Goal: Task Accomplishment & Management: Use online tool/utility

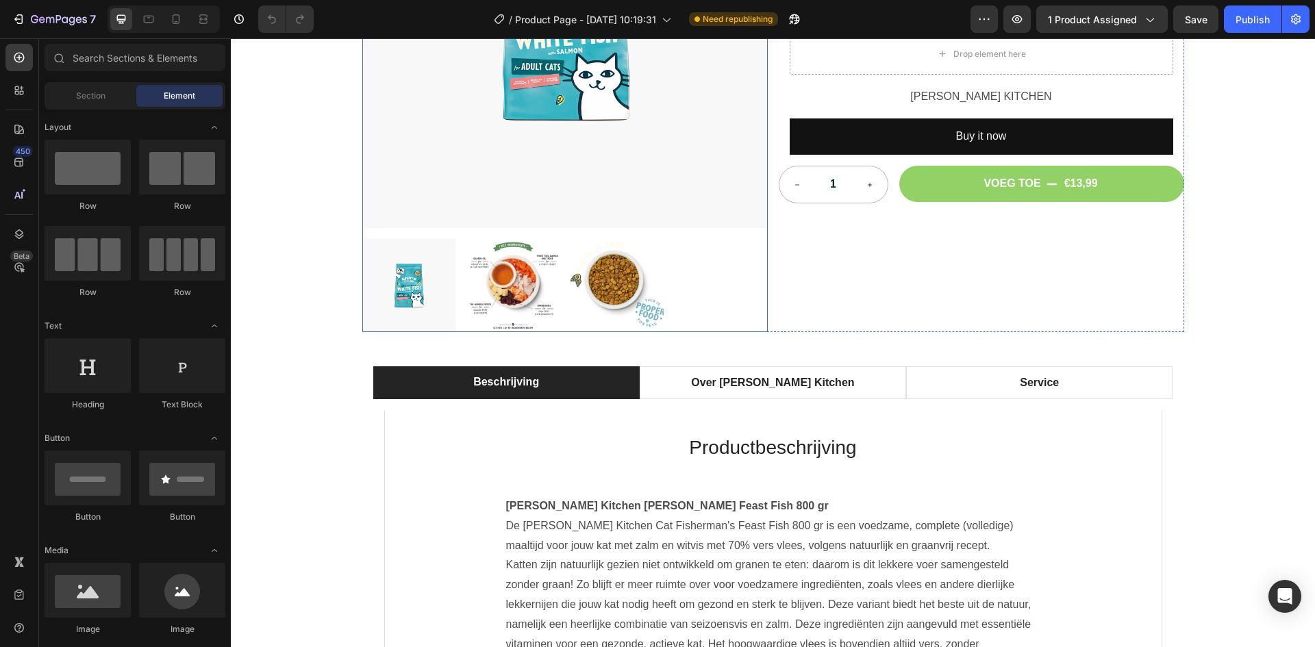
scroll to position [274, 0]
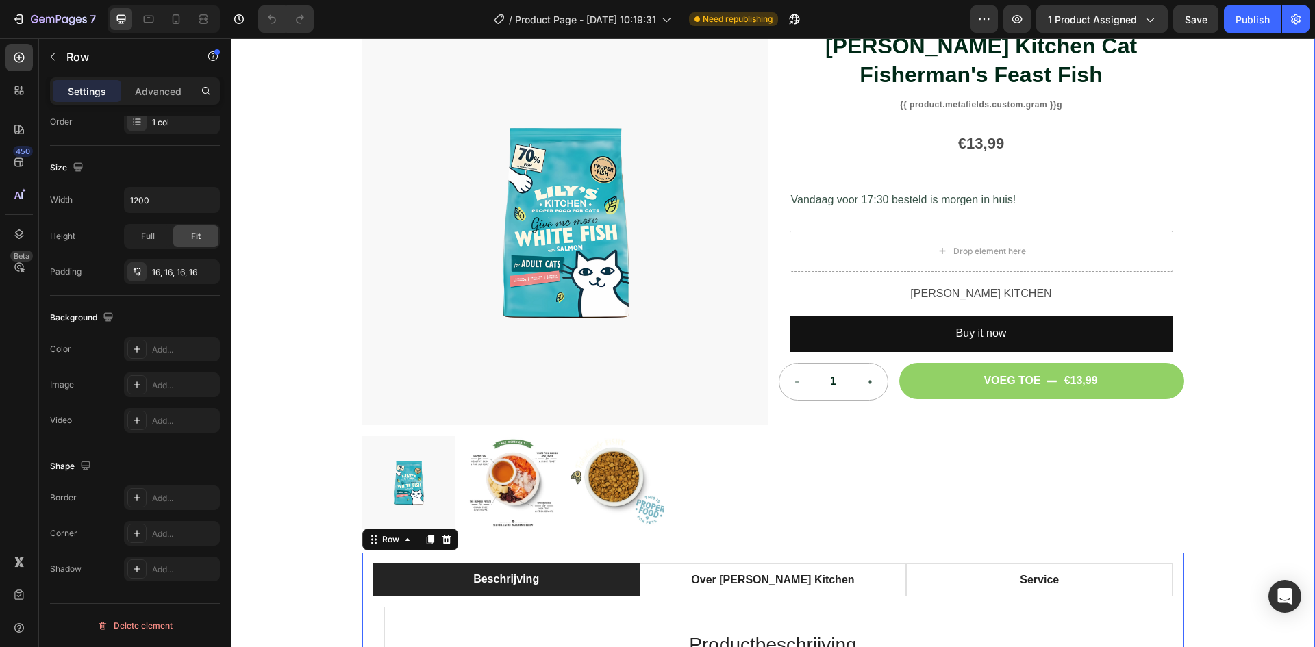
scroll to position [0, 0]
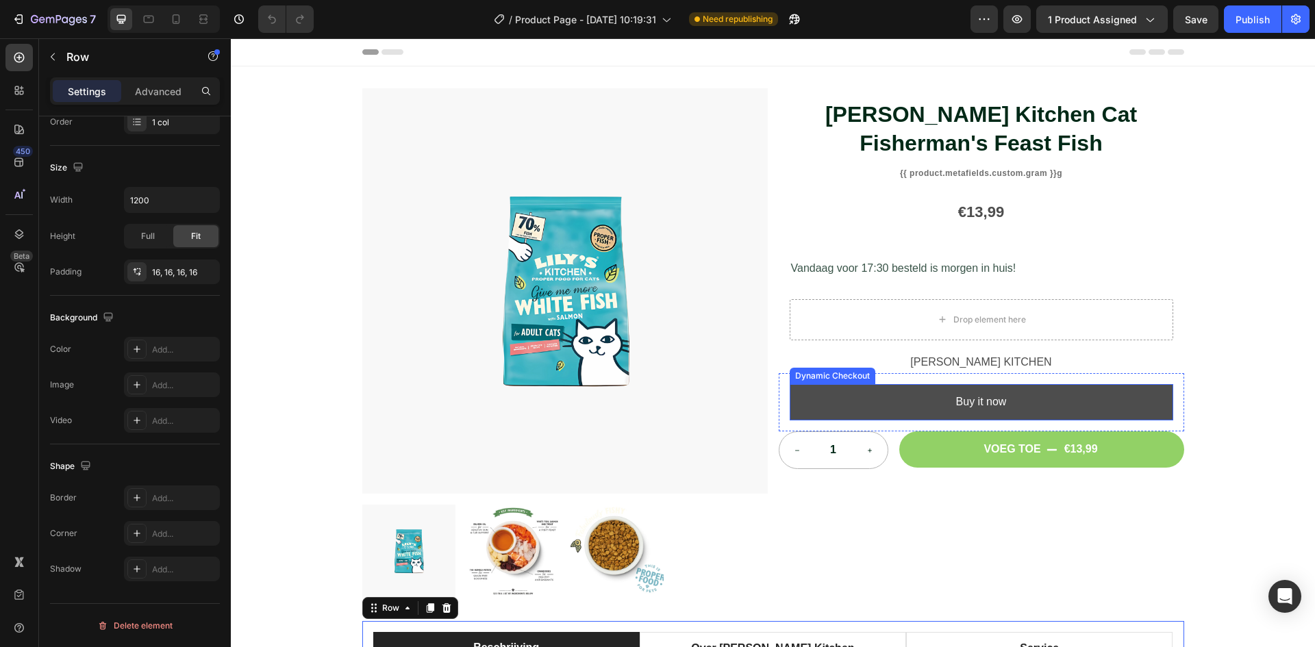
click at [1103, 398] on button "Buy it now" at bounding box center [982, 402] width 384 height 36
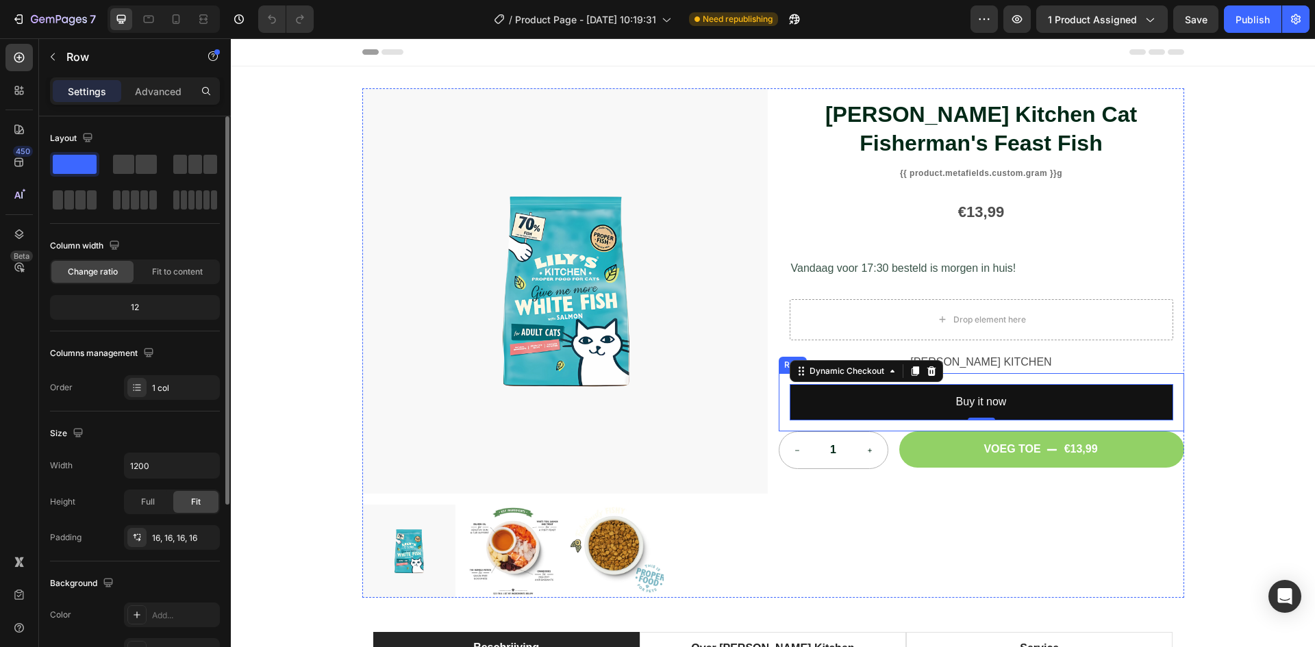
click at [1105, 378] on div "Buy it now Dynamic Checkout 0 Row" at bounding box center [981, 402] width 405 height 58
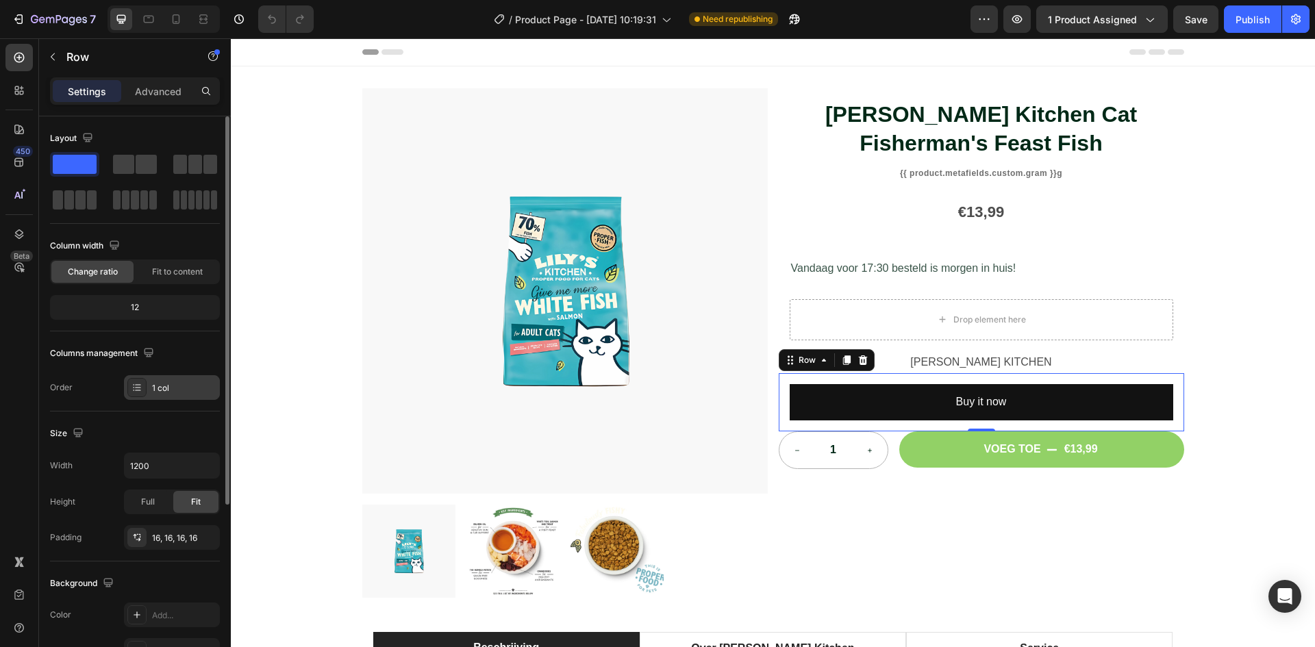
click at [201, 390] on div "1 col" at bounding box center [184, 388] width 64 height 12
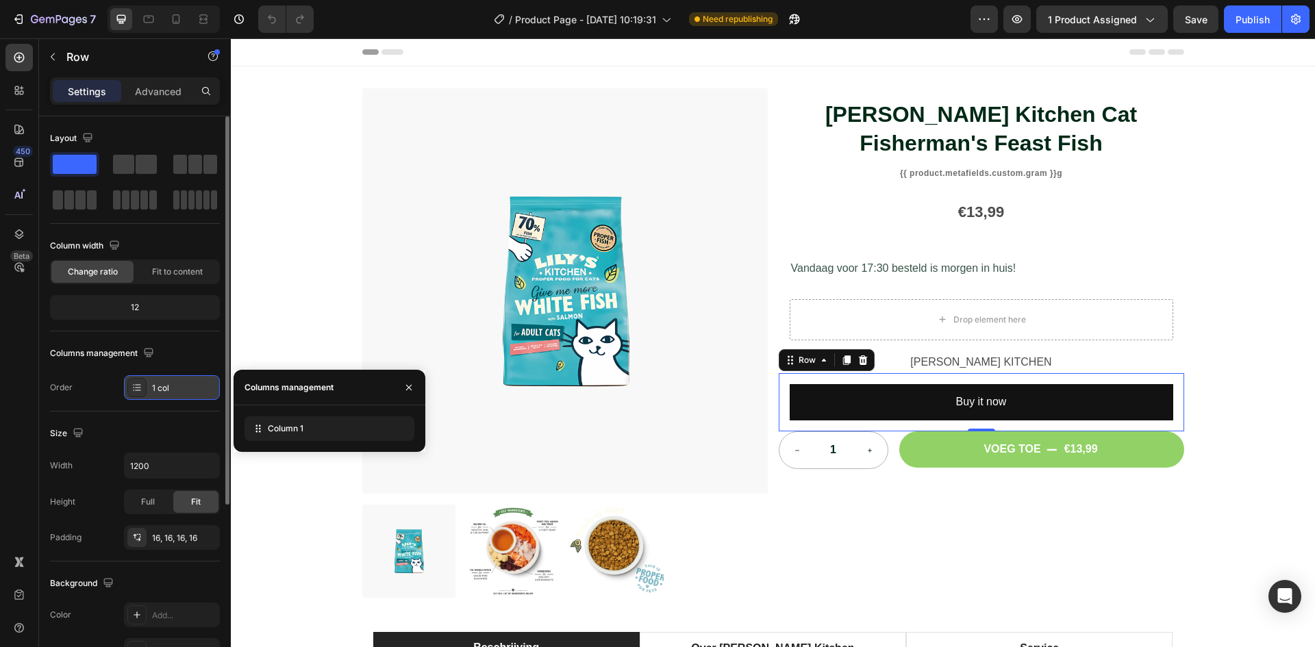
click at [201, 390] on div "1 col" at bounding box center [184, 388] width 64 height 12
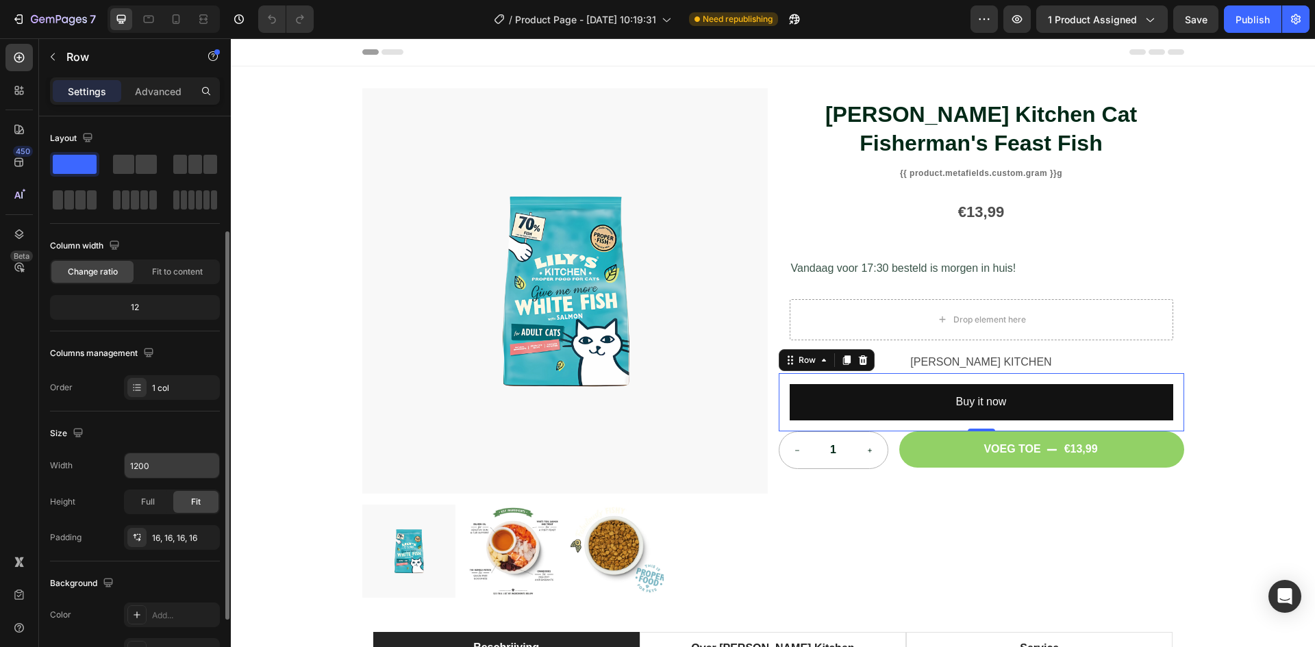
scroll to position [68, 0]
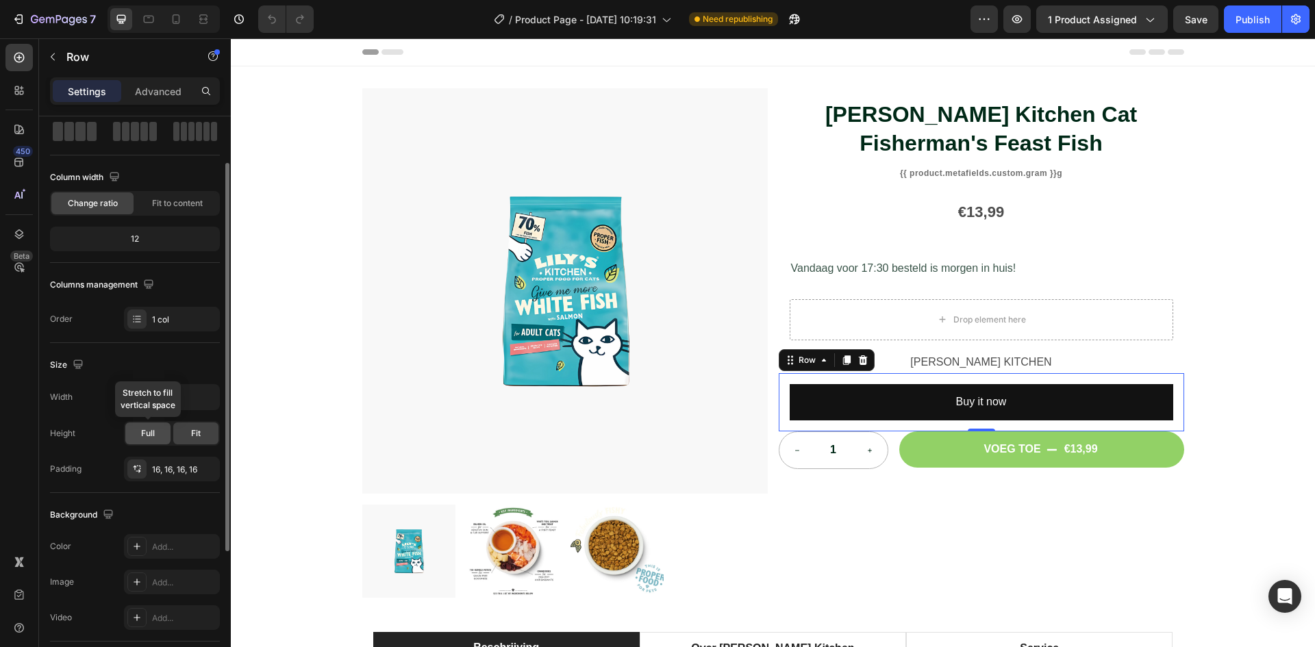
click at [162, 434] on div "Full" at bounding box center [147, 434] width 45 height 22
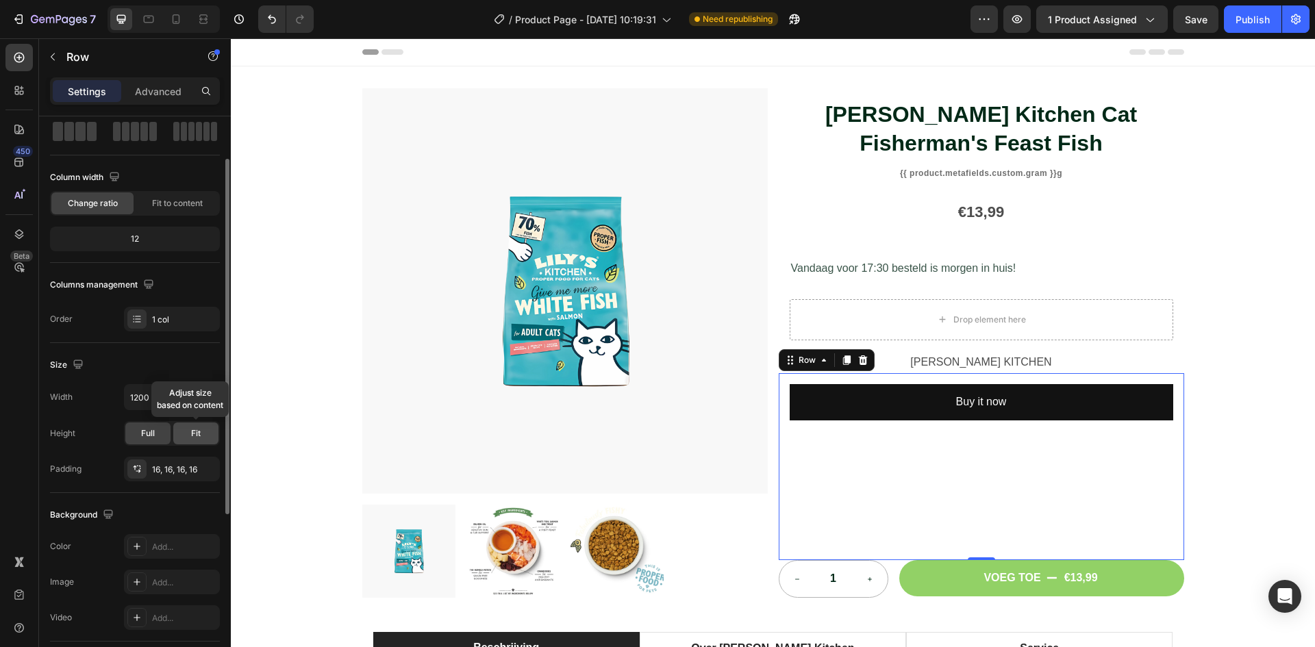
click at [205, 438] on div "Fit" at bounding box center [195, 434] width 45 height 22
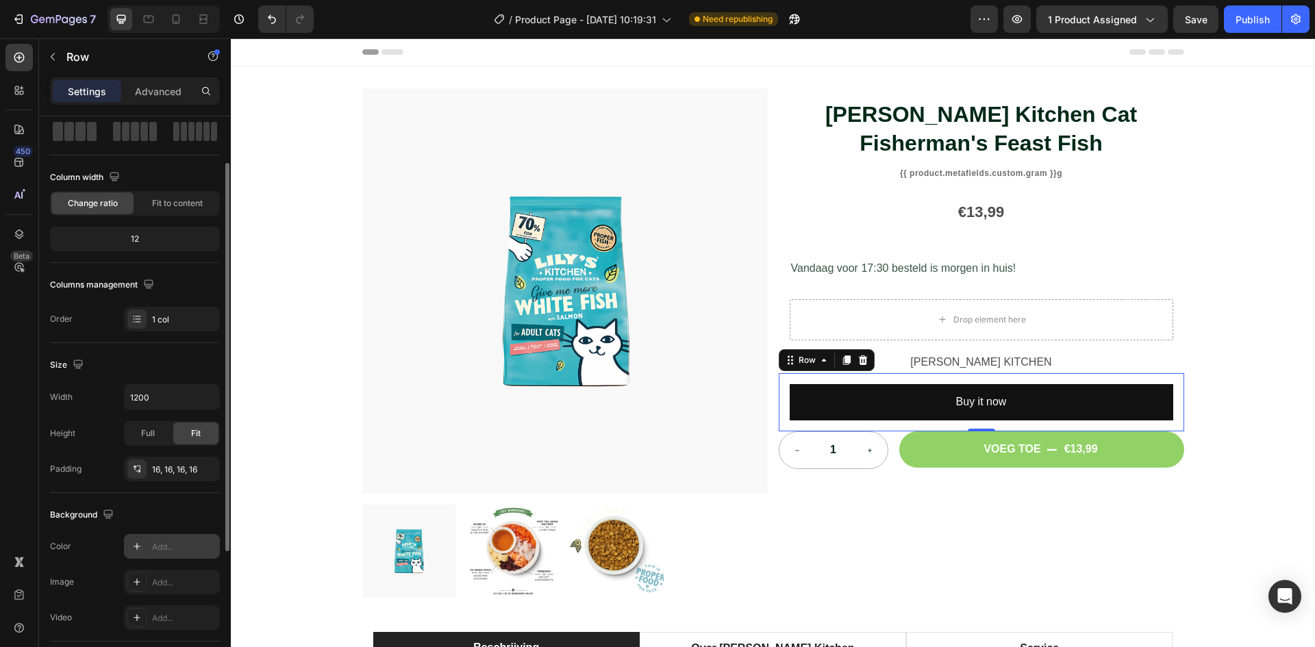
scroll to position [205, 0]
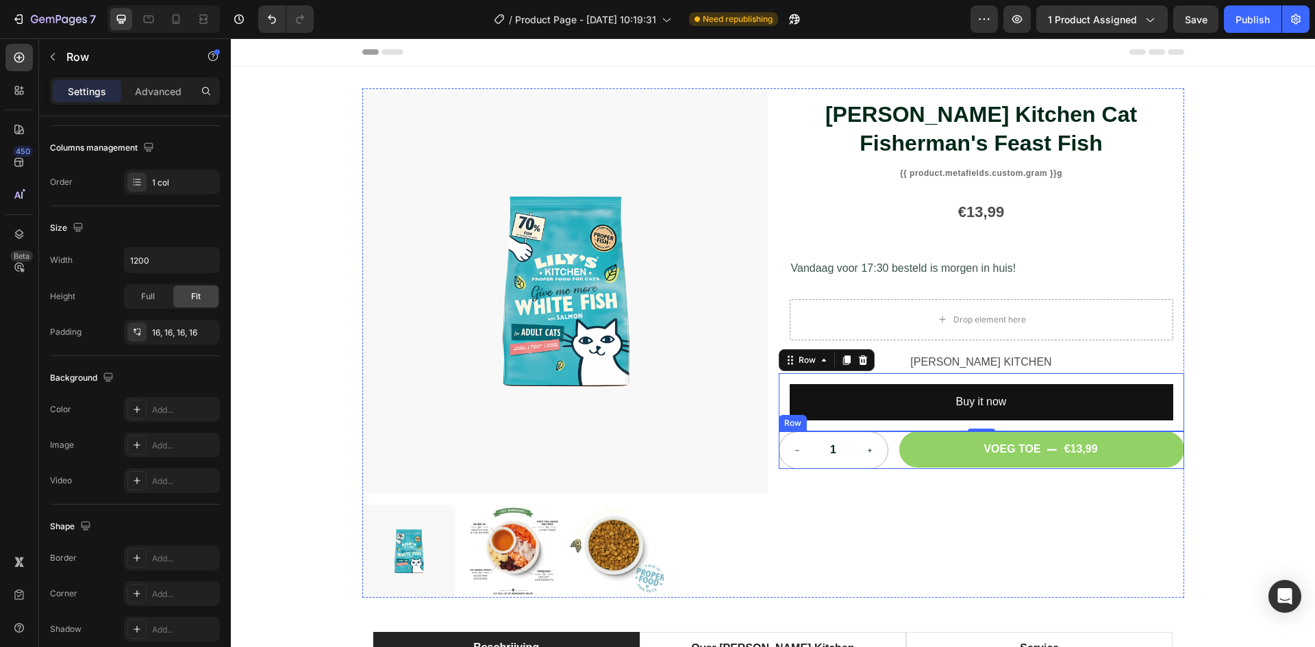
click at [888, 458] on div "1 Product Quantity VOEG TOE €13,99 Add to Cart Row" at bounding box center [981, 450] width 405 height 38
click at [888, 458] on div "1 Product Quantity VOEG TOE €13,99 Add to Cart Row 0" at bounding box center [981, 450] width 405 height 38
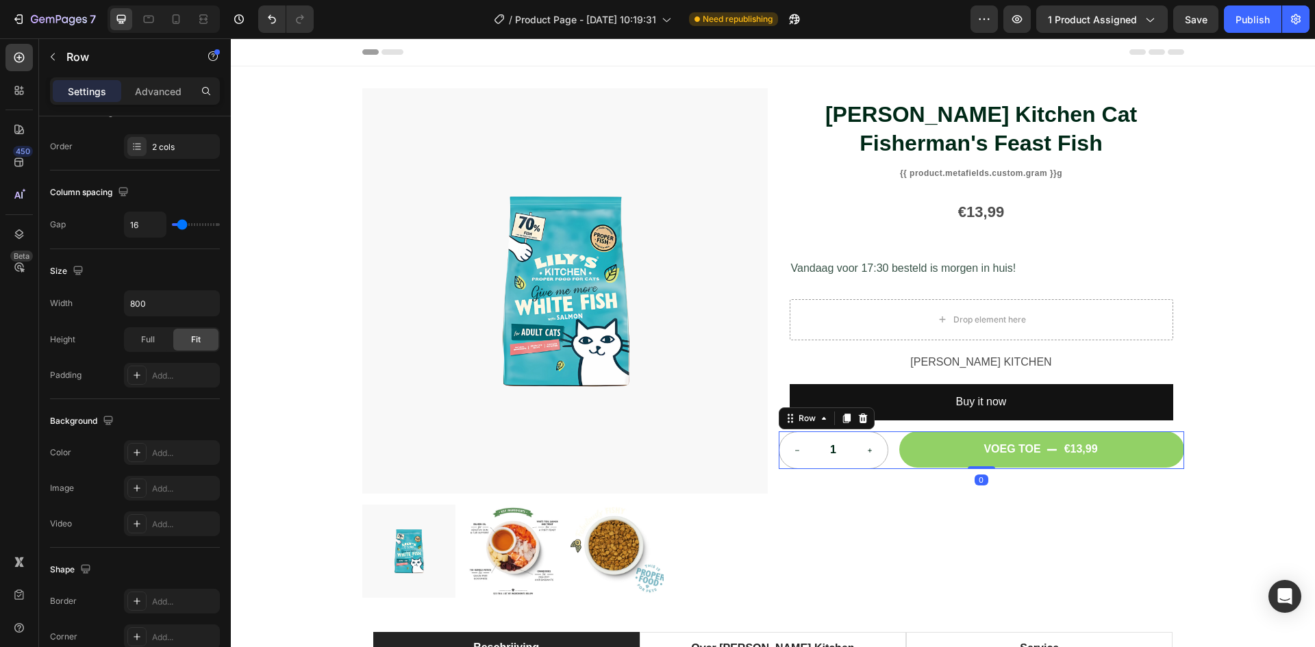
click at [888, 458] on div "1 Product Quantity VOEG TOE €13,99 Add to Cart Row 0" at bounding box center [981, 450] width 405 height 38
type input "20"
type input "18"
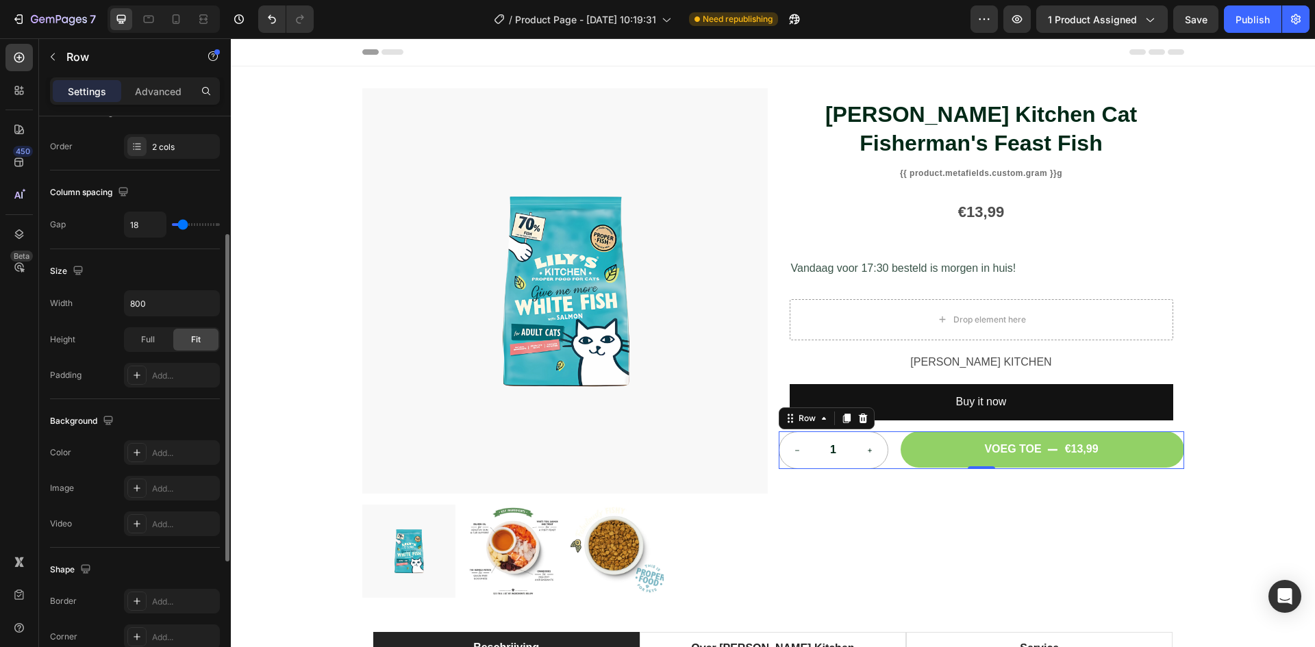
type input "16"
type input "13"
type input "7"
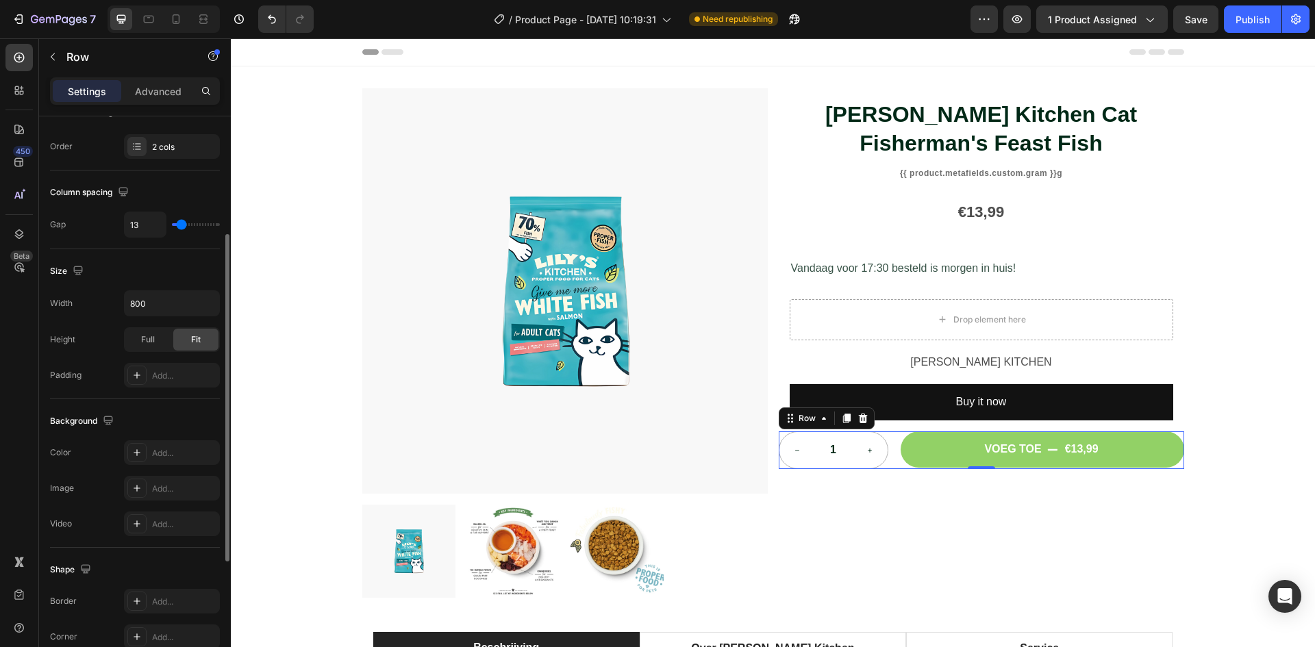
type input "7"
type input "2"
type input "0"
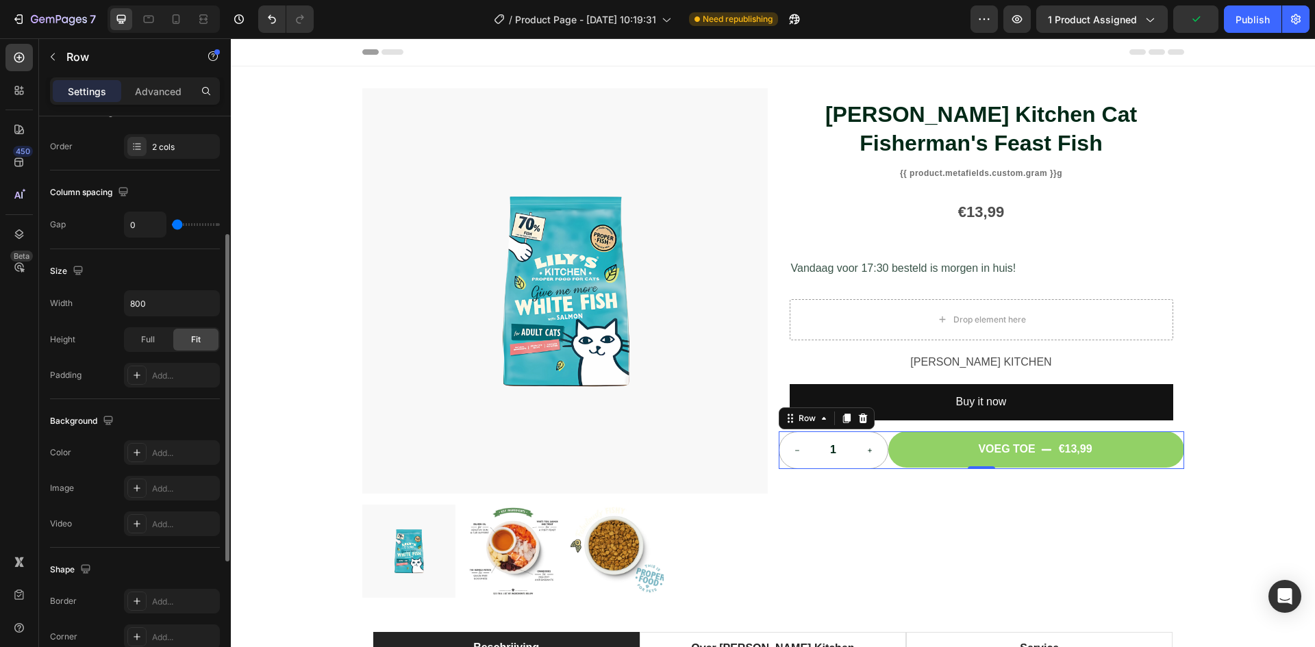
type input "11"
type input "16"
type input "18"
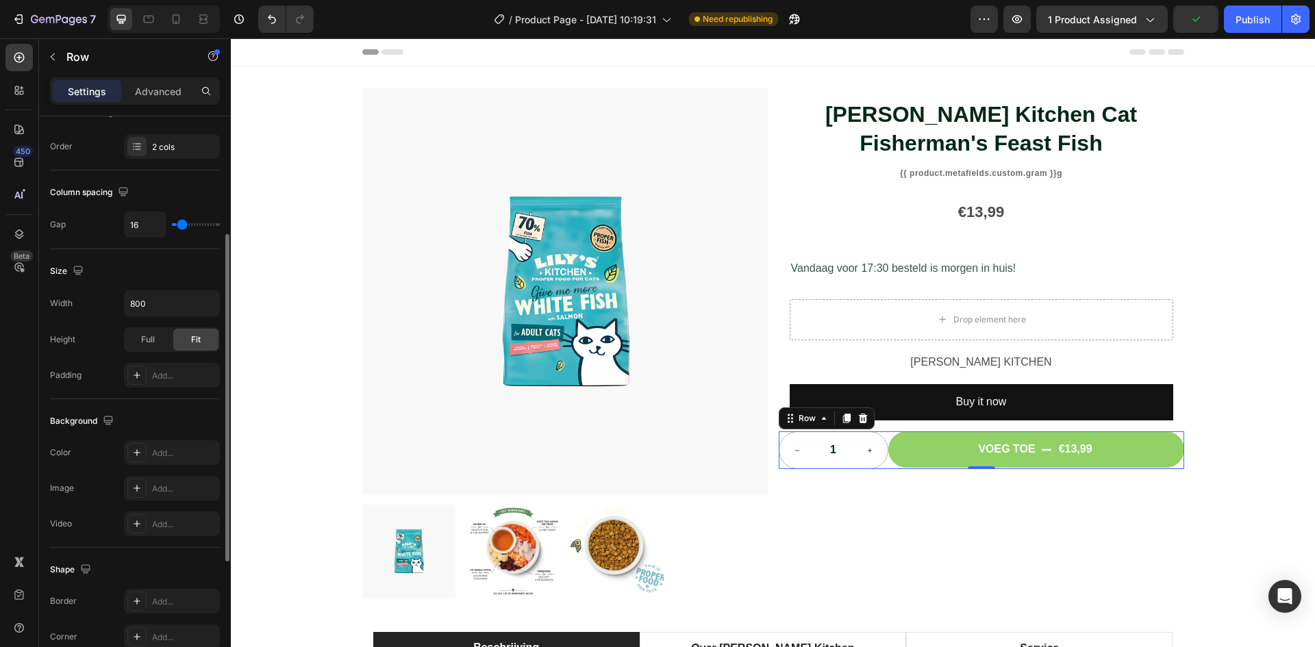
type input "18"
type input "16"
type input "13"
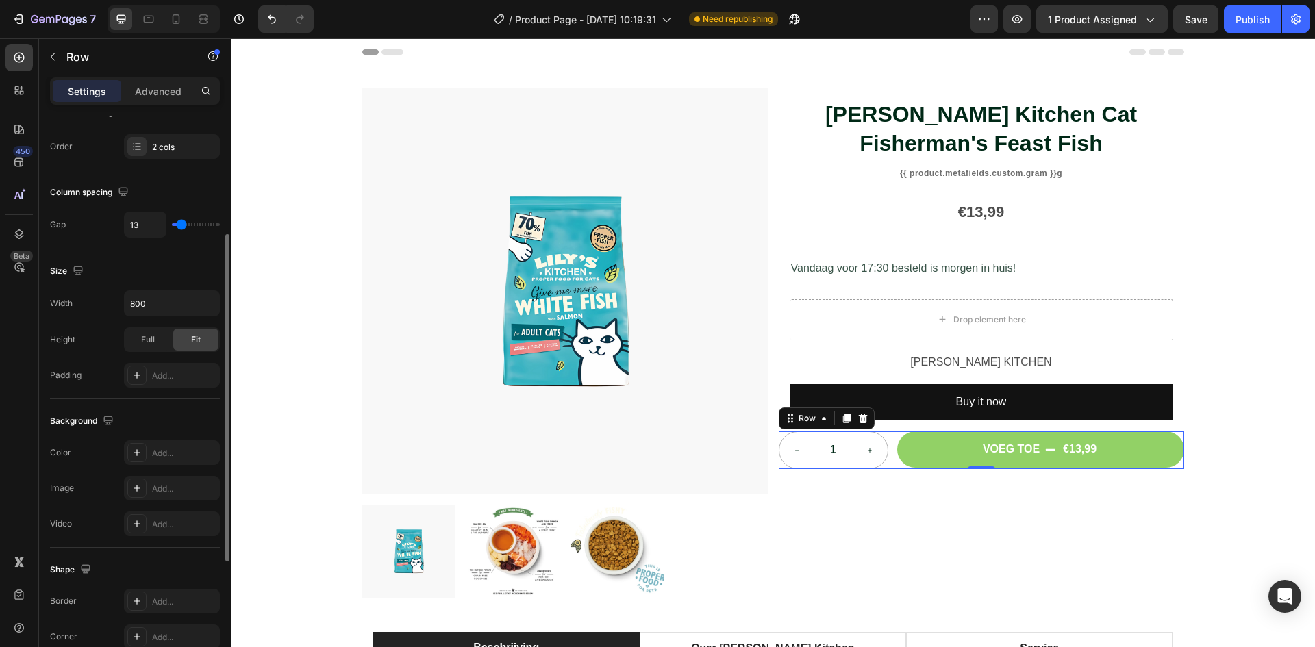
click at [181, 226] on input "range" at bounding box center [196, 224] width 48 height 3
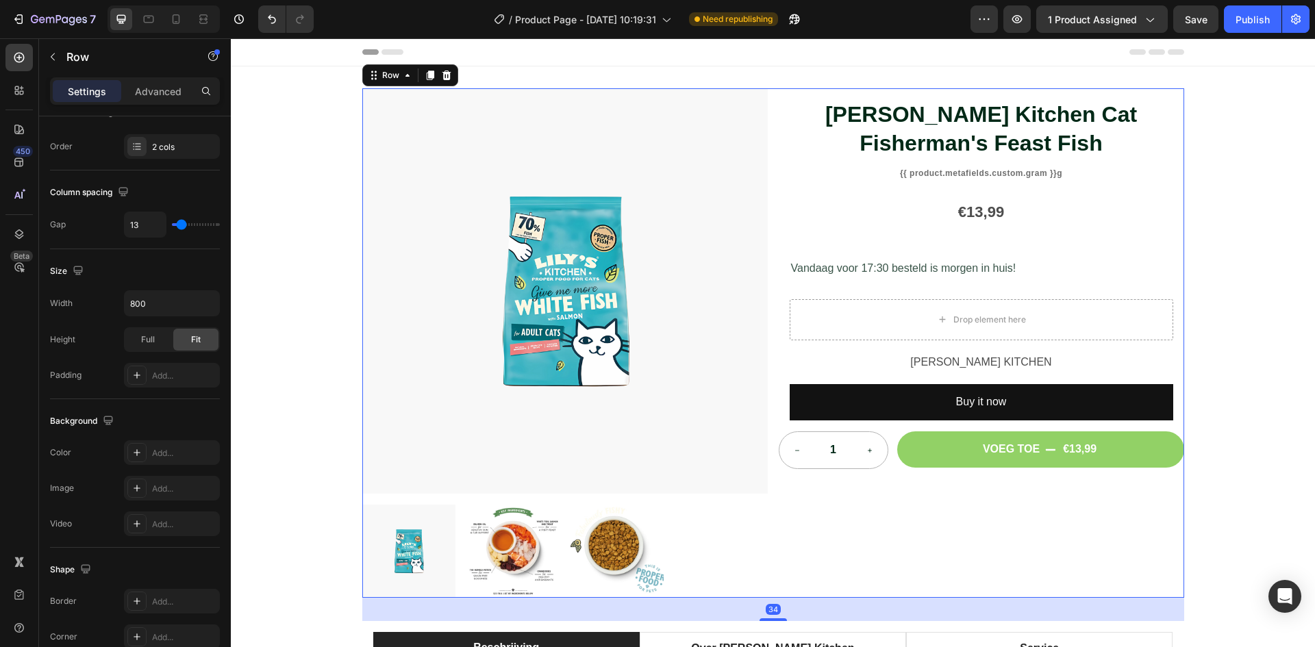
click at [986, 534] on div "Lily's Kitchen Cat Fisherman's Feast Fish Product Title {{ product.metafields.c…" at bounding box center [981, 343] width 405 height 510
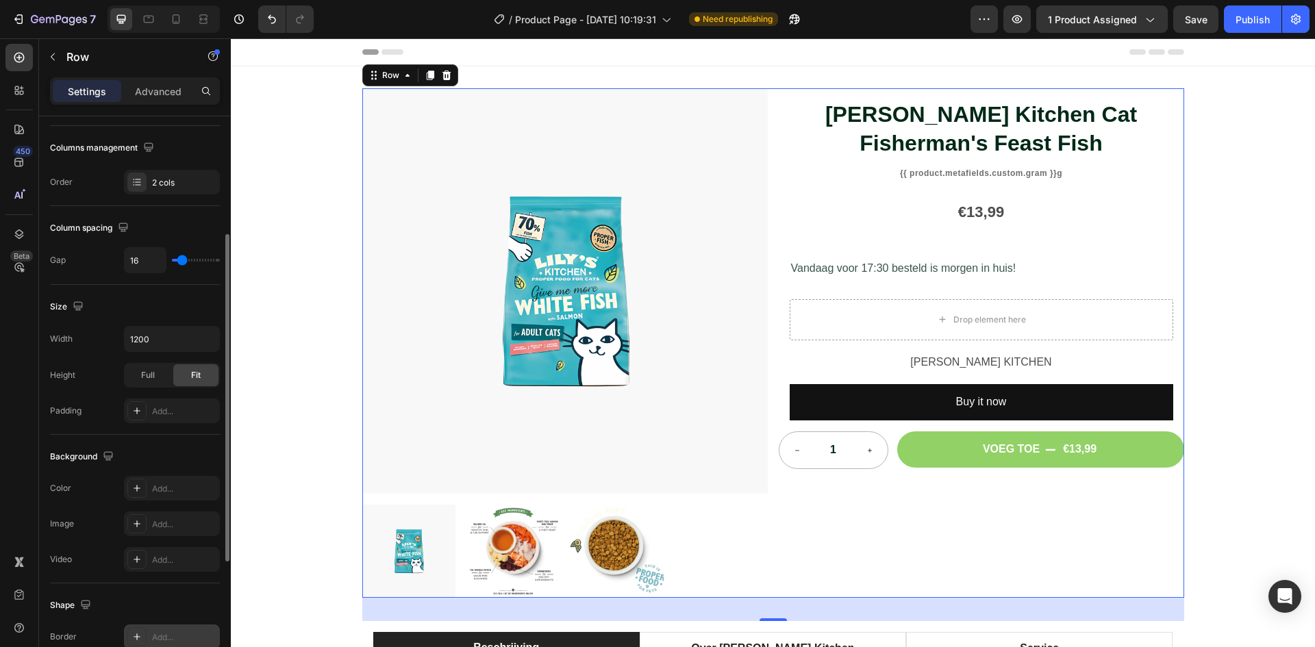
scroll to position [342, 0]
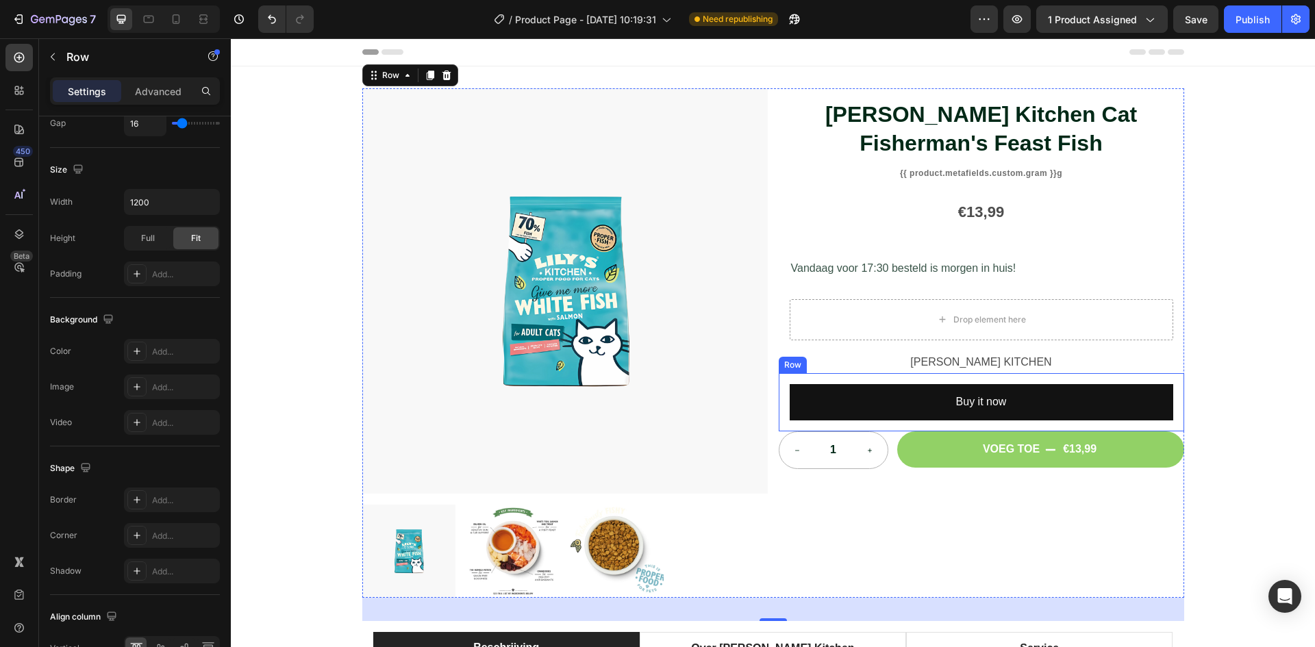
click at [782, 410] on div "Buy it now Dynamic Checkout Row" at bounding box center [981, 402] width 405 height 58
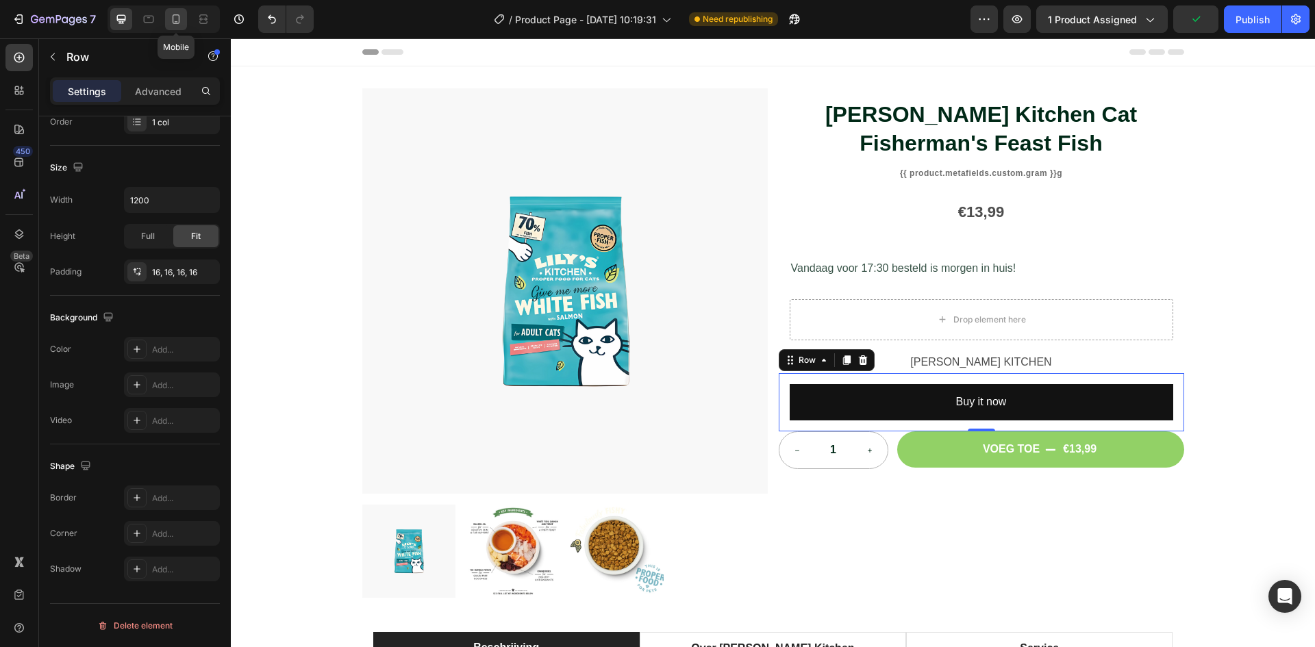
click at [175, 23] on icon at bounding box center [177, 19] width 8 height 10
type input "100%"
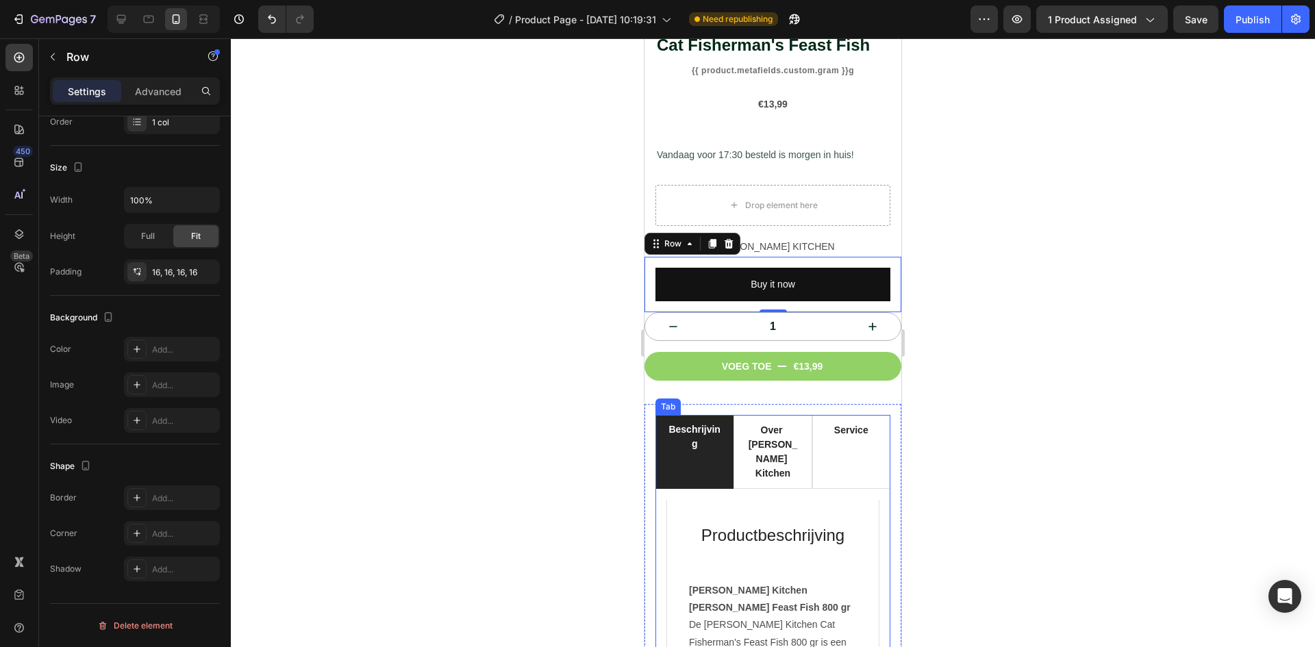
scroll to position [436, 0]
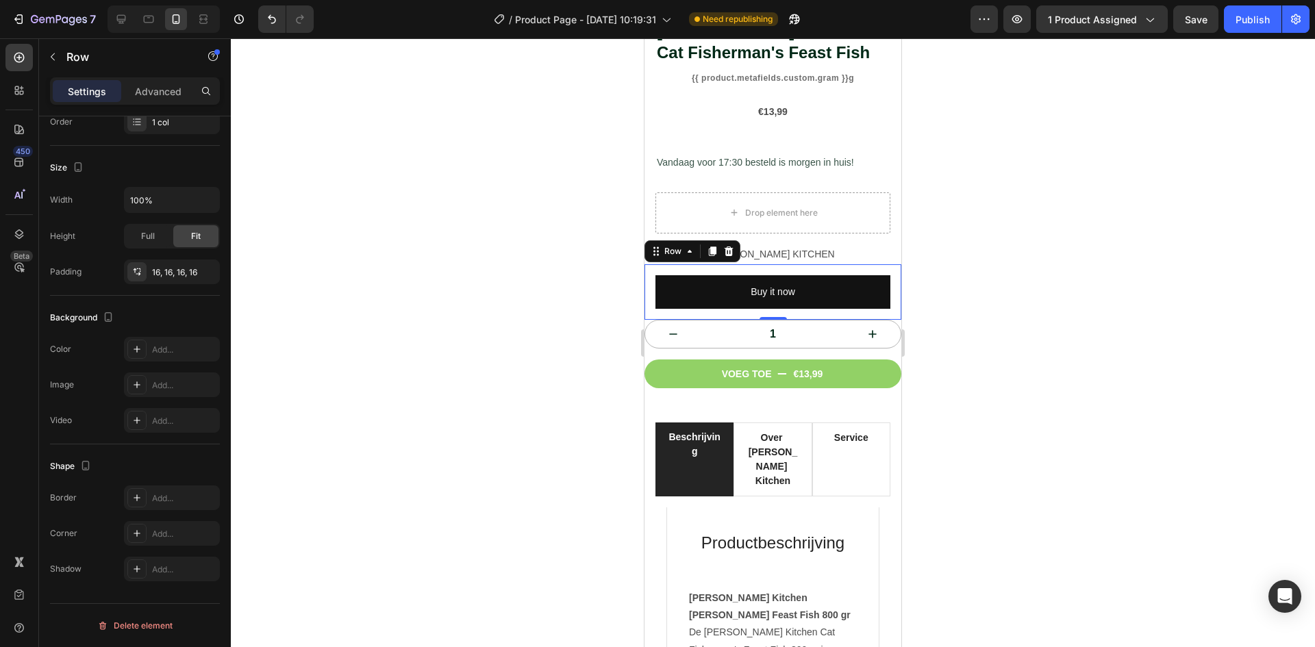
click at [1203, 490] on div at bounding box center [773, 342] width 1084 height 609
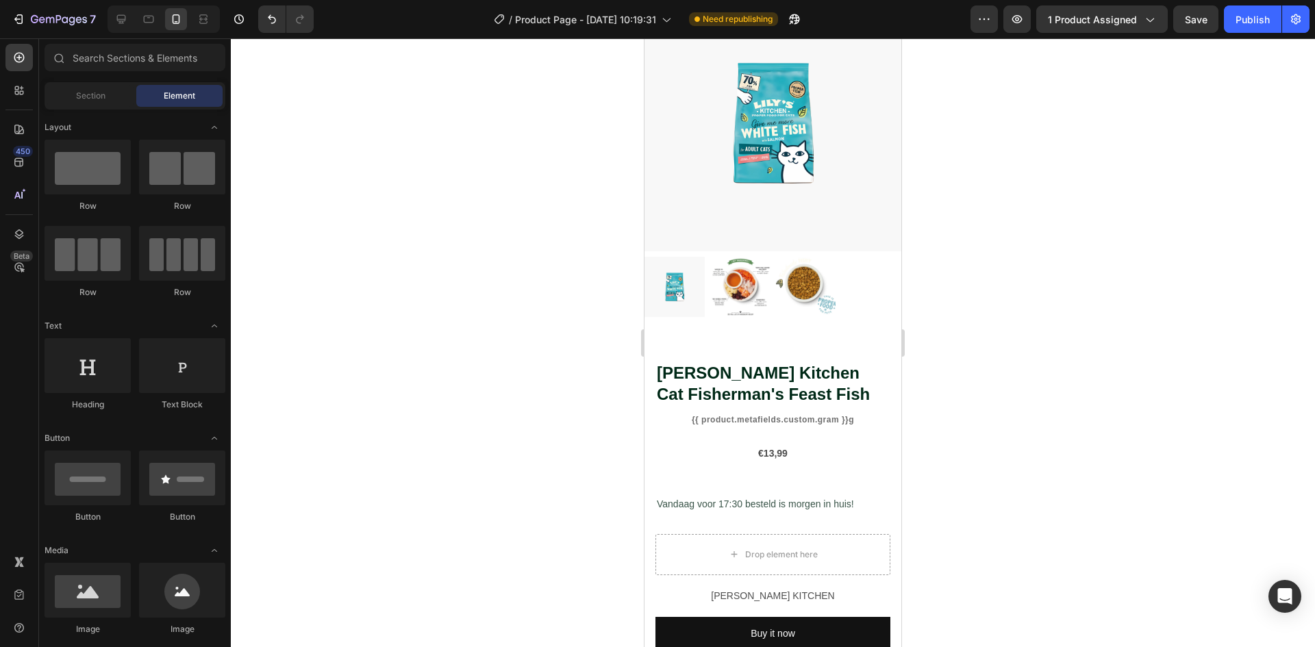
scroll to position [68, 0]
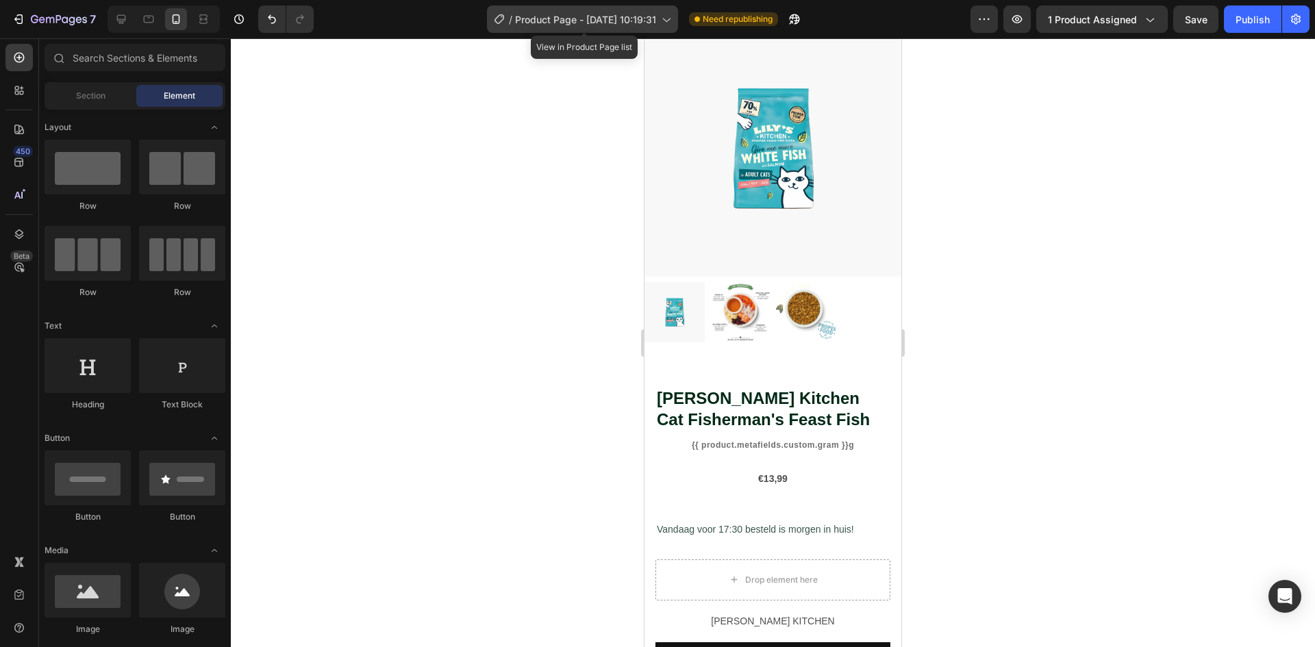
click at [616, 28] on div "/ Product Page - Sep 22, 10:19:31" at bounding box center [582, 18] width 191 height 27
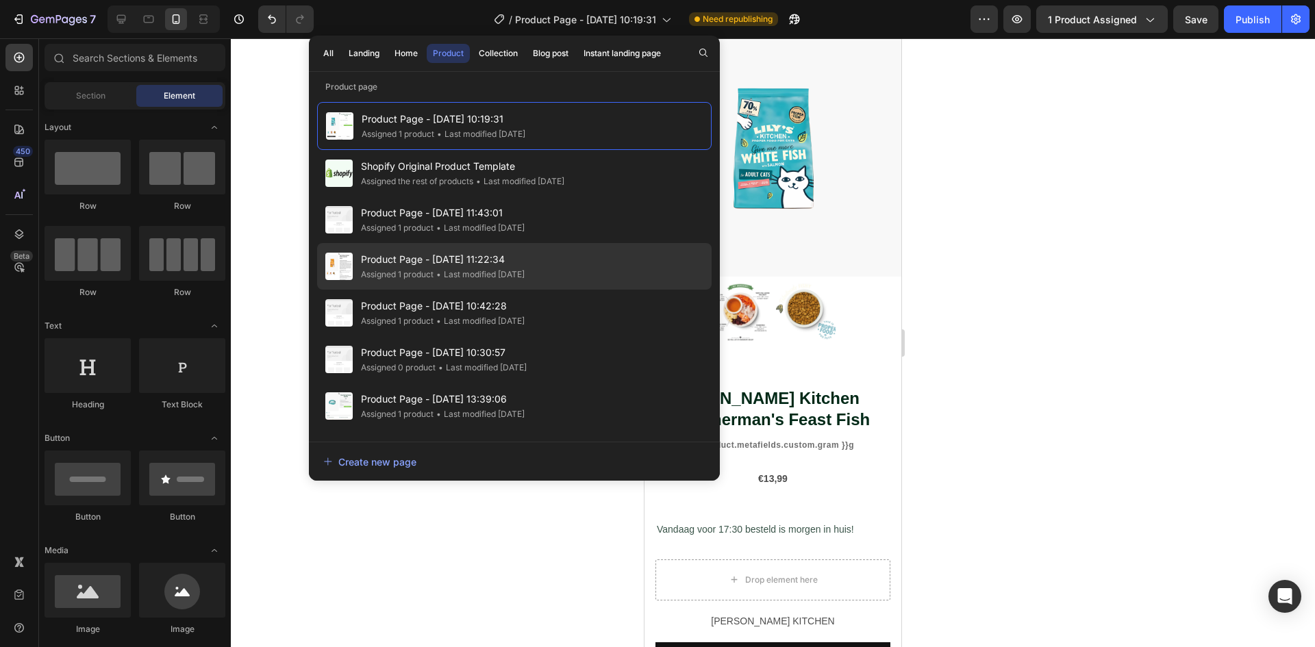
click at [435, 256] on span "Product Page - [DATE] 11:22:34" at bounding box center [443, 259] width 164 height 16
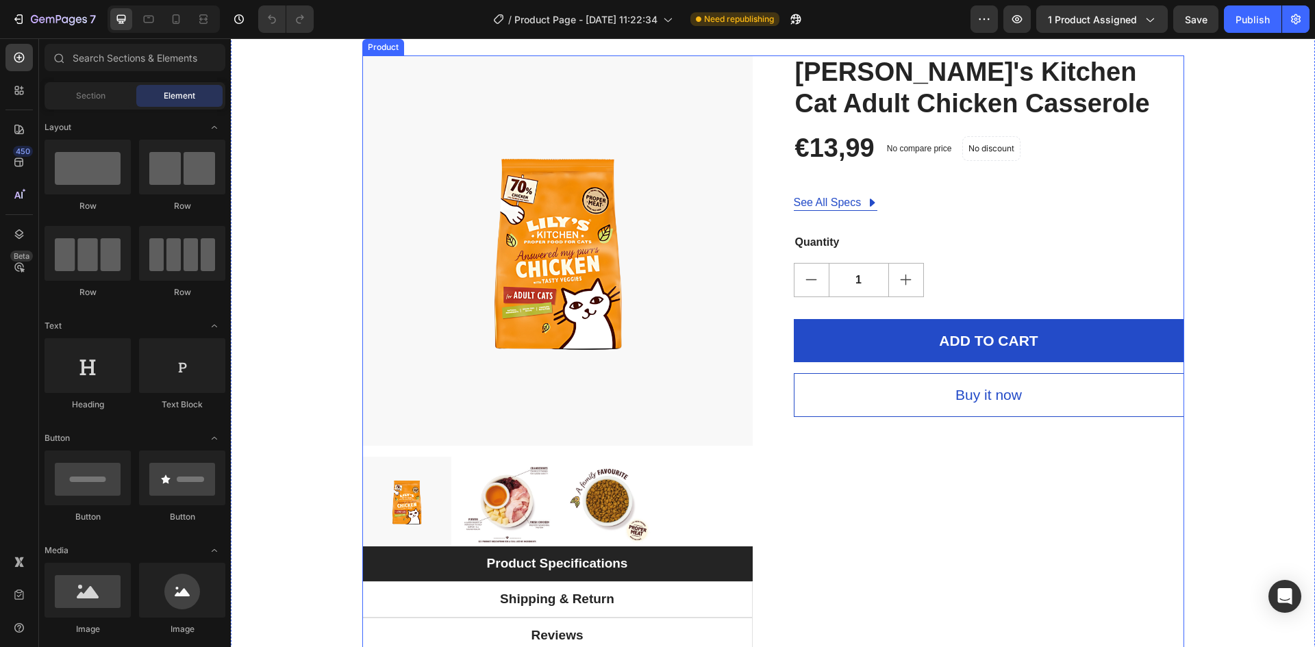
scroll to position [205, 0]
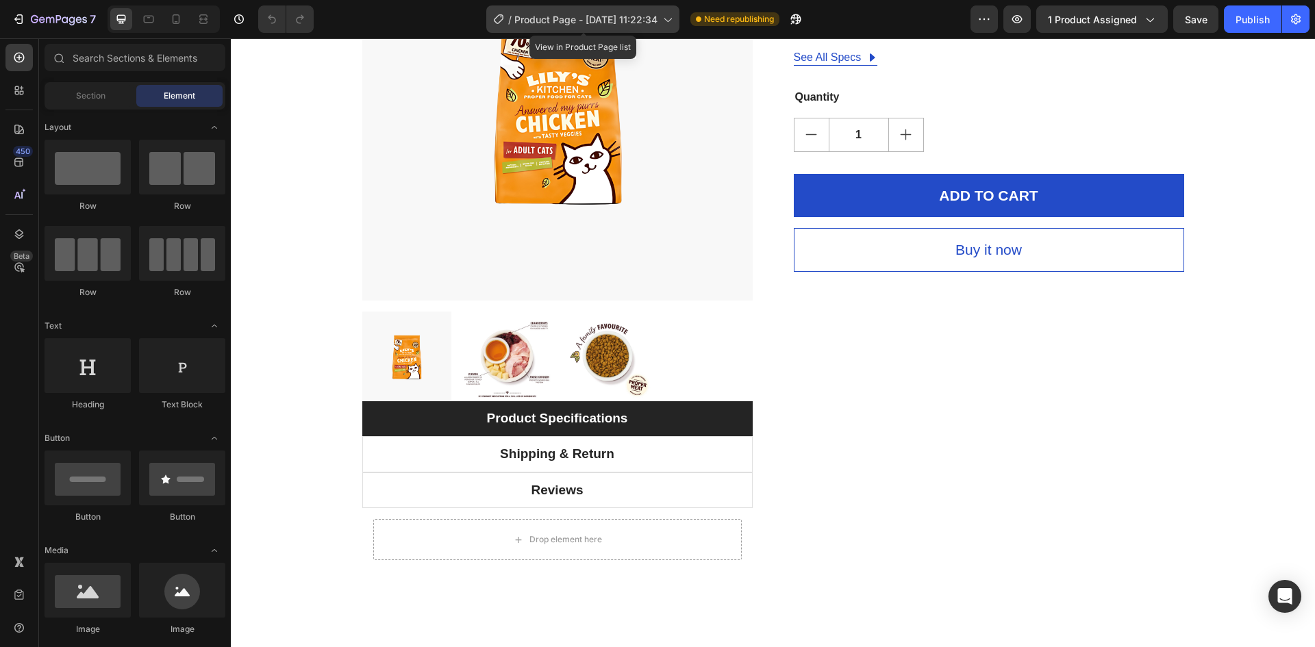
click at [568, 10] on div "/ Product Page - Sep 19, 11:22:34" at bounding box center [582, 18] width 193 height 27
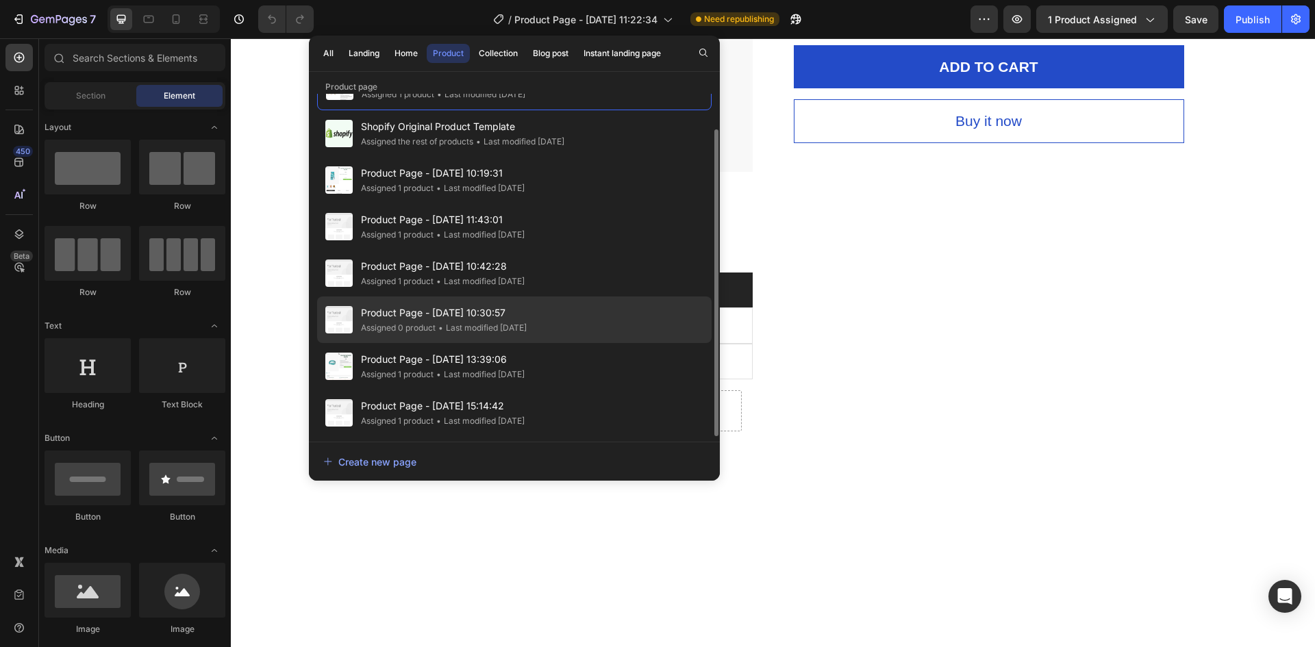
scroll to position [342, 0]
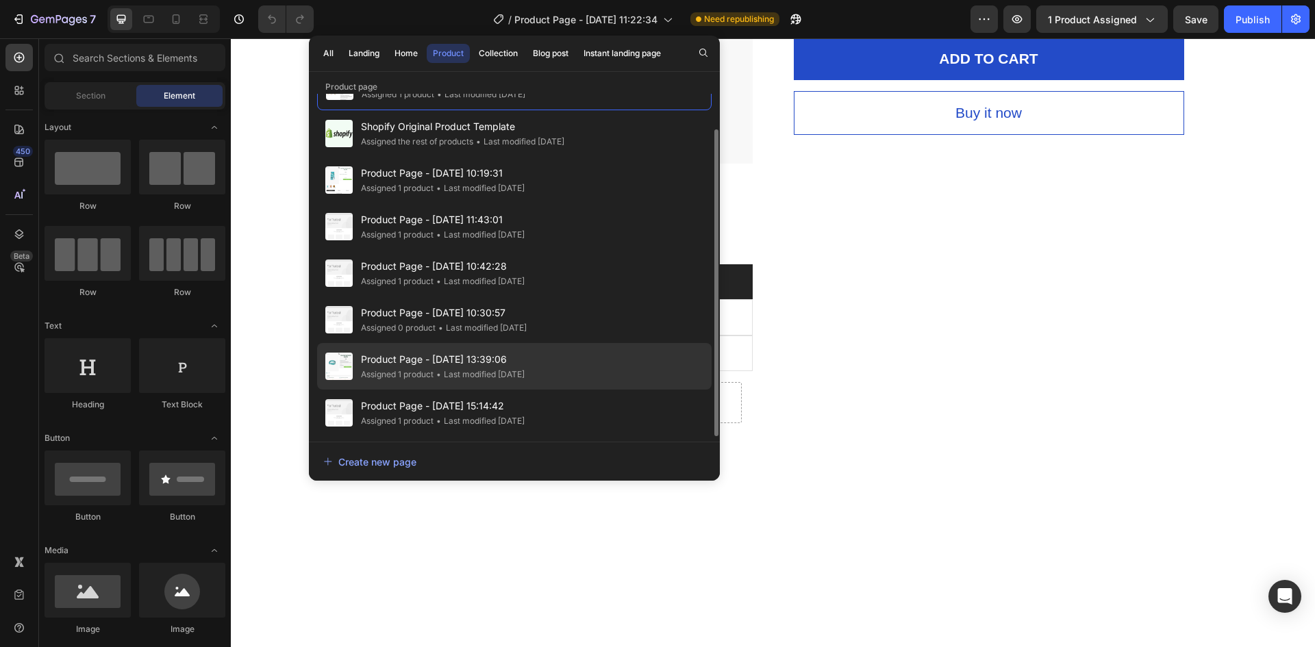
click at [525, 356] on span "Product Page - [DATE] 13:39:06" at bounding box center [443, 359] width 164 height 16
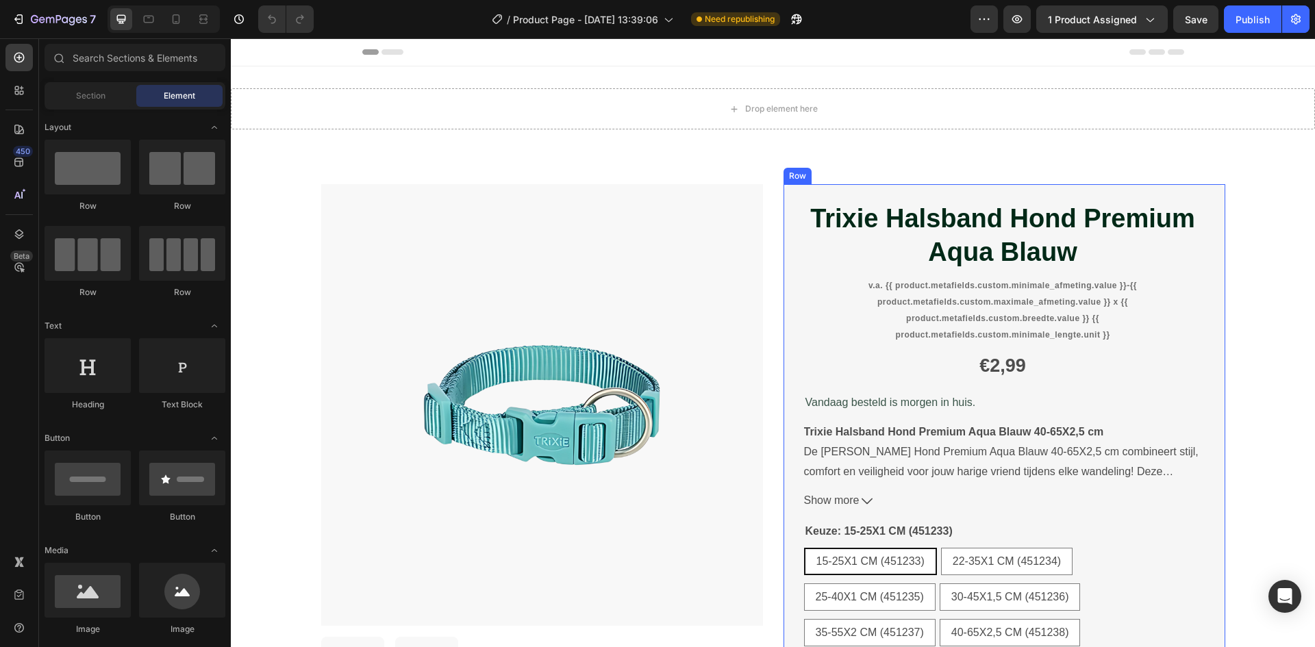
click at [797, 274] on div "Trixie Halsband Hond Premium Aqua Blauw Product Title v.a. {{ product.metafield…" at bounding box center [1004, 447] width 442 height 526
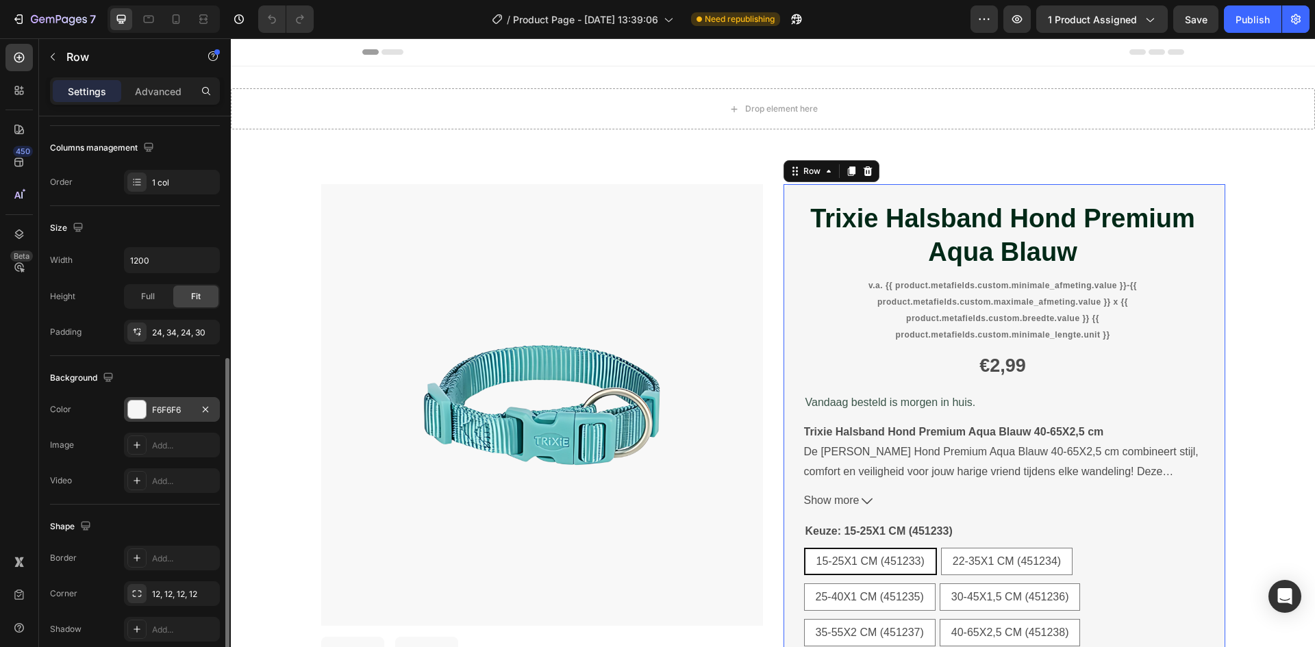
scroll to position [266, 0]
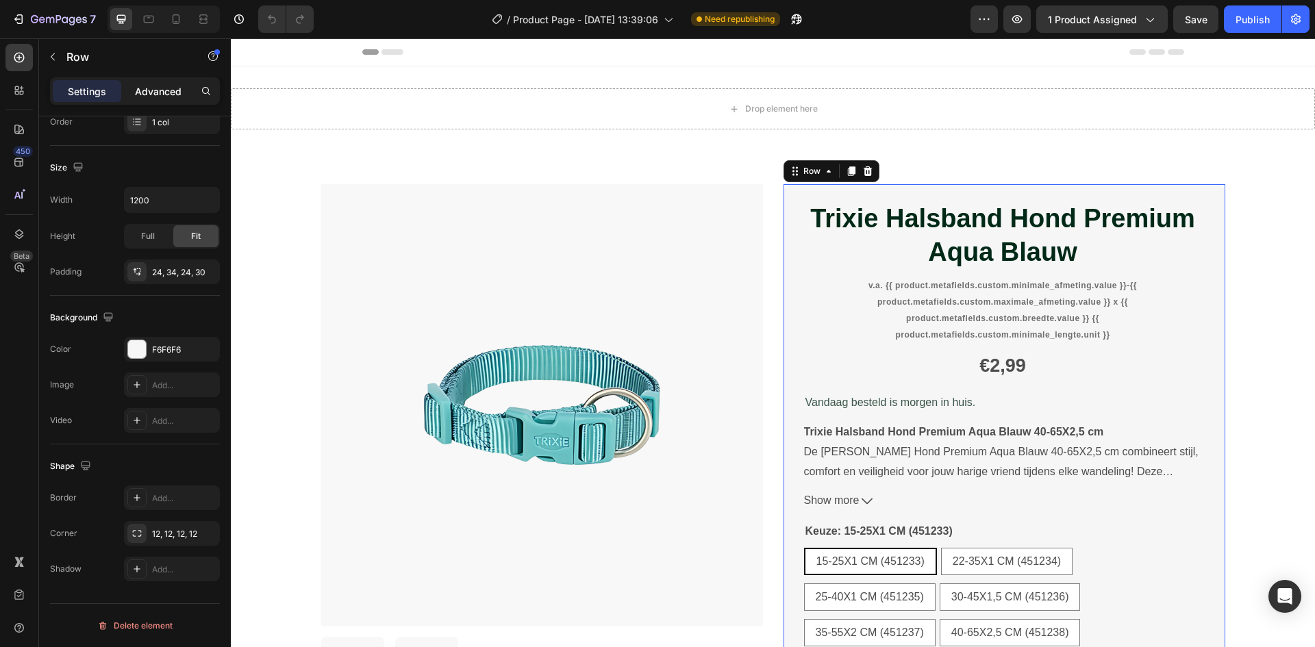
click at [148, 96] on p "Advanced" at bounding box center [158, 91] width 47 height 14
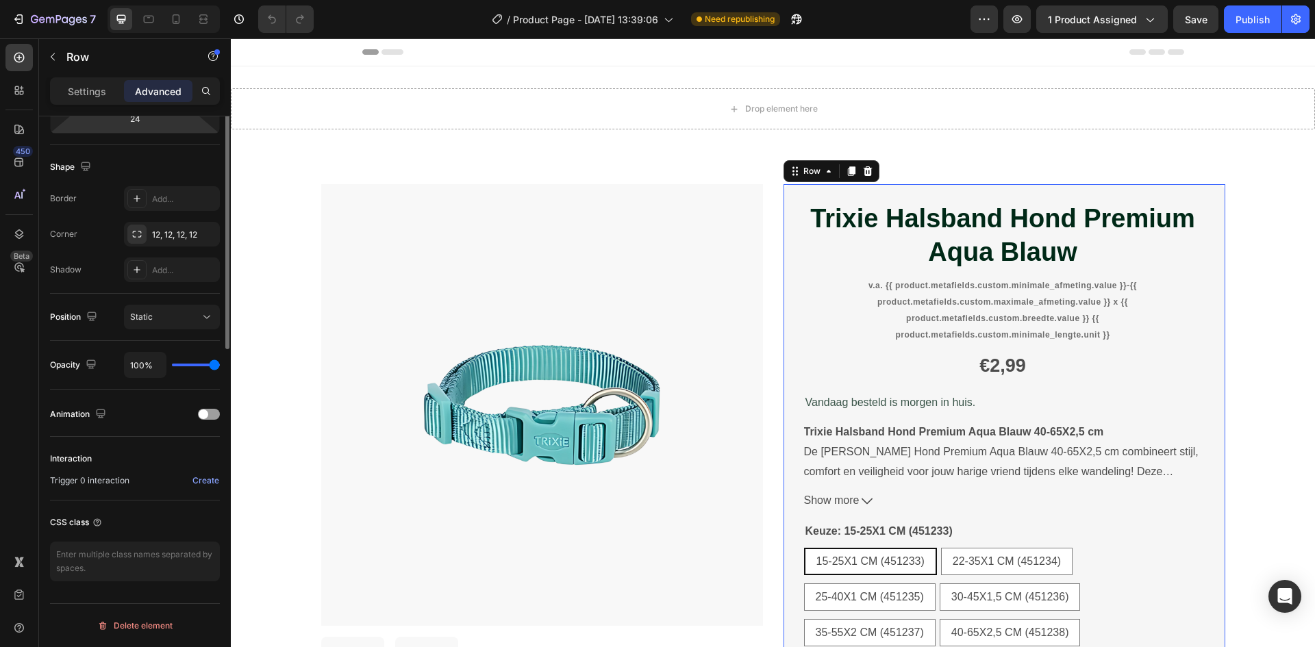
scroll to position [0, 0]
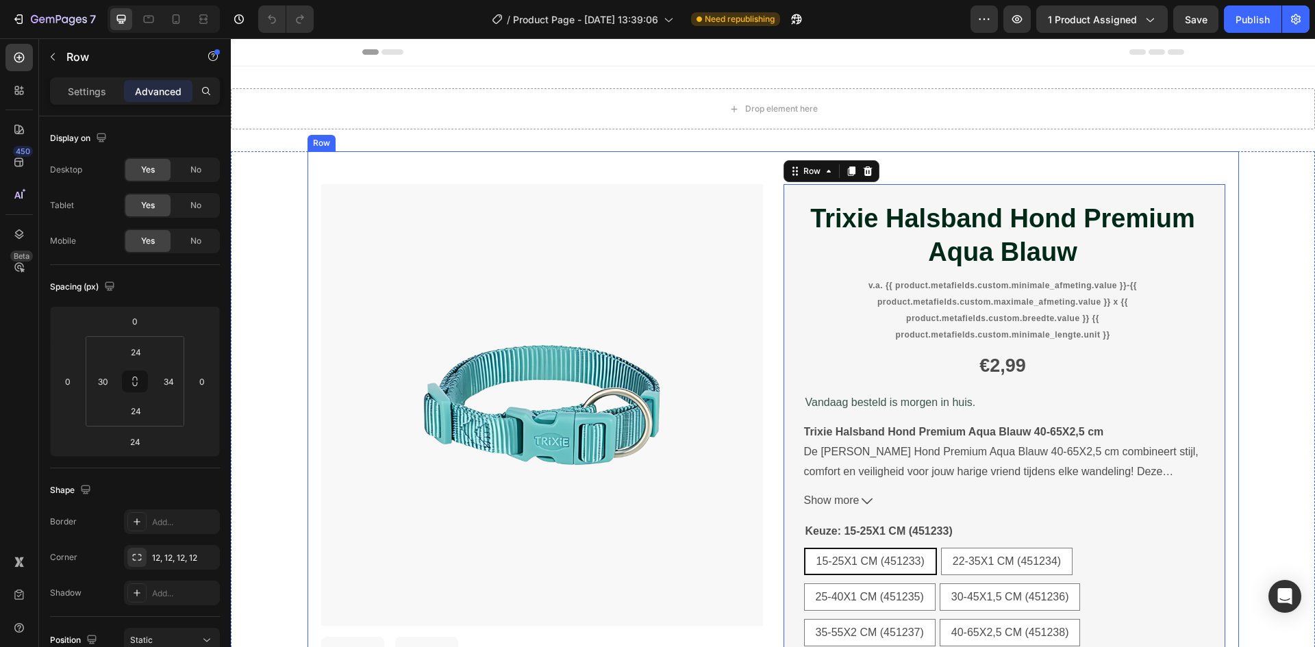
click at [592, 168] on div "Product Images Trixie Halsband Hond Premium Aqua Blauw Product Title v.a. {{ pr…" at bounding box center [773, 445] width 931 height 589
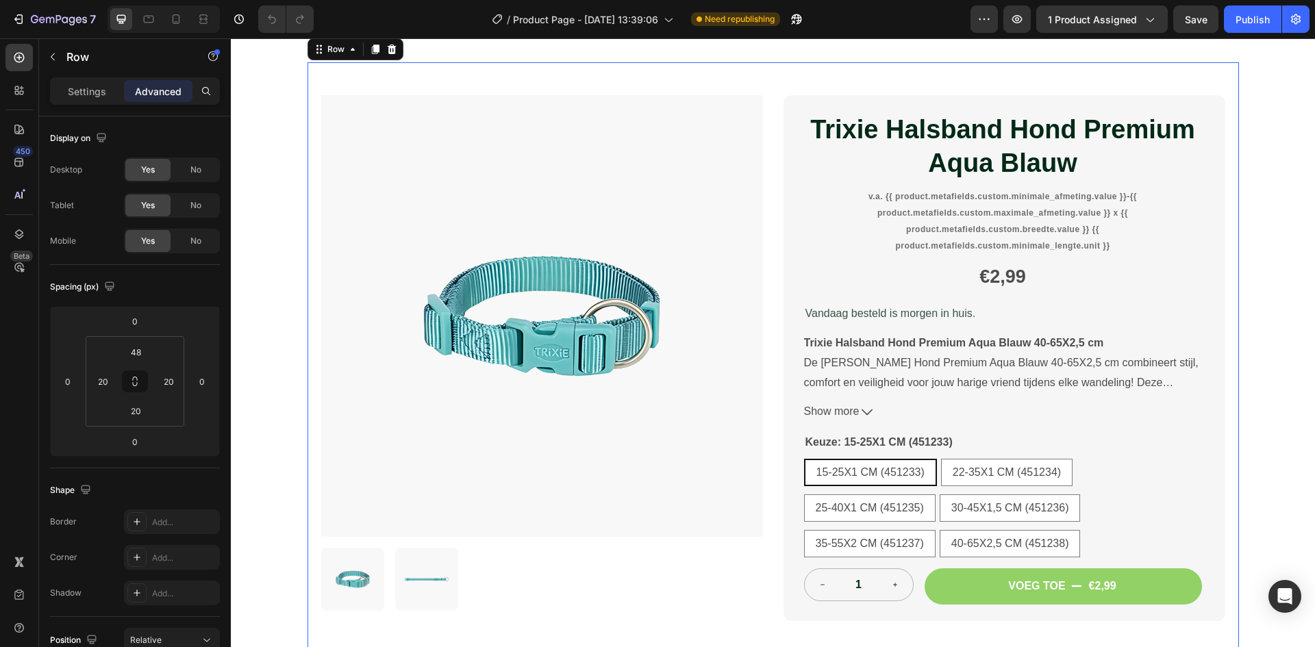
scroll to position [137, 0]
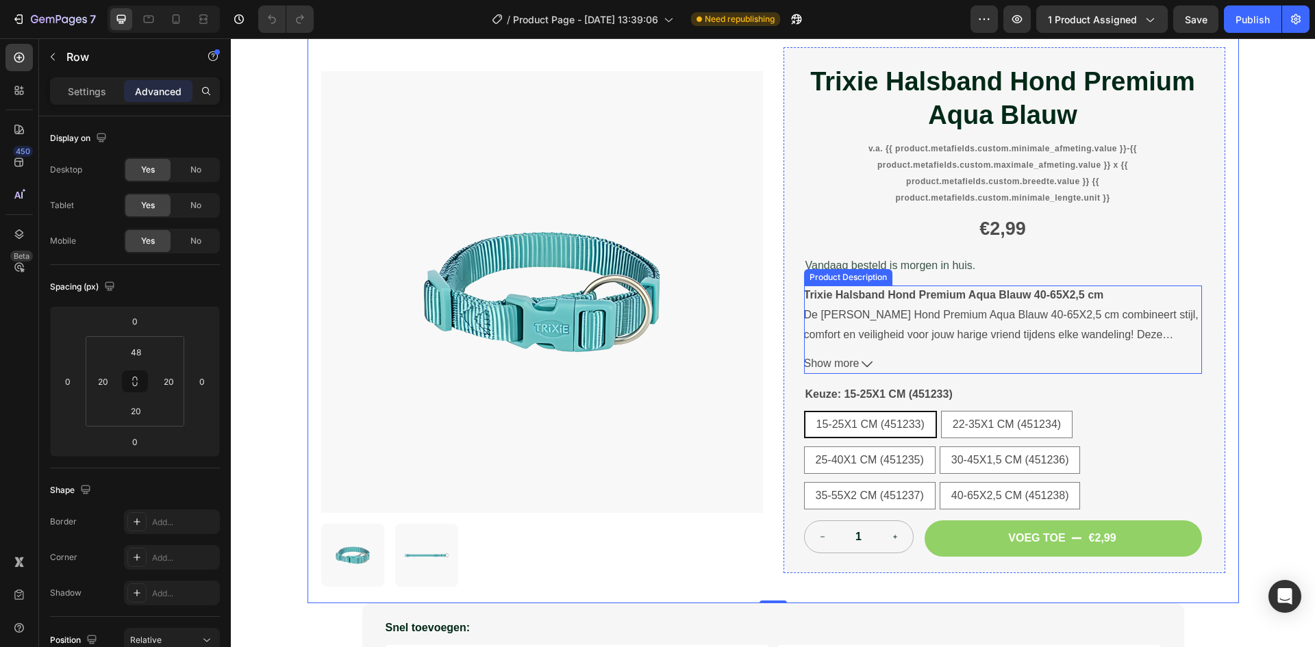
click at [1012, 342] on div "Trixie Halsband Hond Premium Aqua Blauw 40-65X2,5 cm De Trixie Halsband Hond Pr…" at bounding box center [1003, 315] width 398 height 58
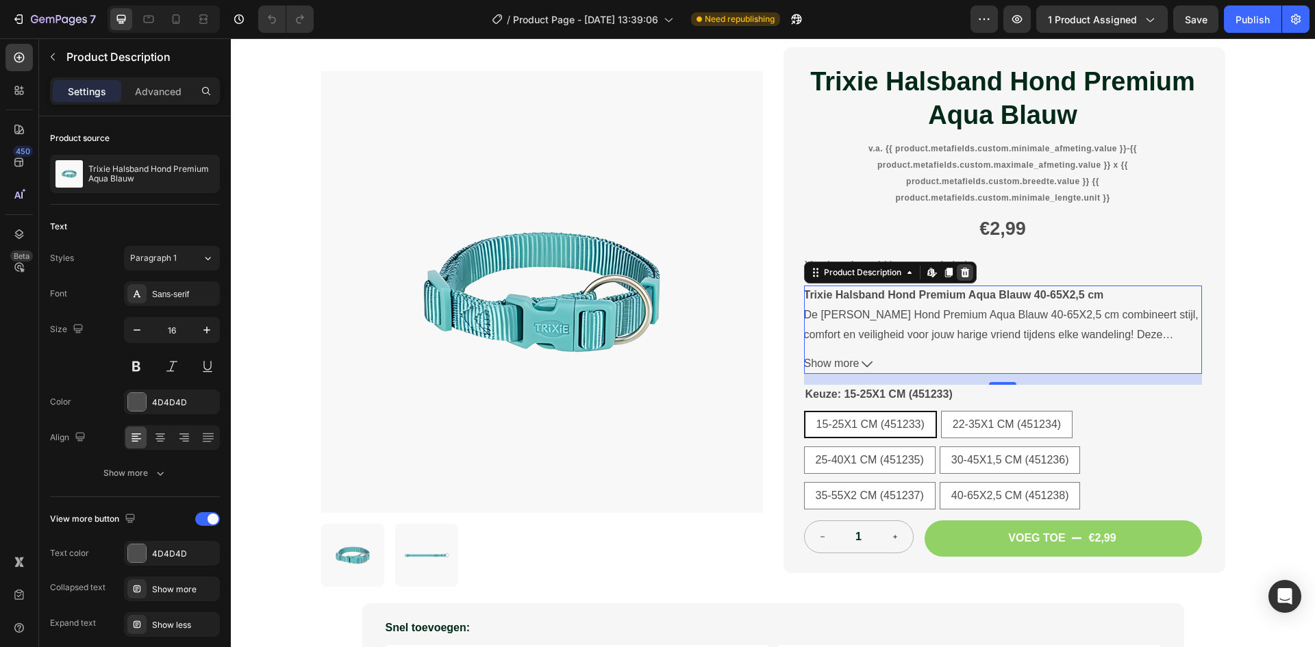
click at [961, 266] on div at bounding box center [965, 272] width 16 height 16
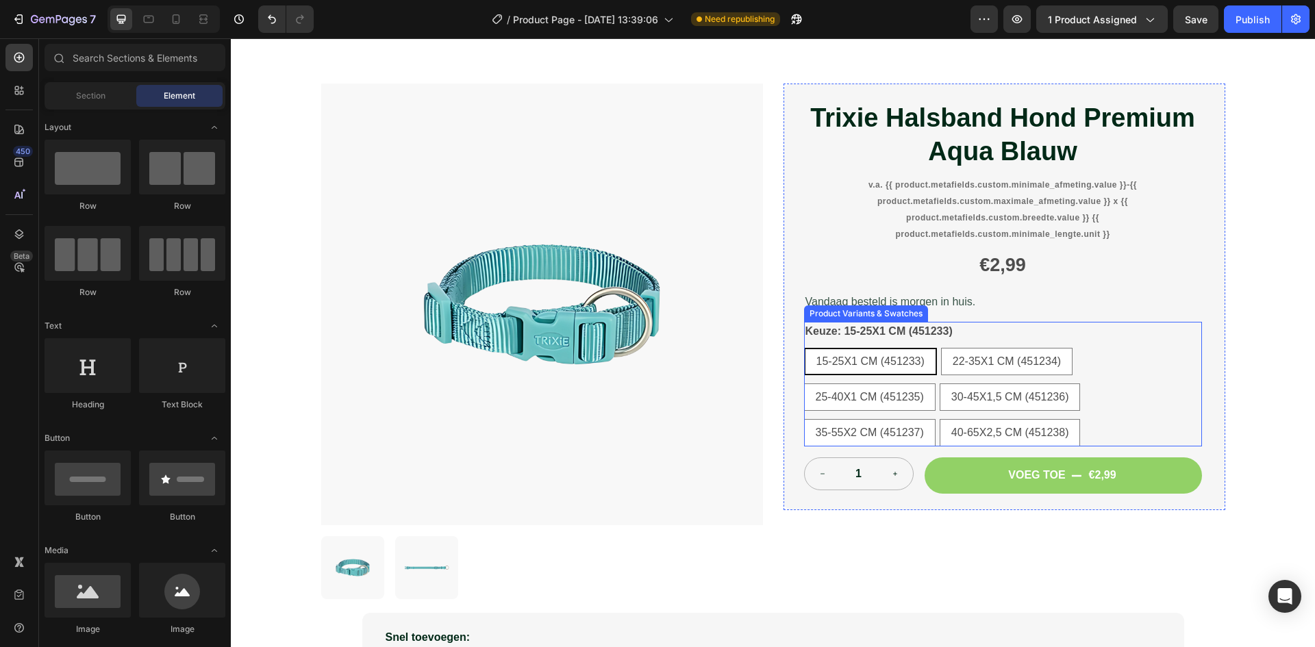
scroll to position [68, 0]
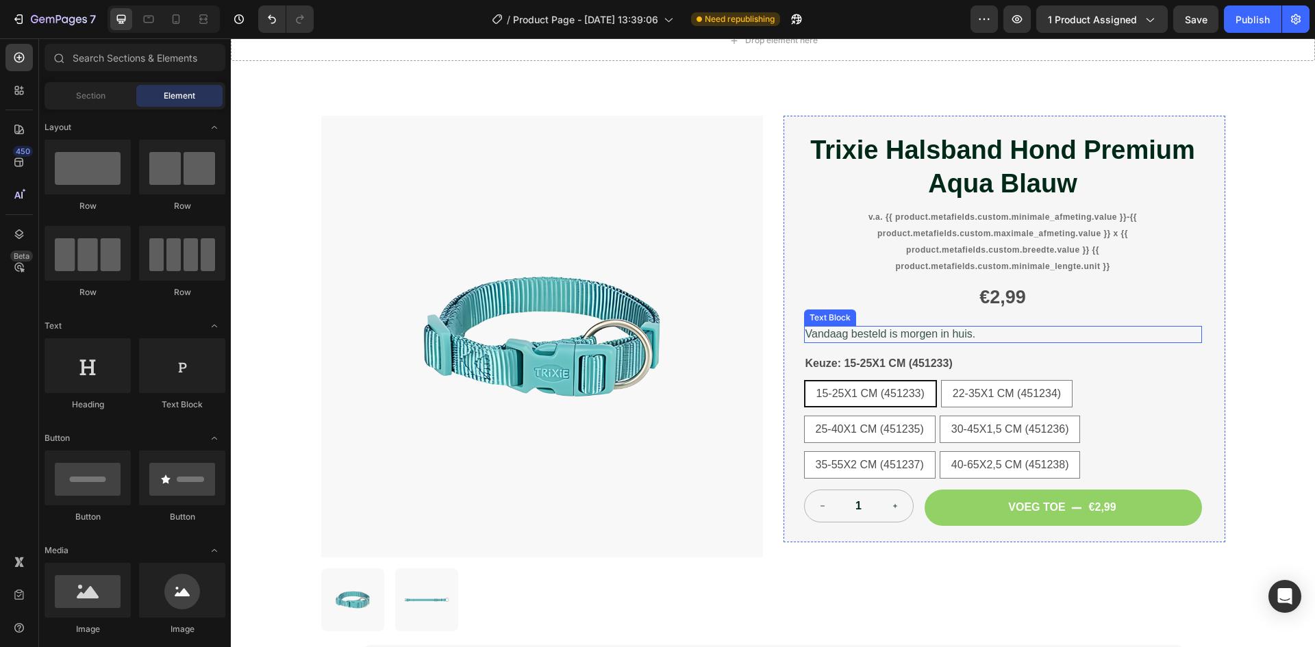
click at [987, 328] on p "Vandaag besteld is morgen in huis." at bounding box center [1002, 334] width 395 height 14
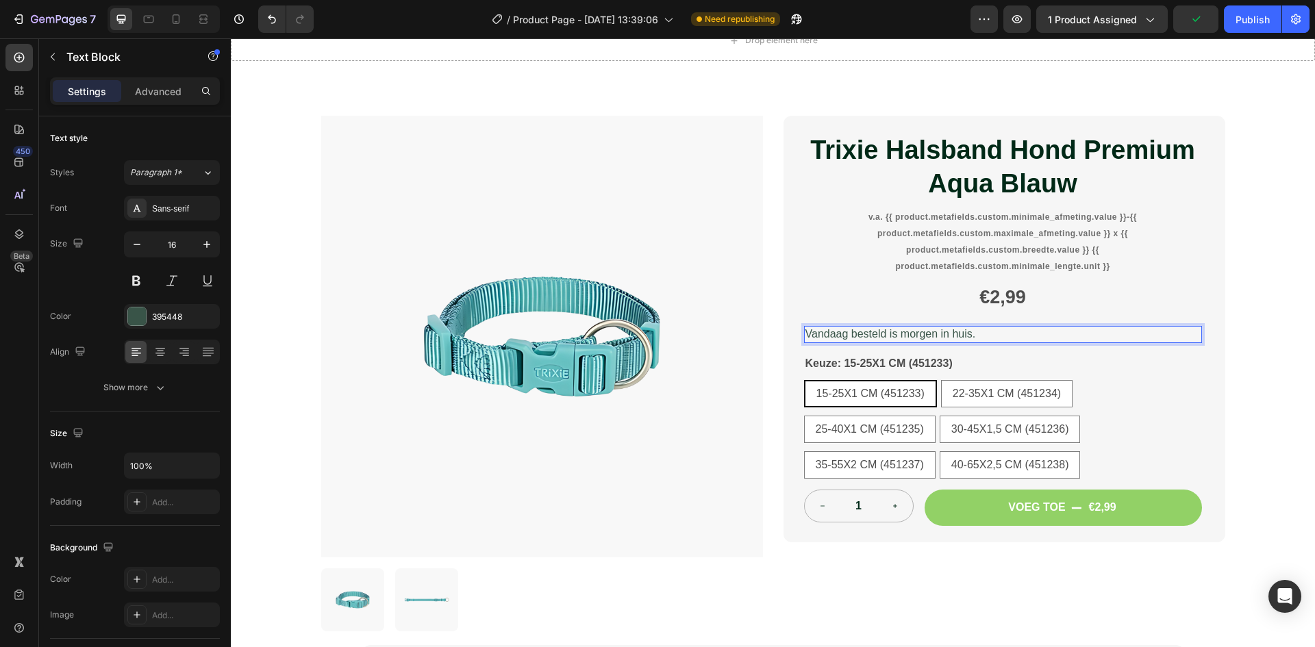
drag, startPoint x: 987, startPoint y: 328, endPoint x: 809, endPoint y: 278, distance: 185.0
click at [809, 278] on div "Trixie Halsband Hond Premium Aqua Blauw Product Title v.a. {{ product.metafield…" at bounding box center [1003, 329] width 398 height 394
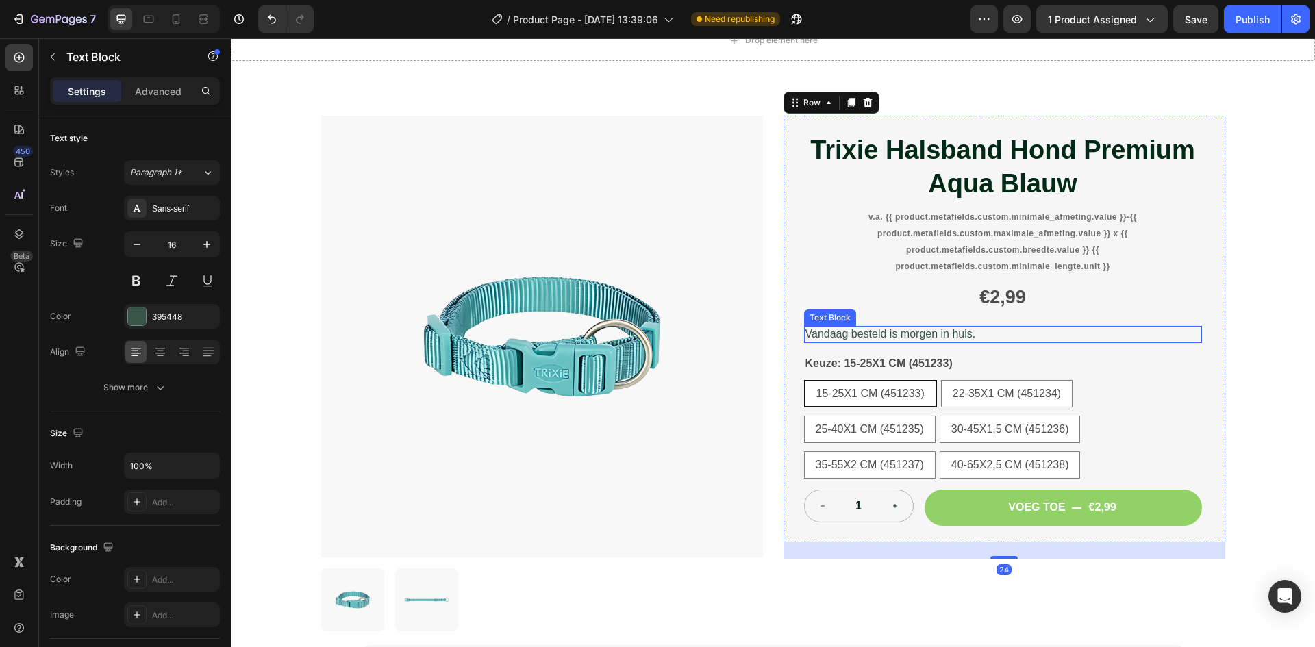
click at [1063, 337] on p "Vandaag besteld is morgen in huis." at bounding box center [1002, 334] width 395 height 14
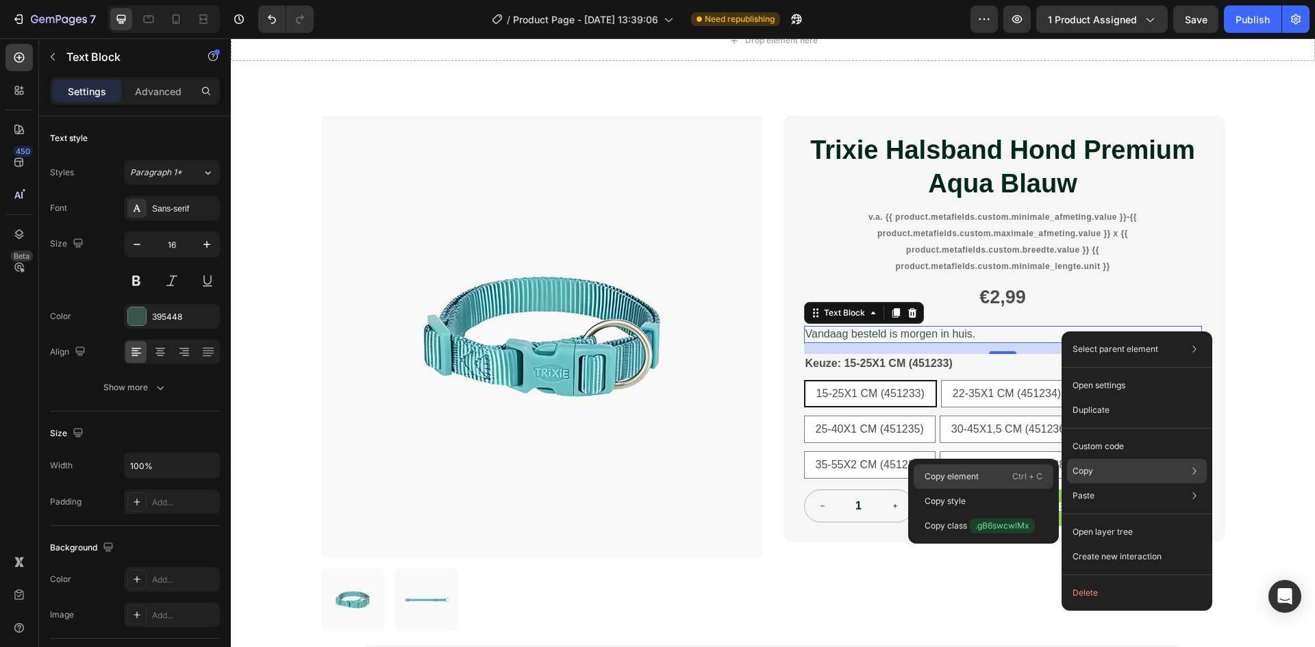
click at [1003, 468] on div "Copy element Ctrl + C" at bounding box center [984, 476] width 140 height 25
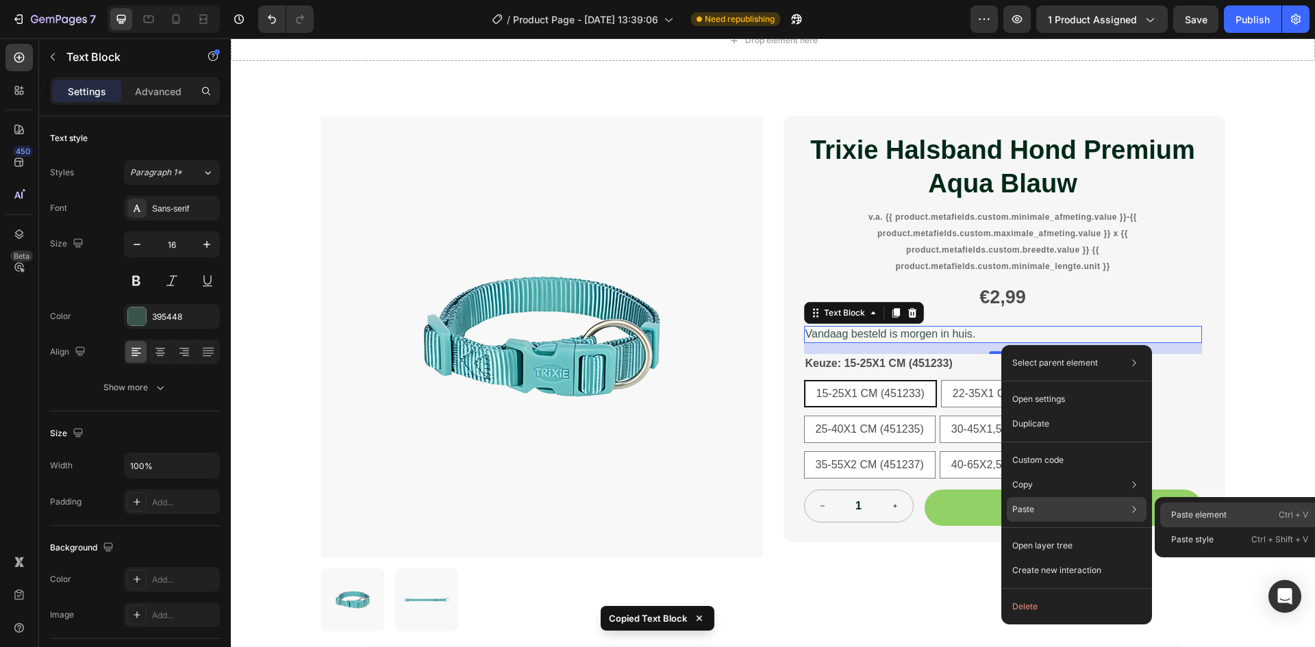
click at [1192, 517] on p "Paste element" at bounding box center [1198, 515] width 55 height 12
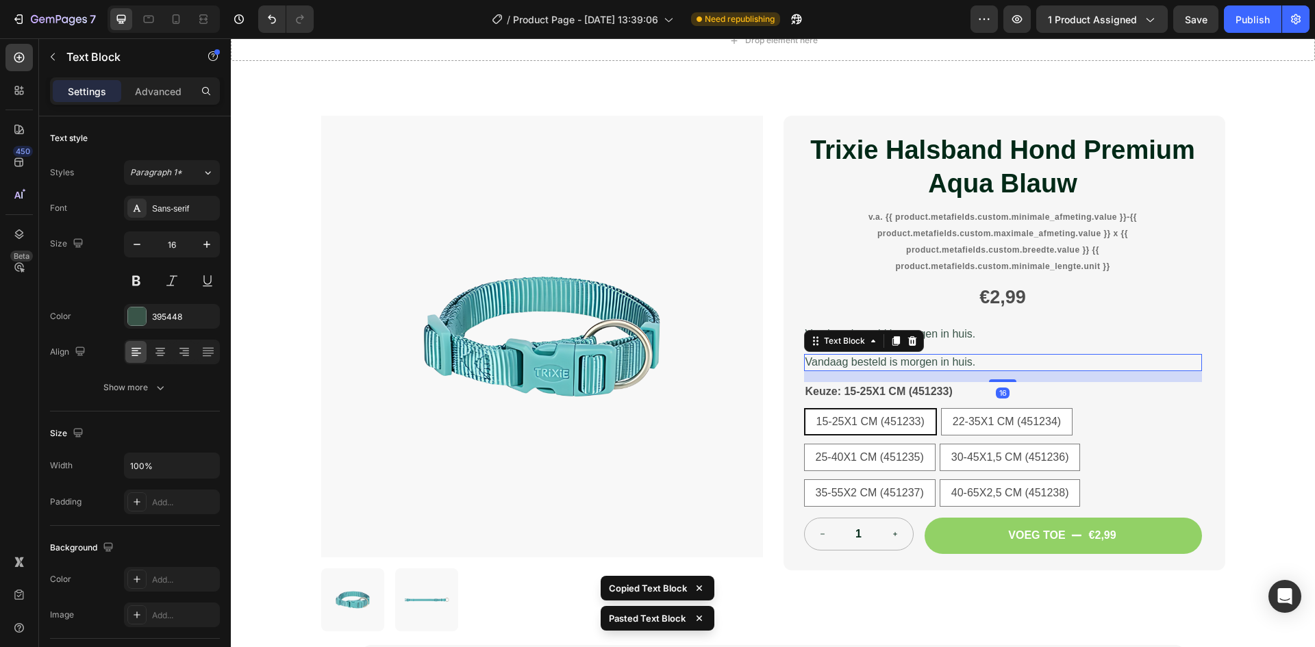
click at [1001, 360] on p "Vandaag besteld is morgen in huis." at bounding box center [1002, 362] width 395 height 14
click at [1003, 360] on p "Vandaag besteld is morgen in huis." at bounding box center [1002, 362] width 395 height 14
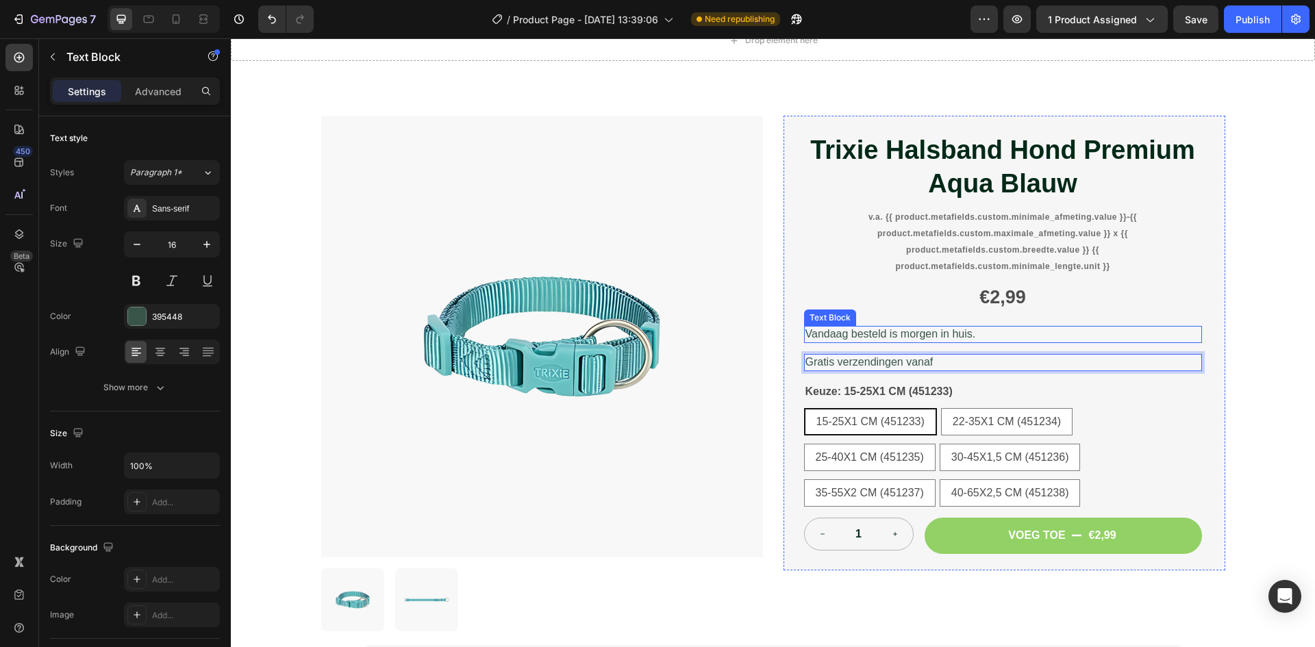
click at [972, 332] on p "Vandaag besteld is morgen in huis." at bounding box center [1002, 334] width 395 height 14
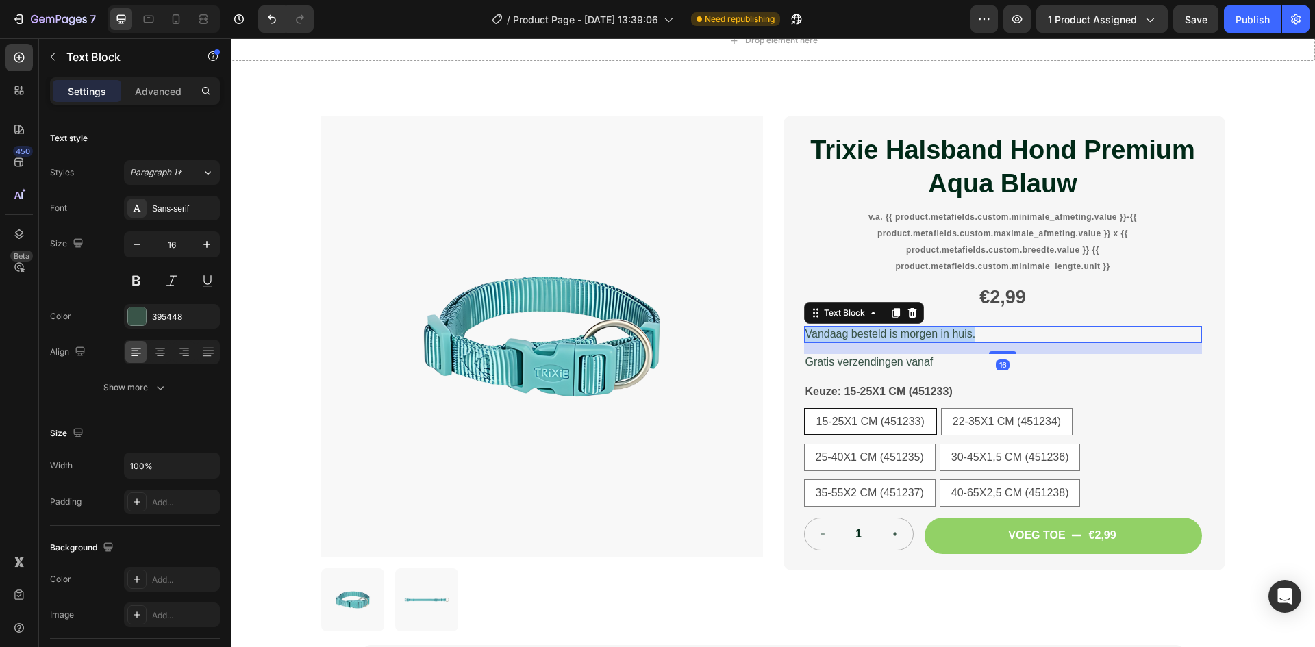
click at [972, 332] on p "Vandaag besteld is morgen in huis." at bounding box center [1002, 334] width 395 height 14
click at [999, 332] on p "Gratis verzending bij bestellingen vanaf" at bounding box center [1002, 334] width 395 height 14
click at [994, 330] on p "Gratis verzending bij bestellingen vanaf" at bounding box center [1002, 334] width 395 height 14
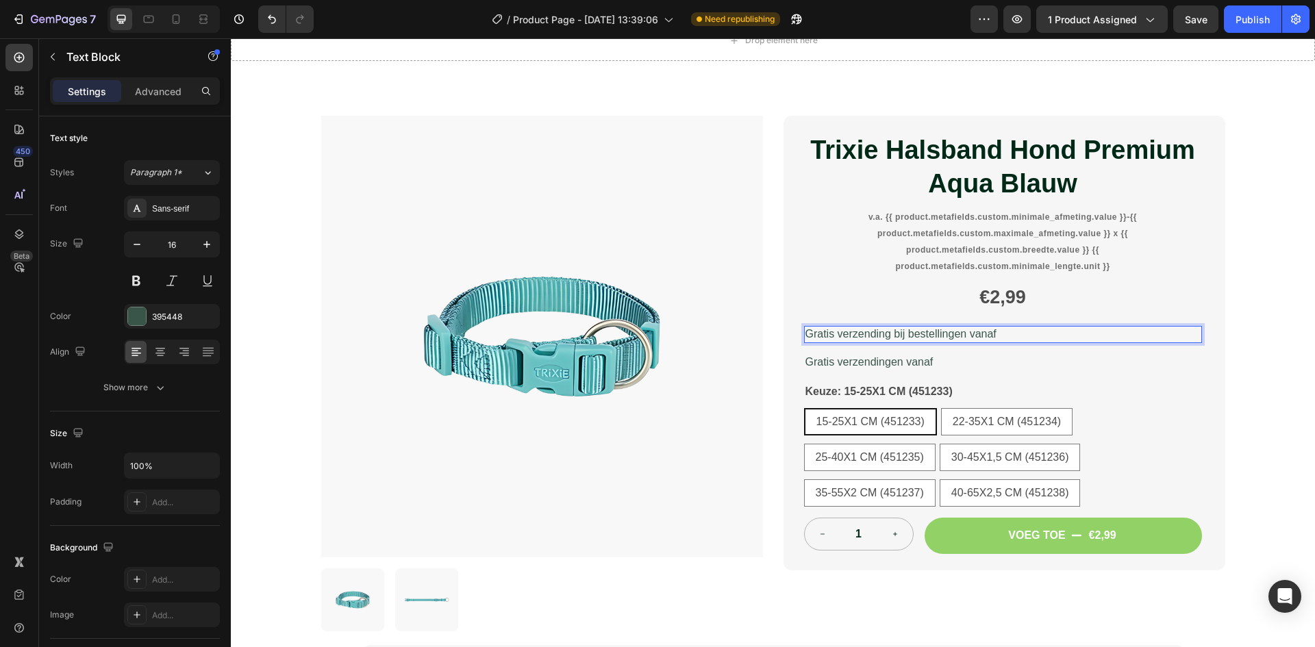
click at [994, 330] on p "Gratis verzending bij bestellingen vanaf" at bounding box center [1002, 334] width 395 height 14
click at [951, 368] on p "Gratis verzendingen vanaf" at bounding box center [1002, 362] width 395 height 14
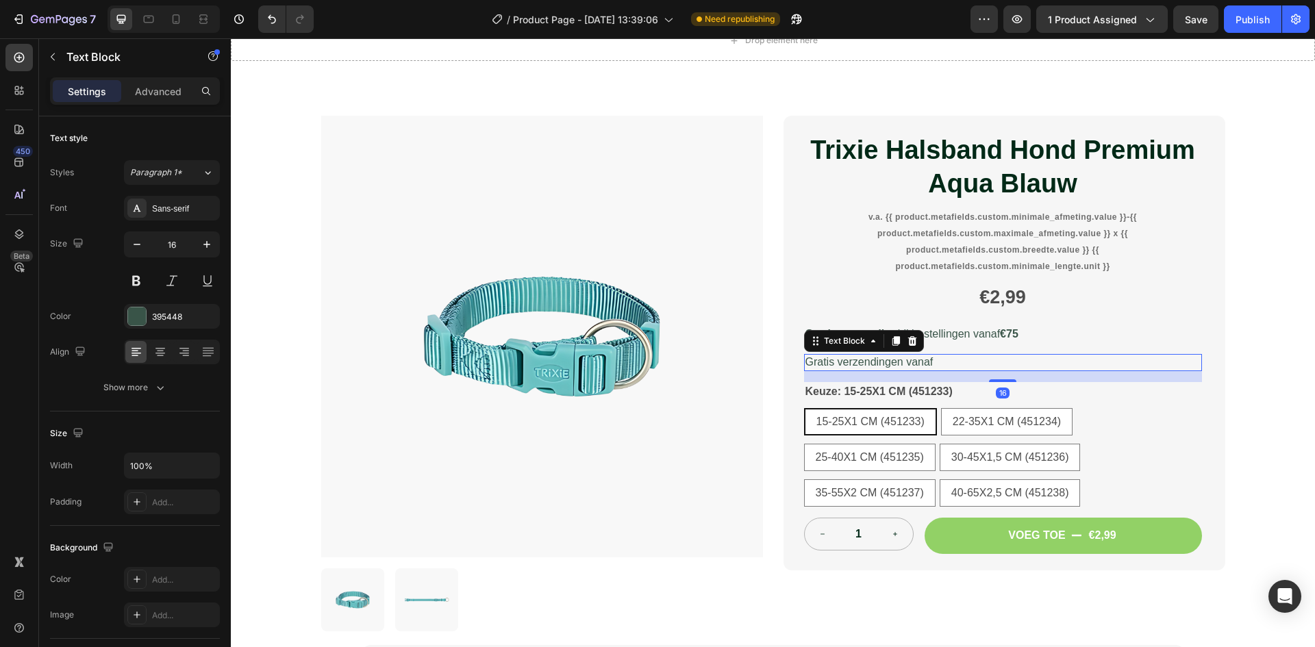
click at [907, 340] on icon at bounding box center [911, 341] width 9 height 10
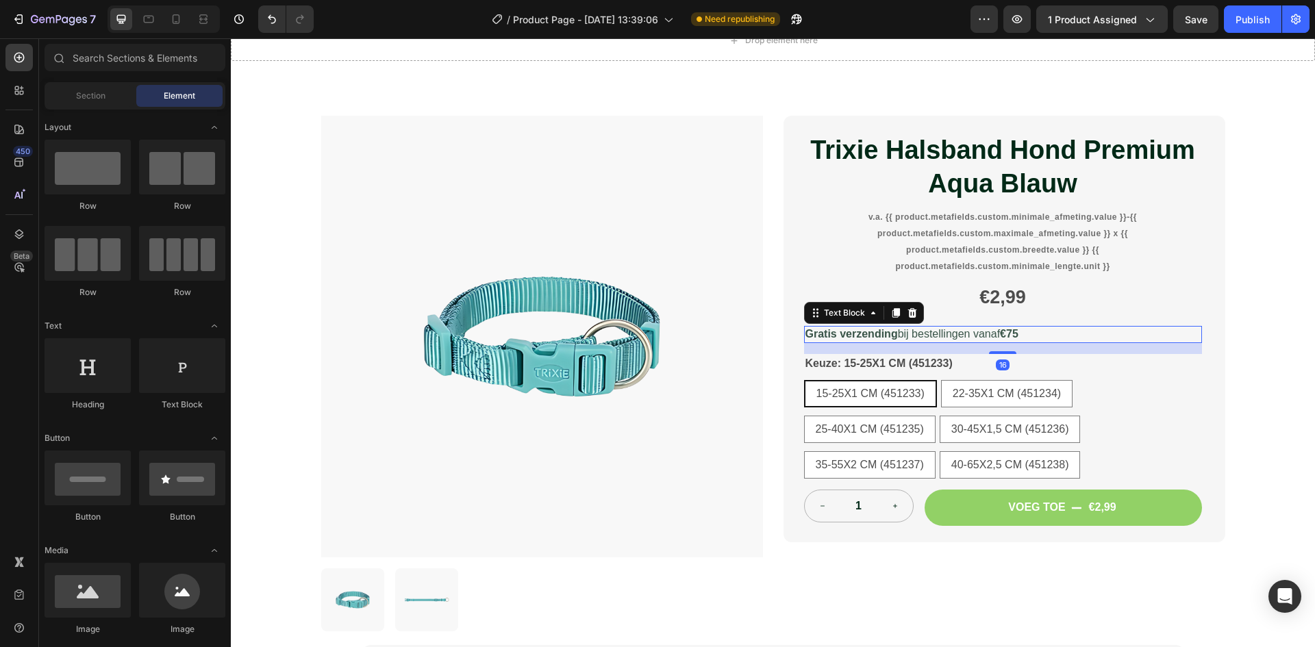
click at [1038, 335] on p "Gratis verzending bij bestellingen vanaf €75" at bounding box center [1002, 334] width 395 height 14
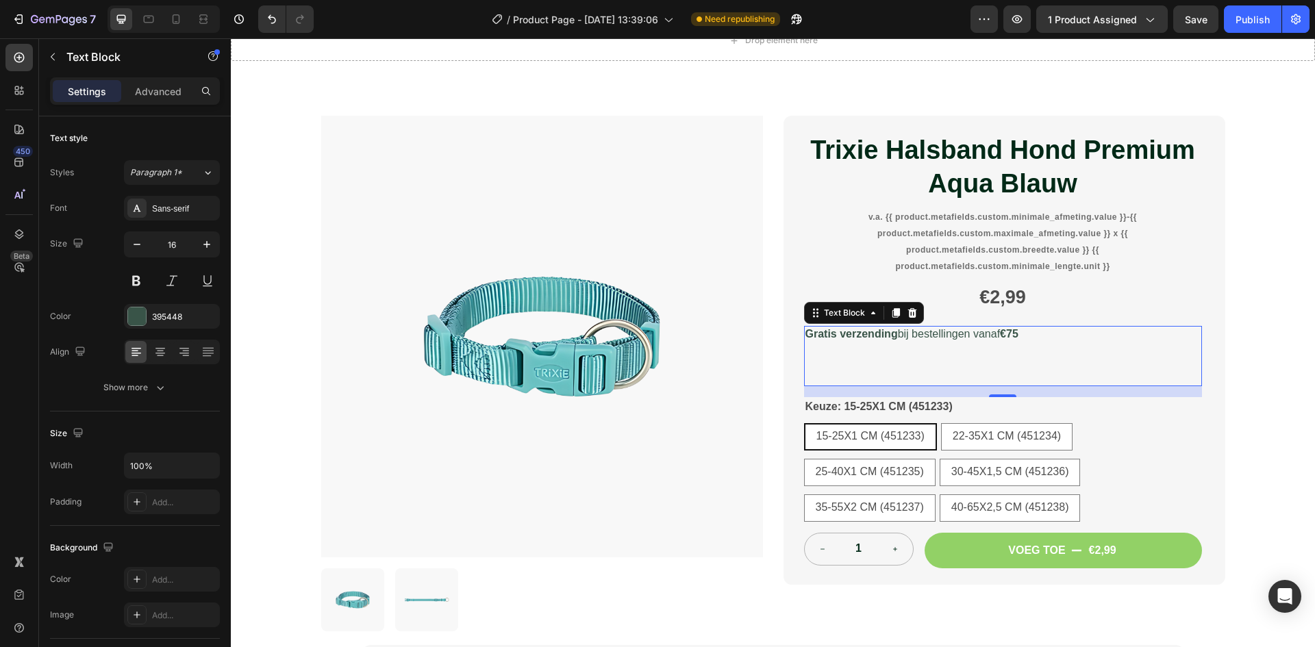
click at [955, 345] on p "Gratis verzending bij bestellingen vanaf €75 ⁠⁠⁠⁠⁠⁠⁠" at bounding box center [1002, 355] width 395 height 57
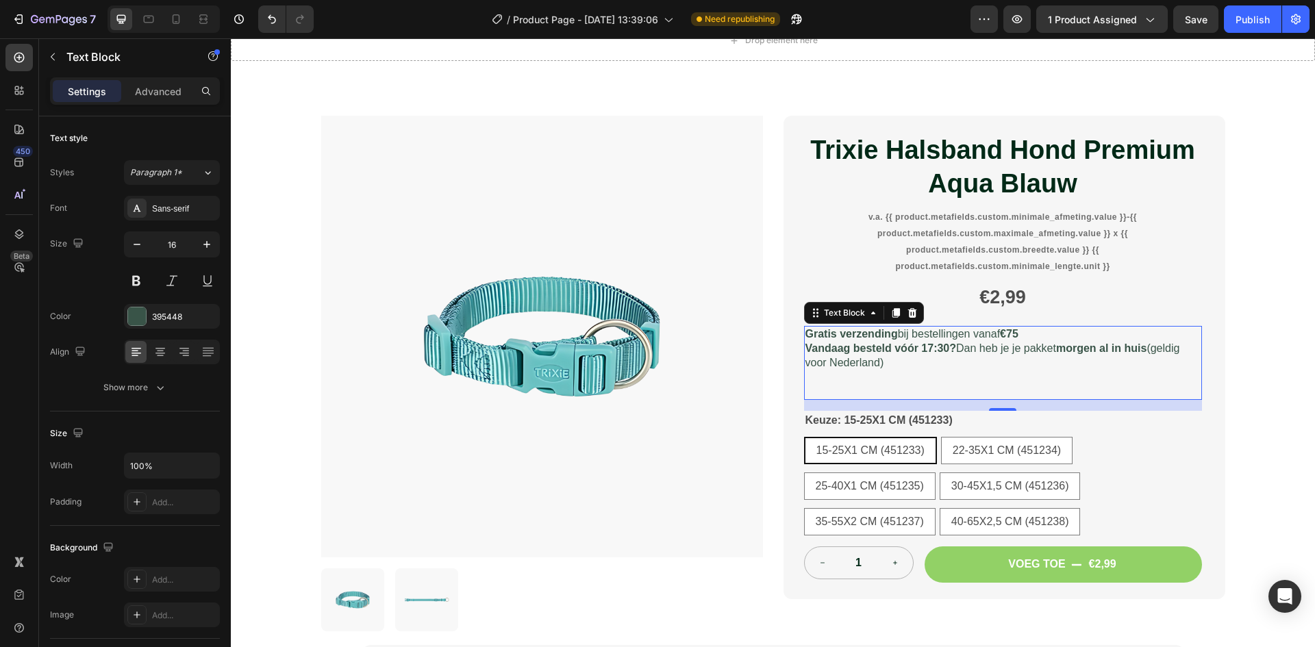
click at [936, 375] on p "Gratis verzending bij bestellingen vanaf €75 Vandaag besteld vóór 17:30? Dan he…" at bounding box center [1002, 362] width 395 height 71
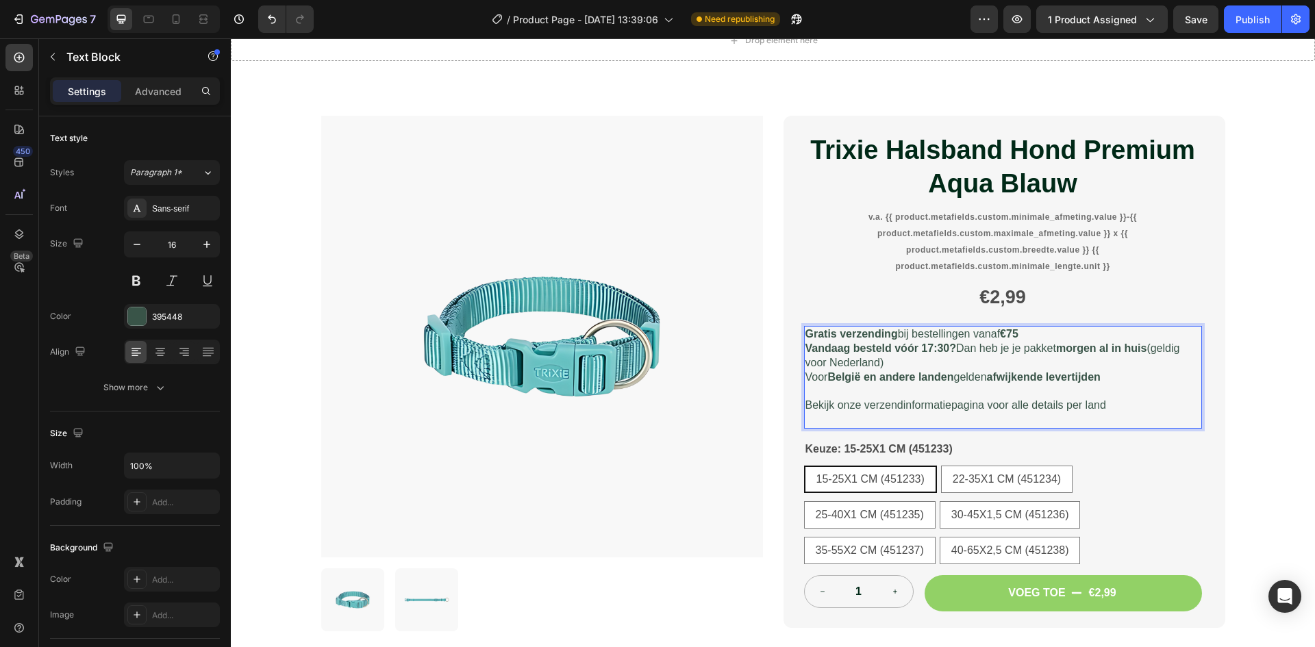
click at [805, 375] on p "Gratis verzending bij bestellingen vanaf €75 Vandaag besteld vóór 17:30? Dan he…" at bounding box center [1002, 355] width 395 height 57
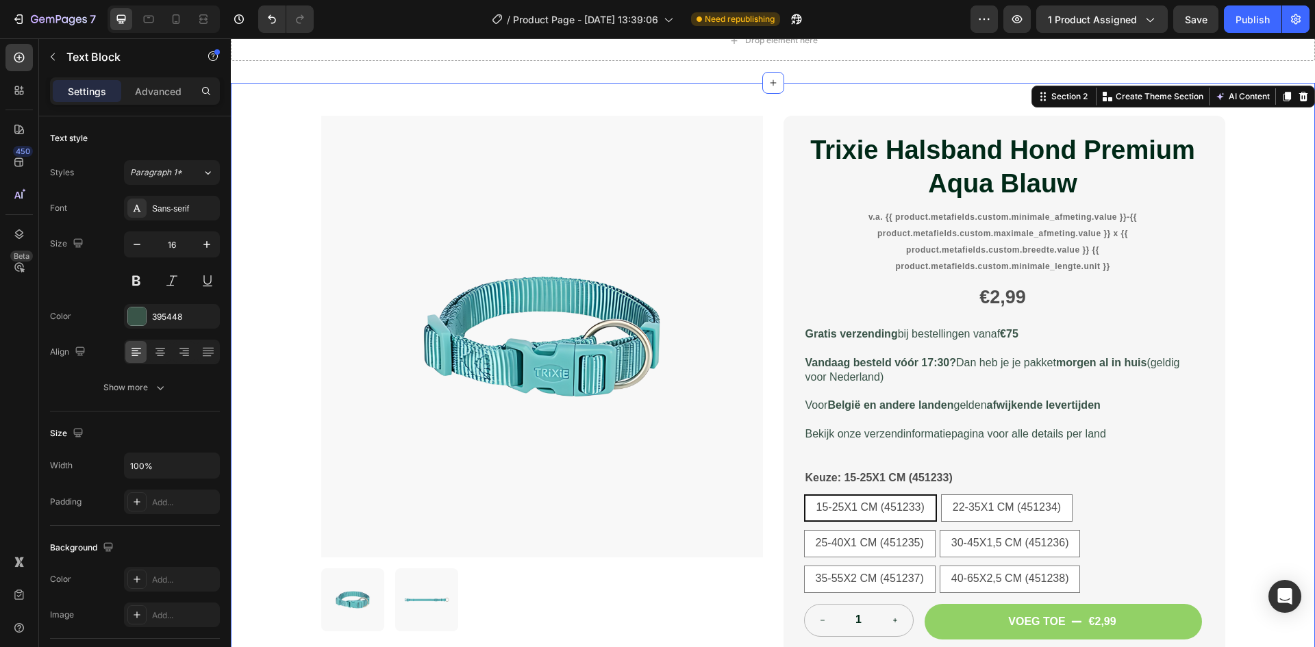
click at [1253, 364] on div "Product Images Trixie Halsband Hond Premium Aqua Blauw Product Title v.a. {{ pr…" at bounding box center [773, 458] width 1084 height 751
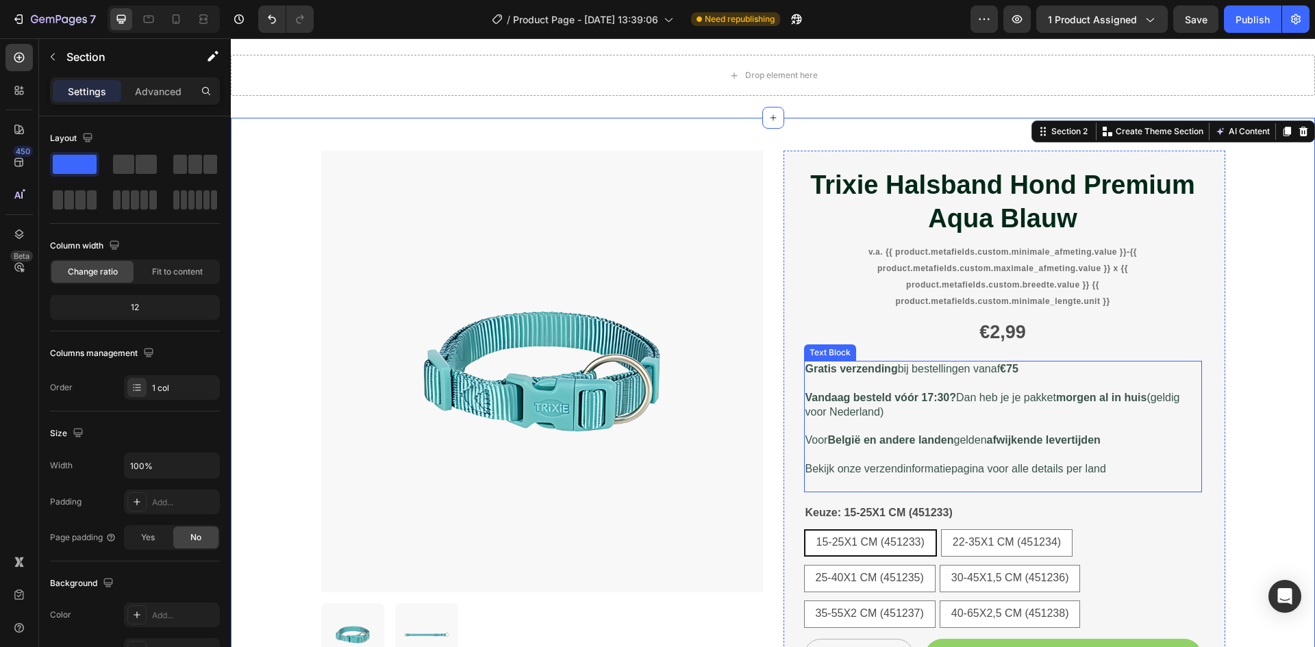
scroll to position [0, 0]
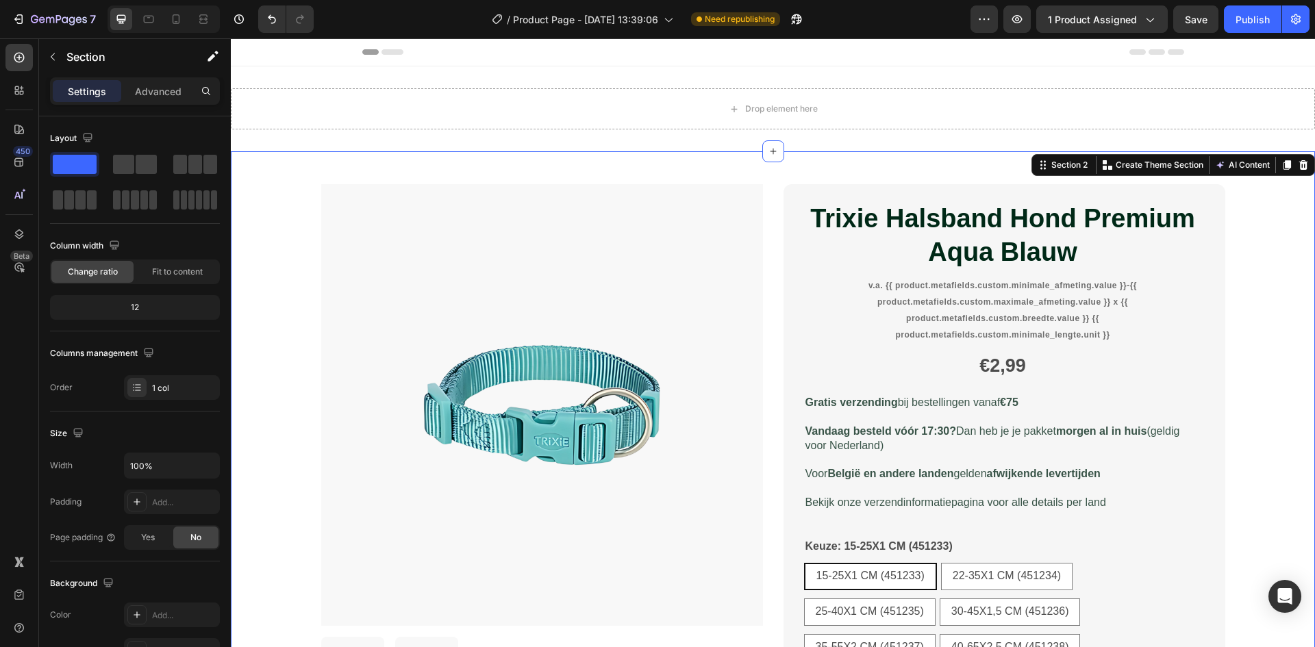
click at [1246, 356] on div "Product Images Trixie Halsband Hond Premium Aqua Blauw Product Title v.a. {{ pr…" at bounding box center [773, 526] width 1084 height 751
click at [178, 27] on div at bounding box center [176, 19] width 22 height 22
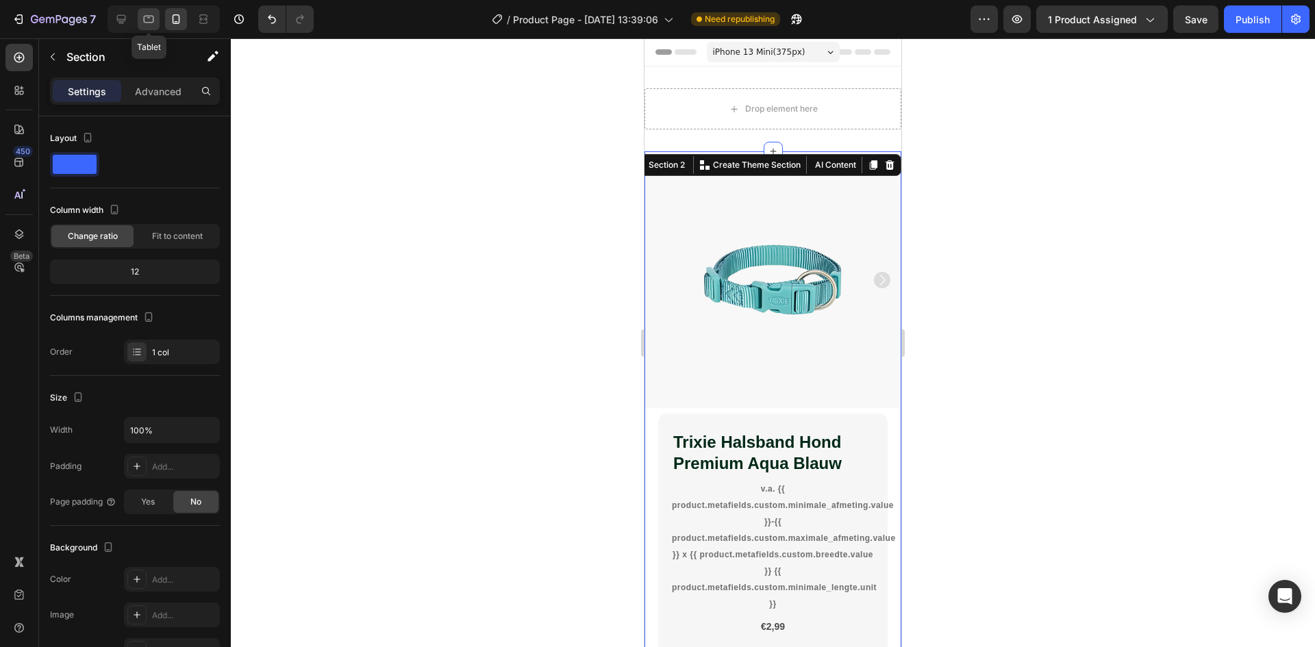
click at [153, 26] on div at bounding box center [149, 19] width 22 height 22
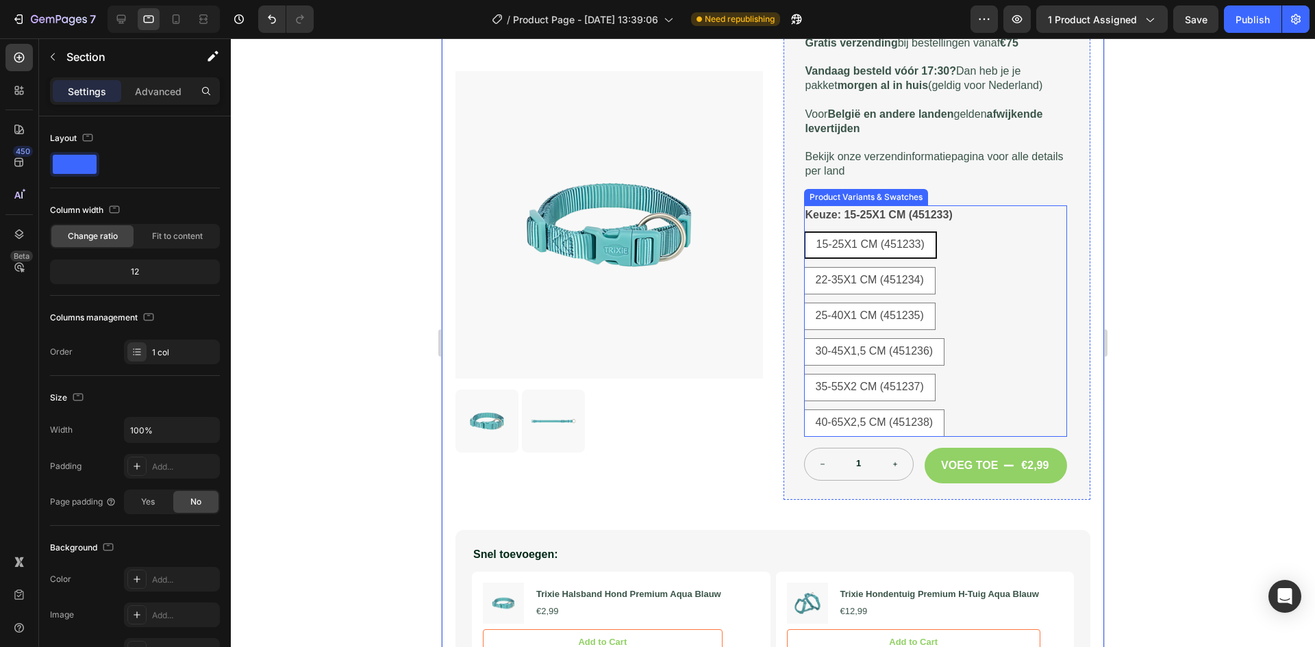
scroll to position [407, 0]
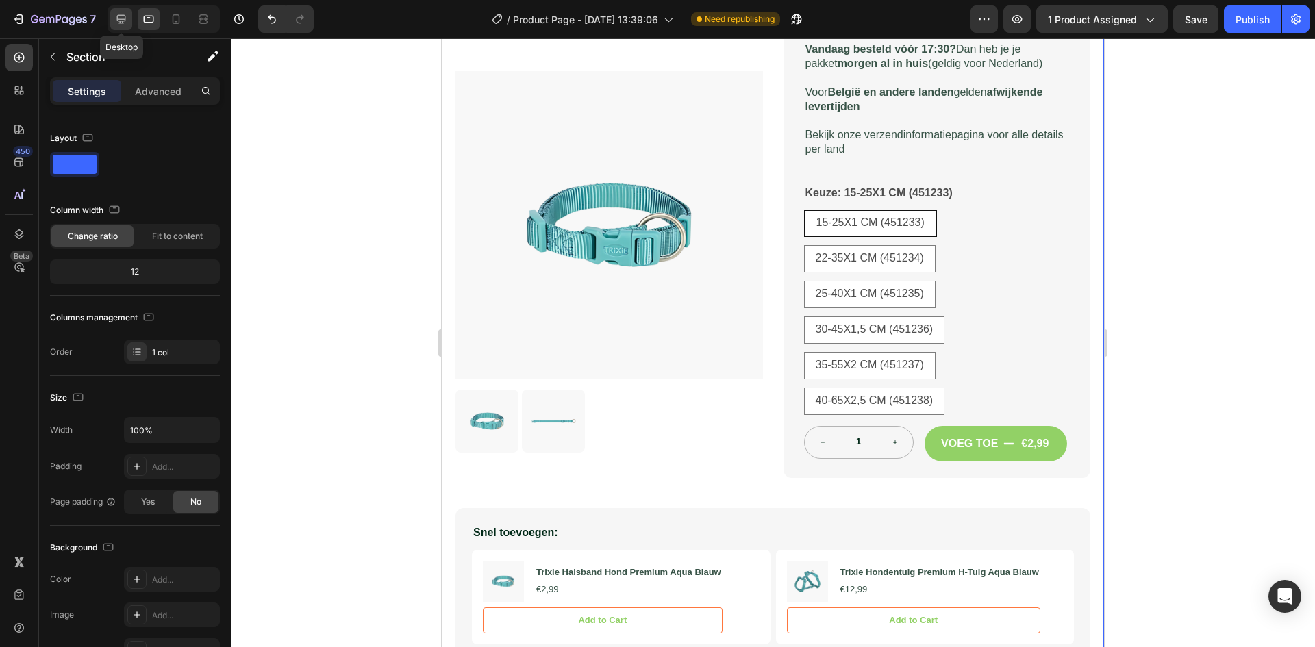
click at [122, 25] on icon at bounding box center [121, 19] width 14 height 14
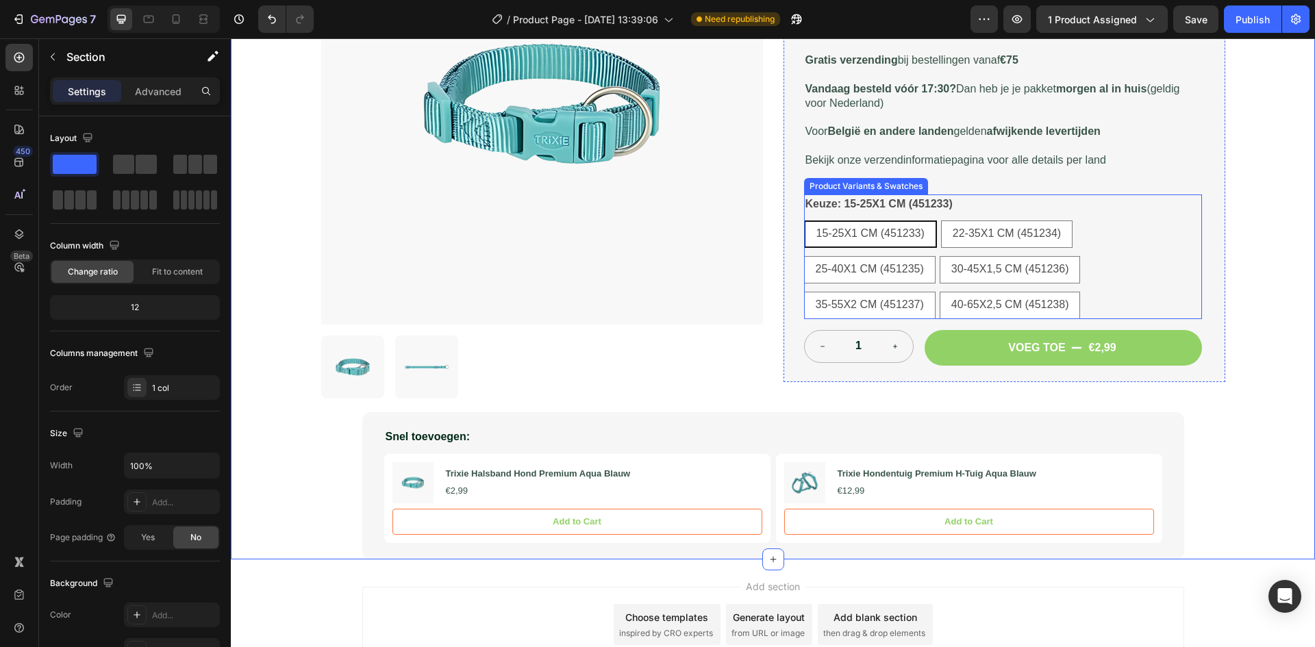
scroll to position [137, 0]
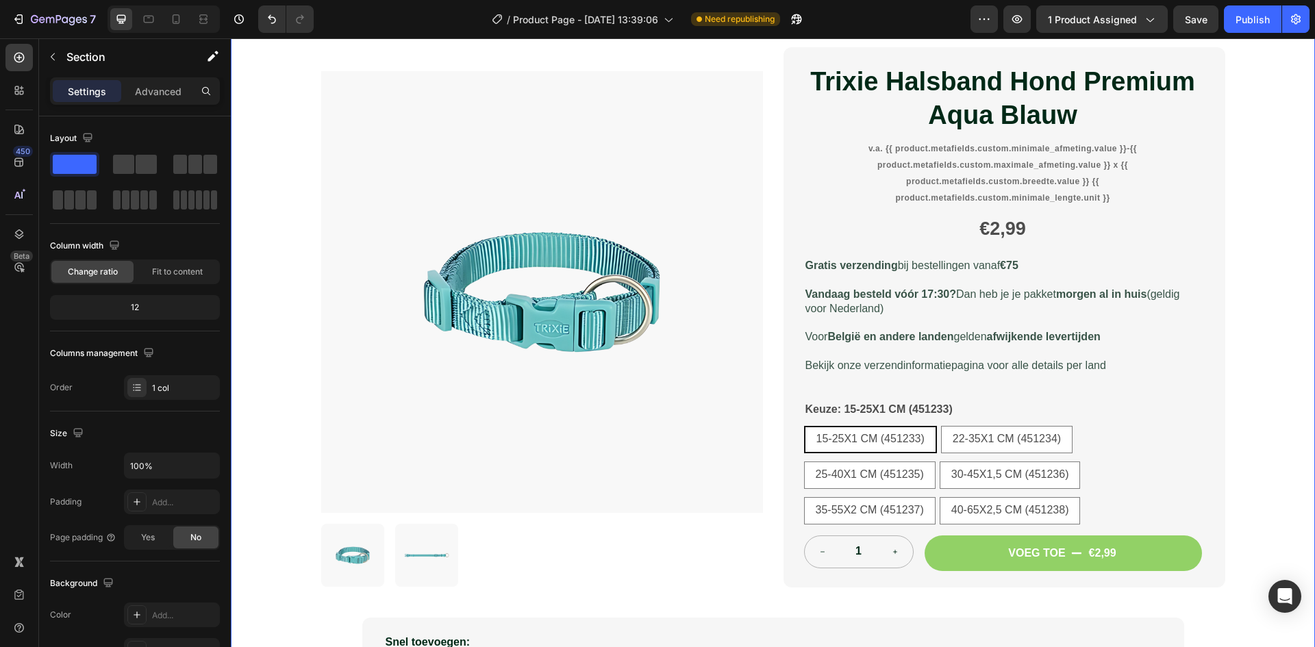
click at [1281, 375] on div "Product Images Trixie Halsband Hond Premium Aqua Blauw Product Title v.a. {{ pr…" at bounding box center [773, 389] width 1084 height 751
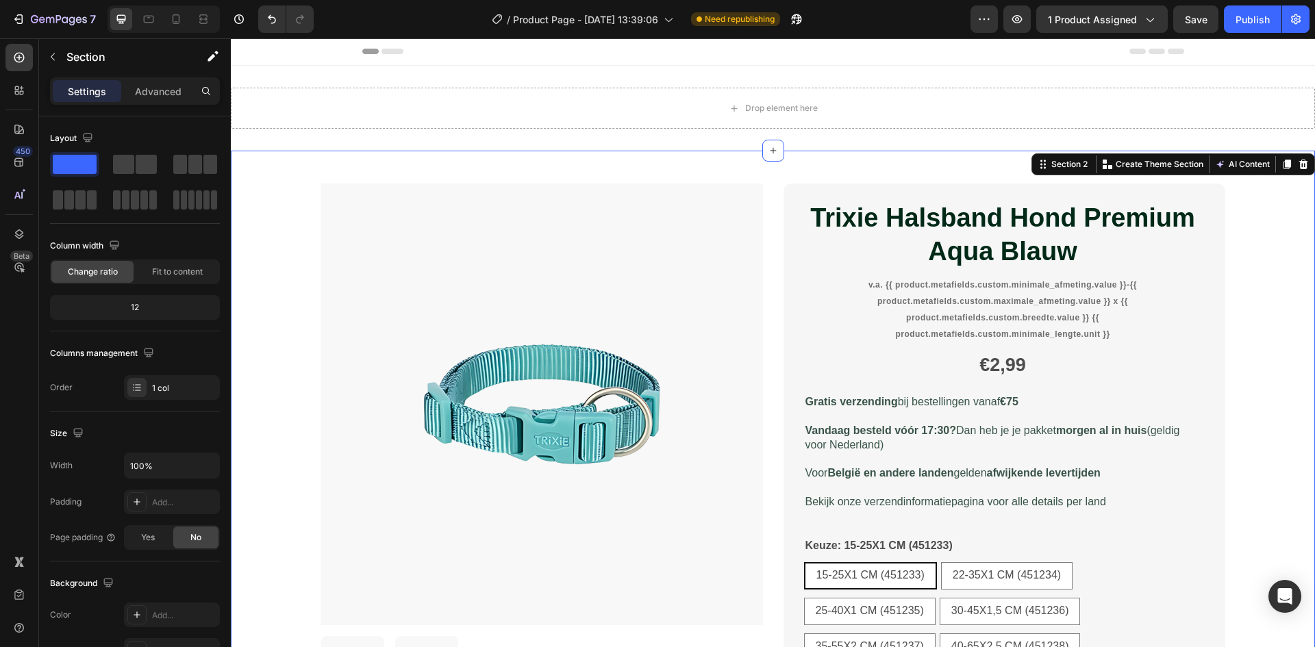
scroll to position [0, 0]
click at [1240, 25] on div "Publish" at bounding box center [1252, 19] width 34 height 14
click at [1240, 25] on button "Publish" at bounding box center [1253, 18] width 58 height 27
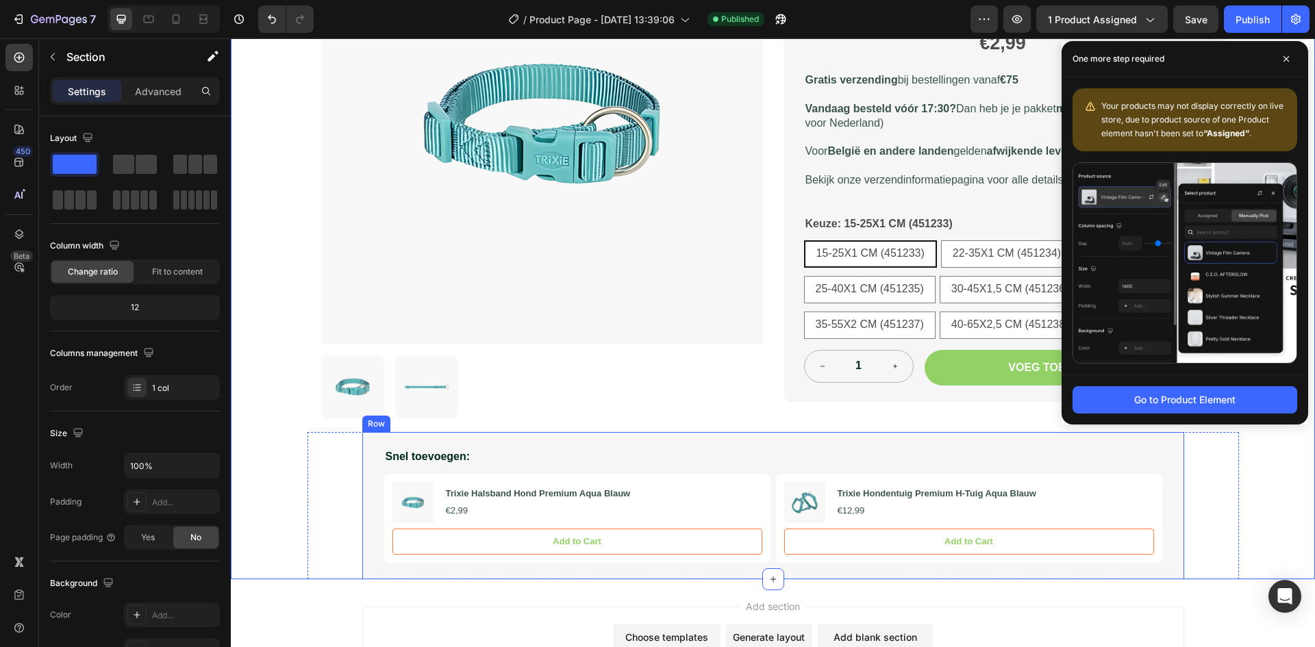
scroll to position [411, 0]
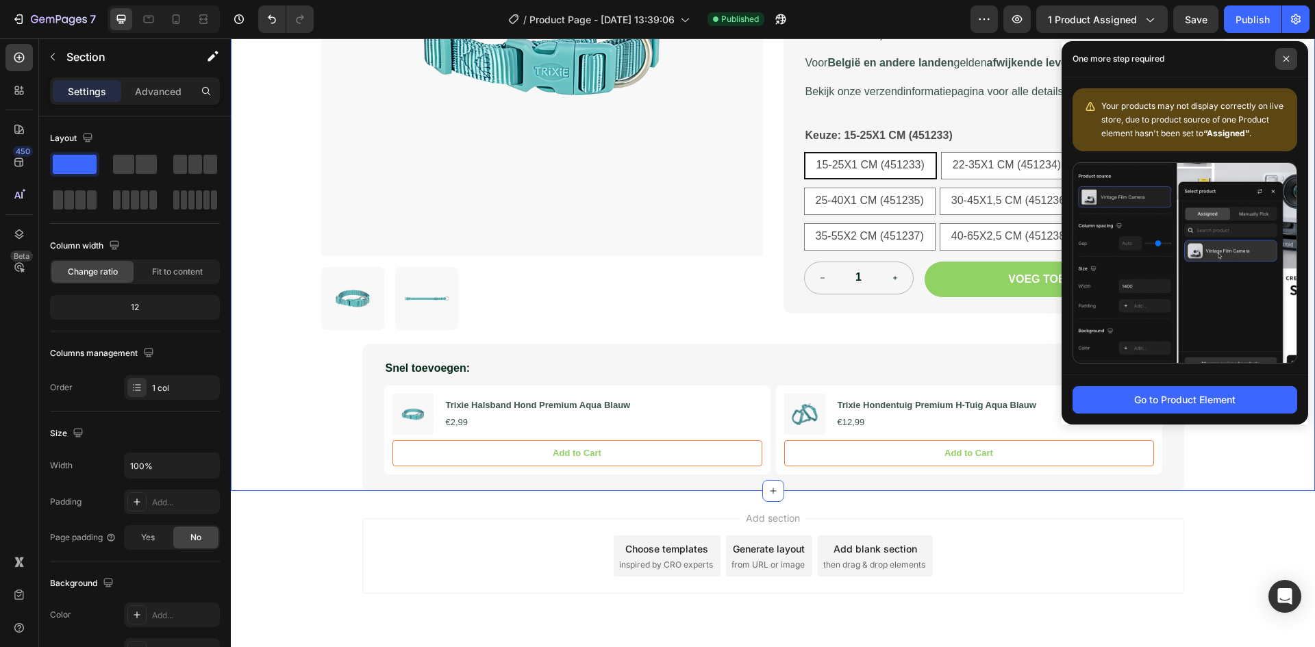
click at [1278, 60] on span at bounding box center [1286, 59] width 22 height 22
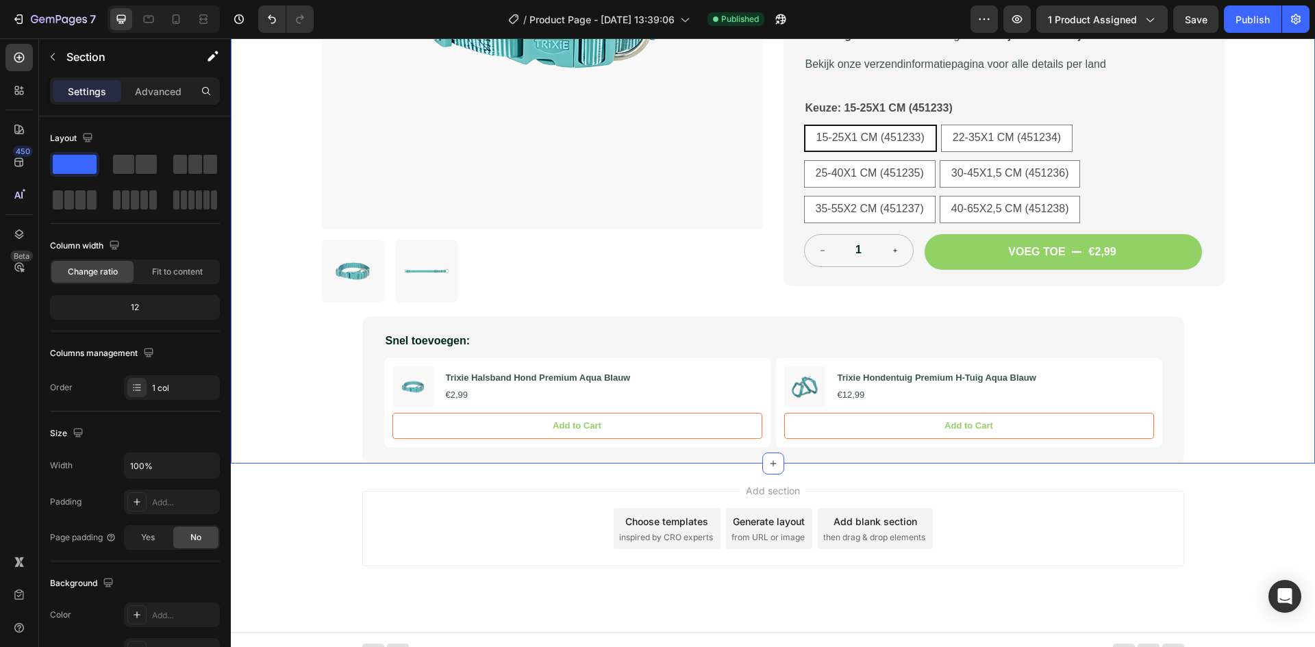
scroll to position [452, 0]
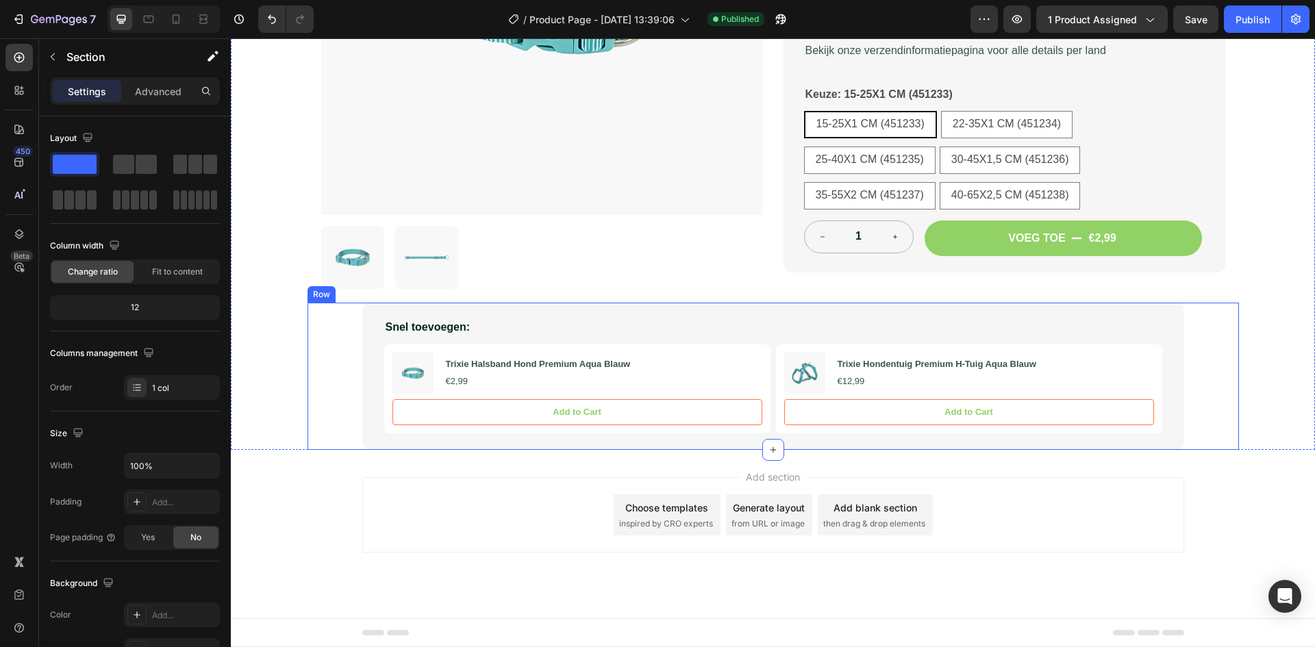
click at [321, 371] on div "Snel toevoegen: Text Block Product Images Trixie Halsband Hond Premium Aqua Bla…" at bounding box center [773, 376] width 904 height 147
click at [388, 291] on icon at bounding box center [391, 289] width 11 height 11
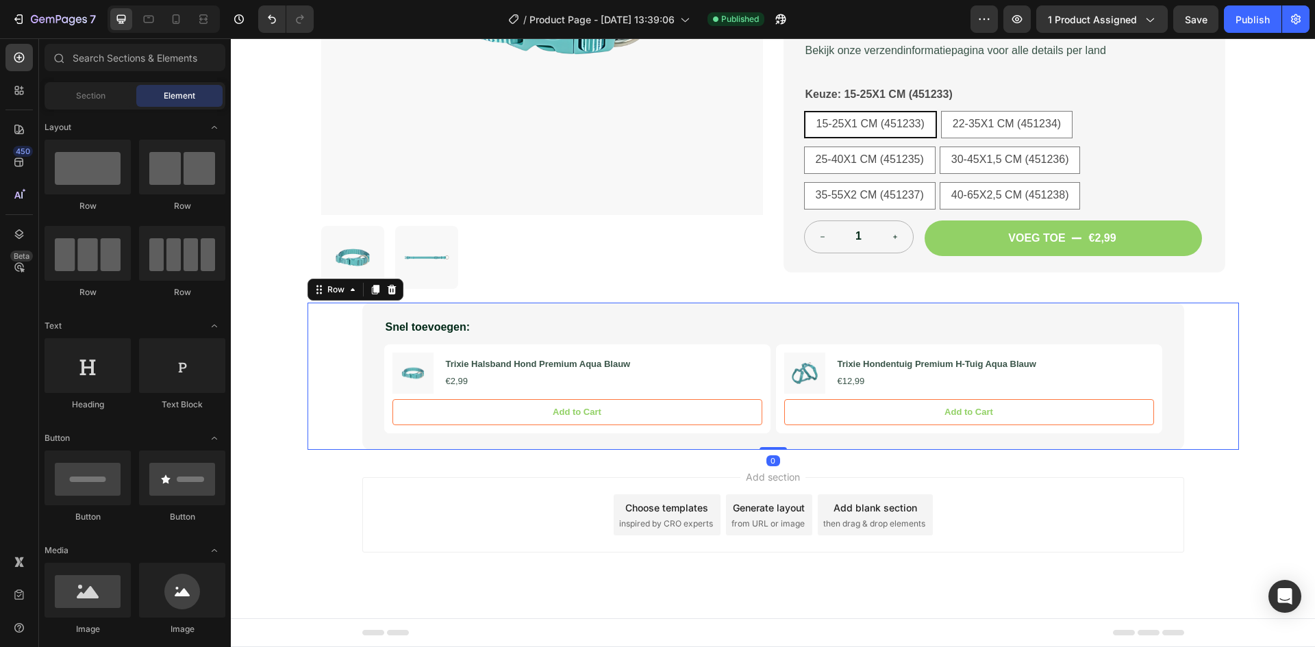
scroll to position [305, 0]
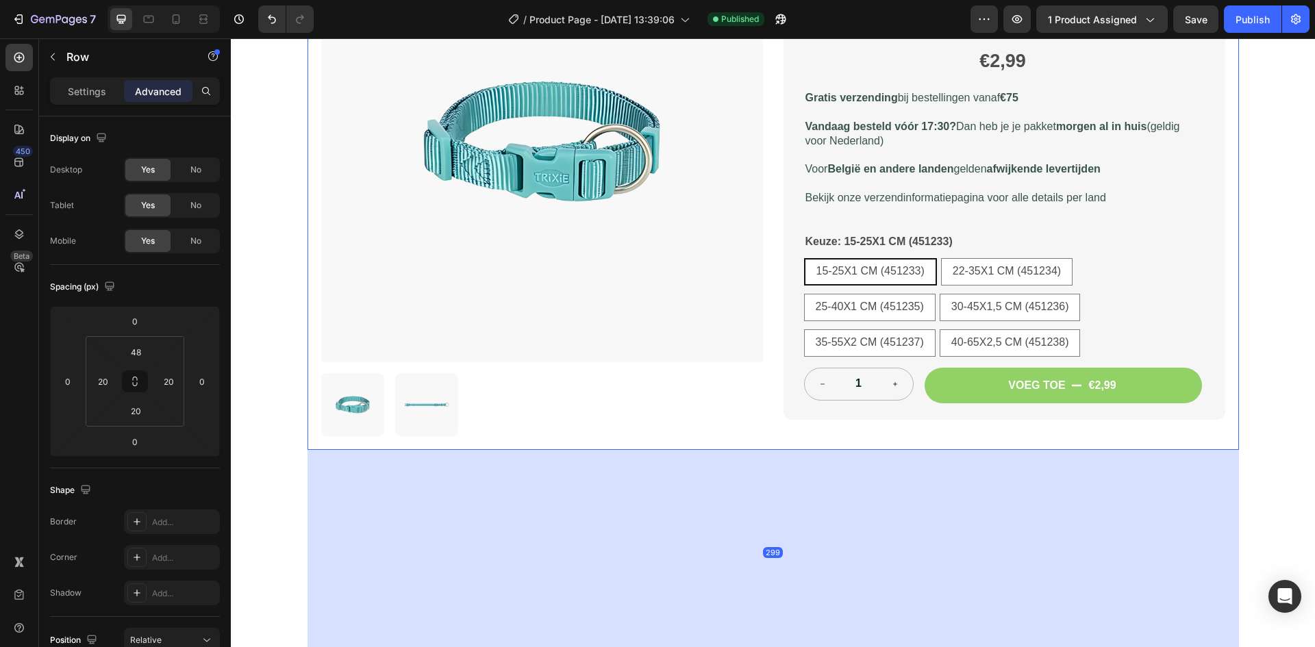
drag, startPoint x: 768, startPoint y: 449, endPoint x: 757, endPoint y: 653, distance: 205.0
click at [757, 647] on html "Header Product Images Trixie Halsband Hond Premium Aqua Blauw Product Title v.a…" at bounding box center [773, 293] width 1084 height 1118
type input "299"
click at [62, 49] on button "button" at bounding box center [53, 57] width 22 height 22
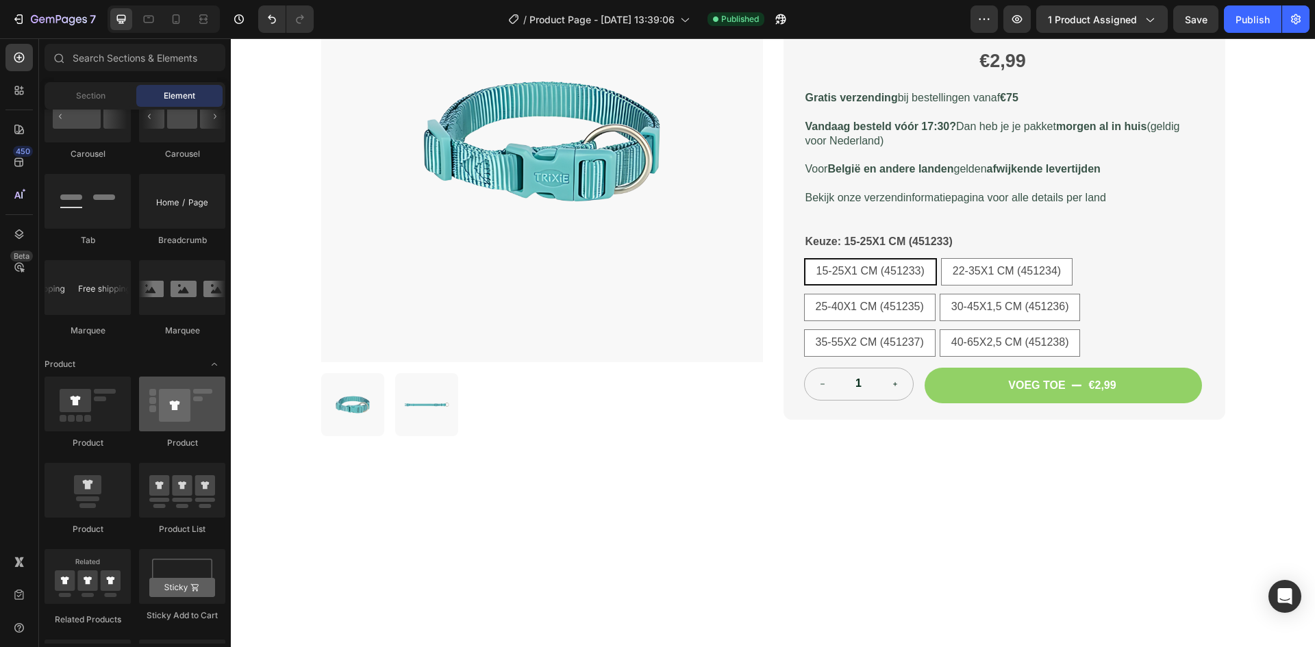
scroll to position [1986, 0]
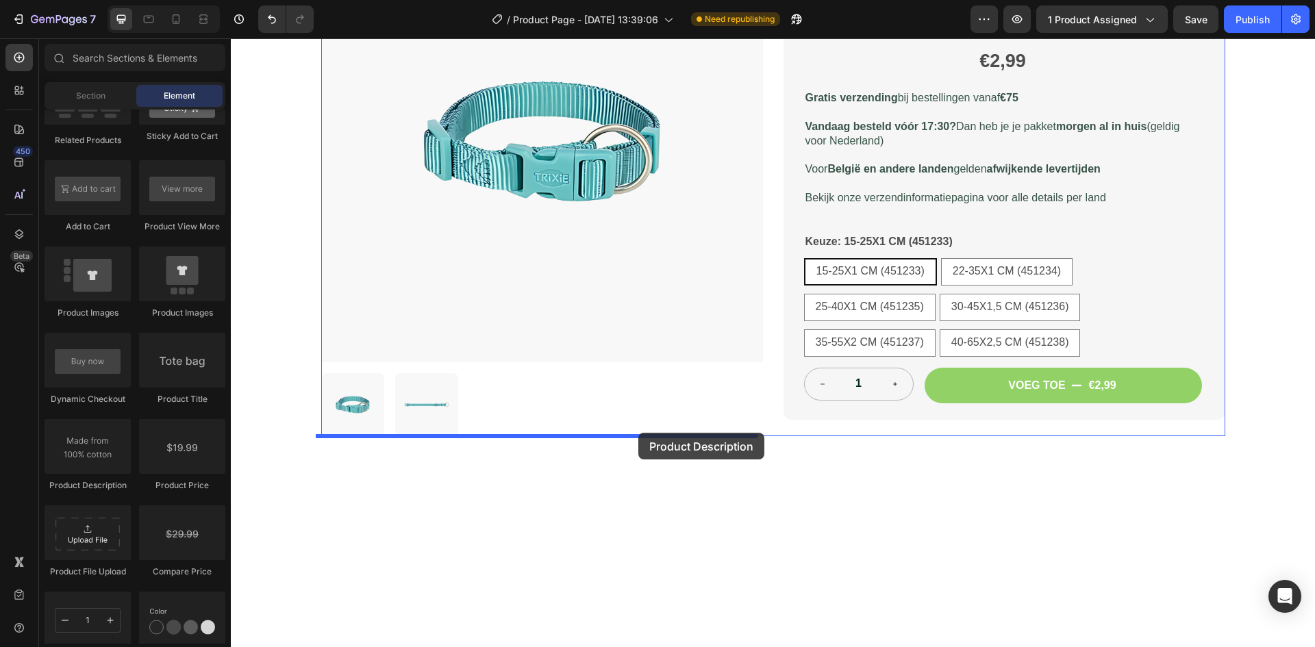
drag, startPoint x: 336, startPoint y: 492, endPoint x: 638, endPoint y: 433, distance: 308.4
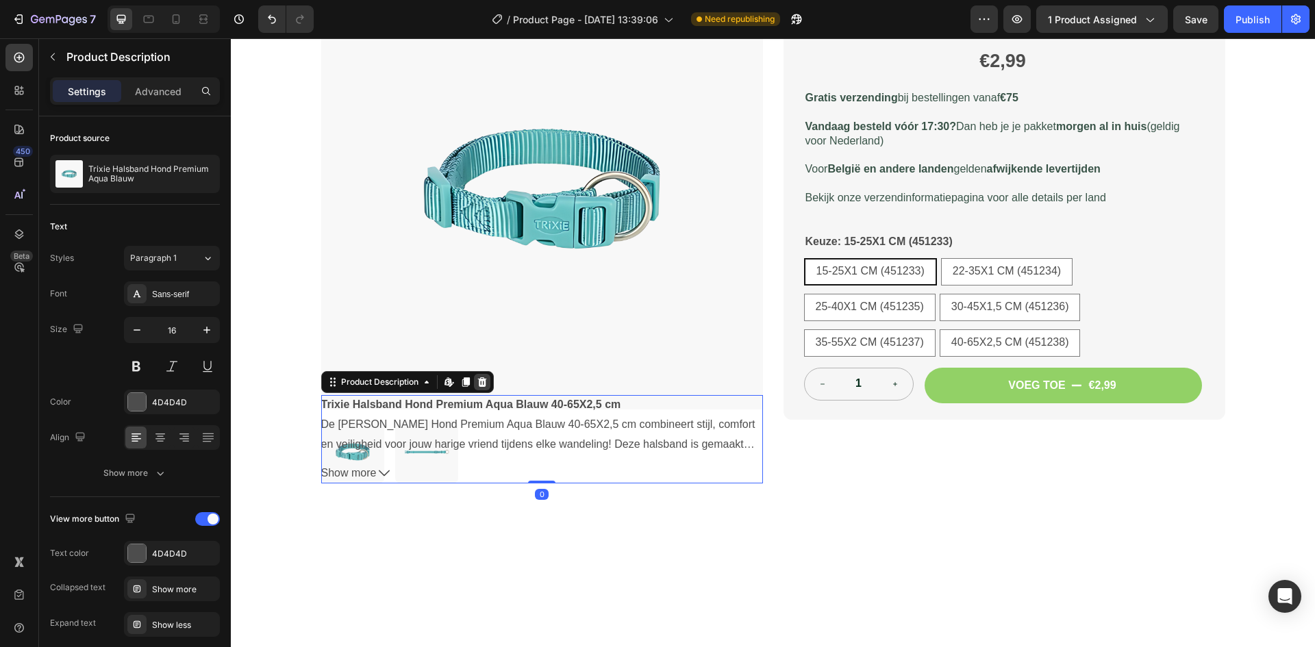
click at [484, 384] on div at bounding box center [482, 382] width 16 height 16
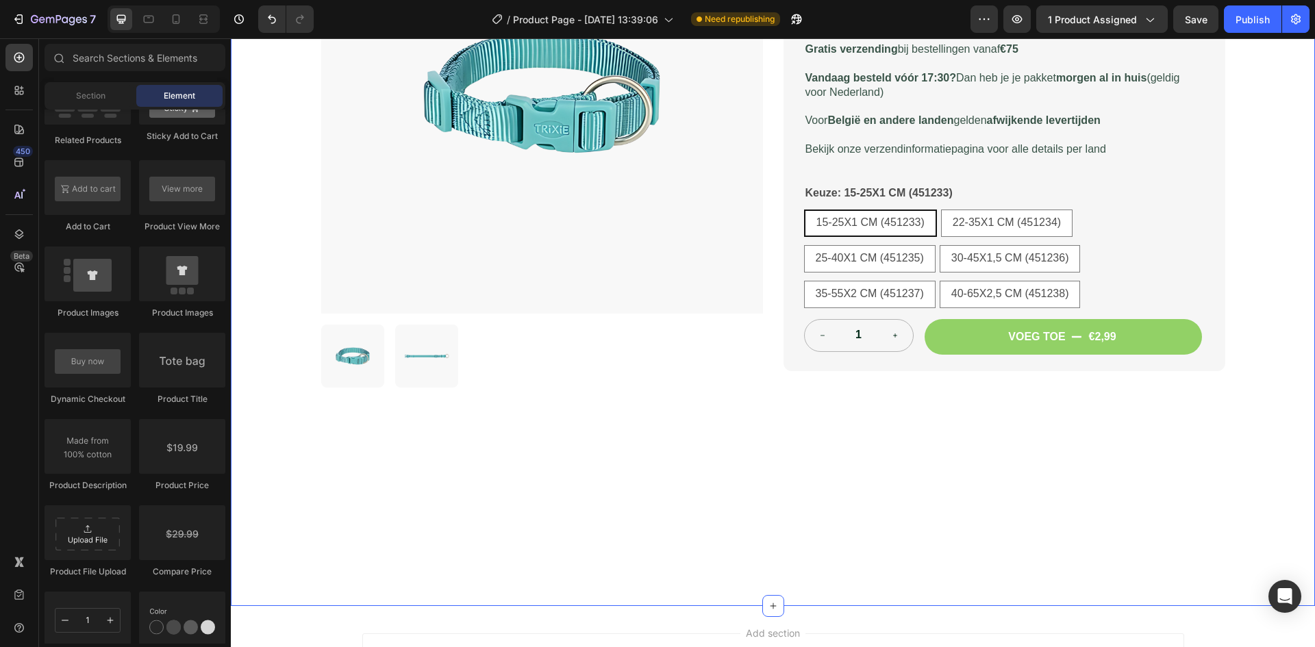
scroll to position [411, 0]
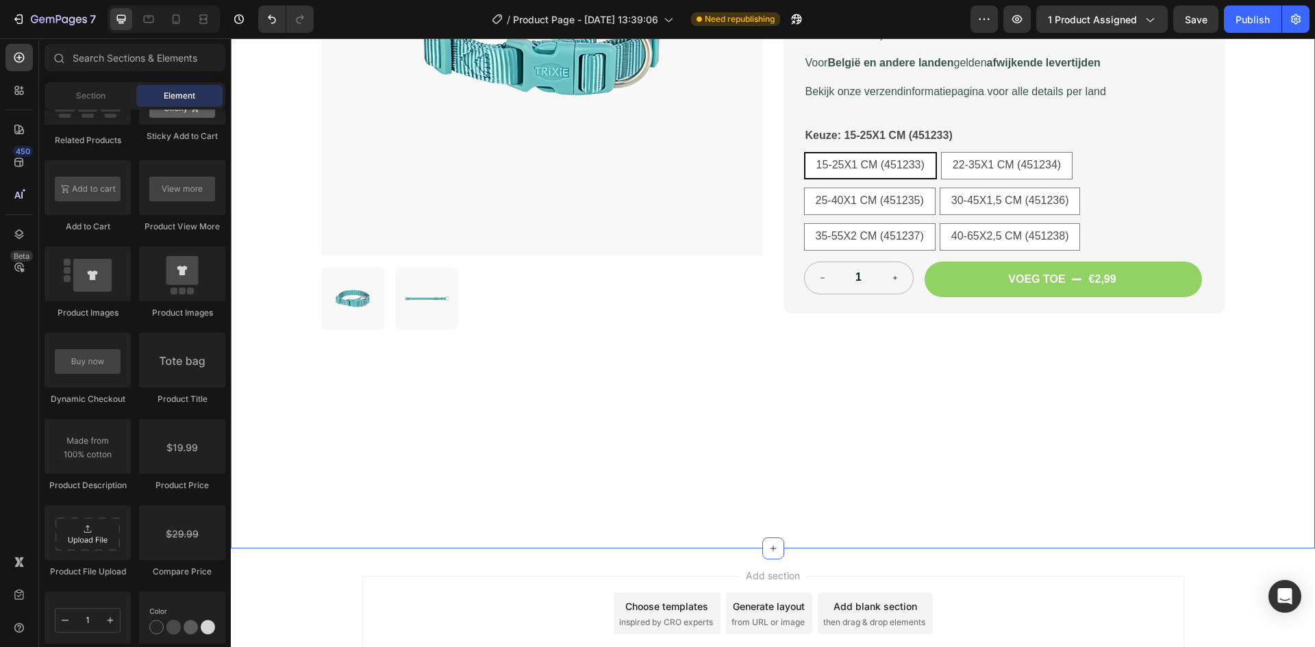
click at [735, 402] on div "Product Images Trixie Halsband Hond Premium Aqua Blauw Product Title v.a. {{ pr…" at bounding box center [773, 144] width 1084 height 808
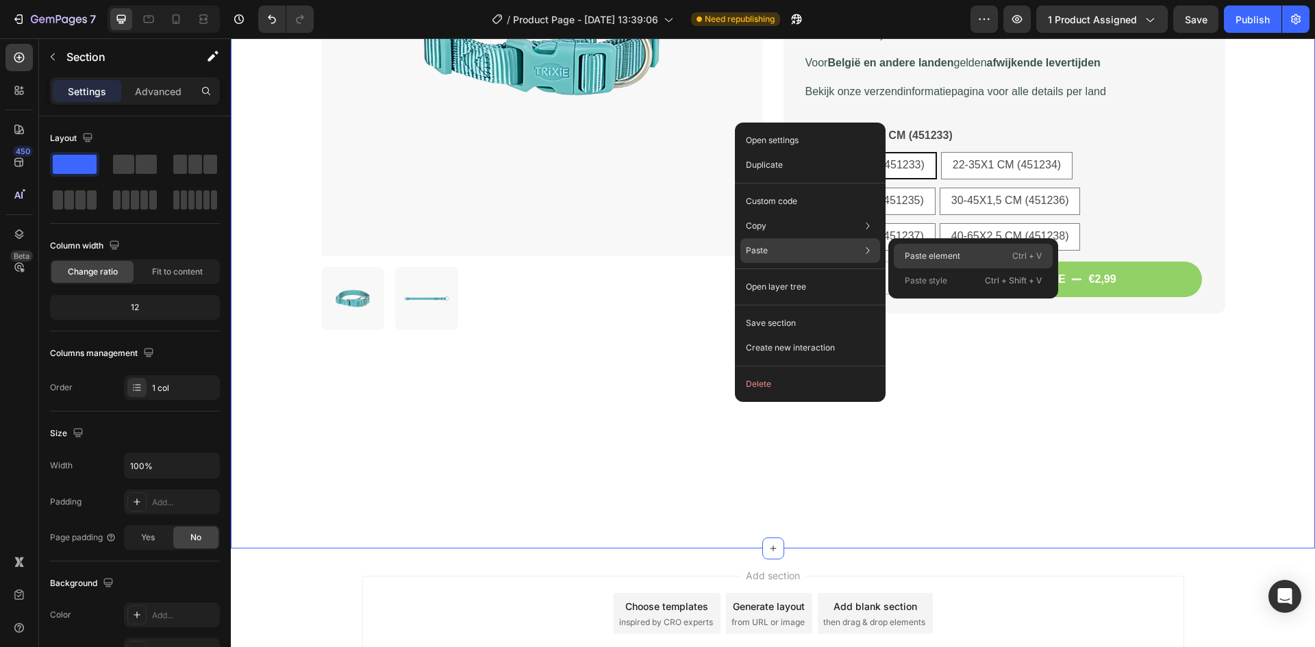
click at [912, 265] on div "Paste element Ctrl + V" at bounding box center [973, 256] width 159 height 25
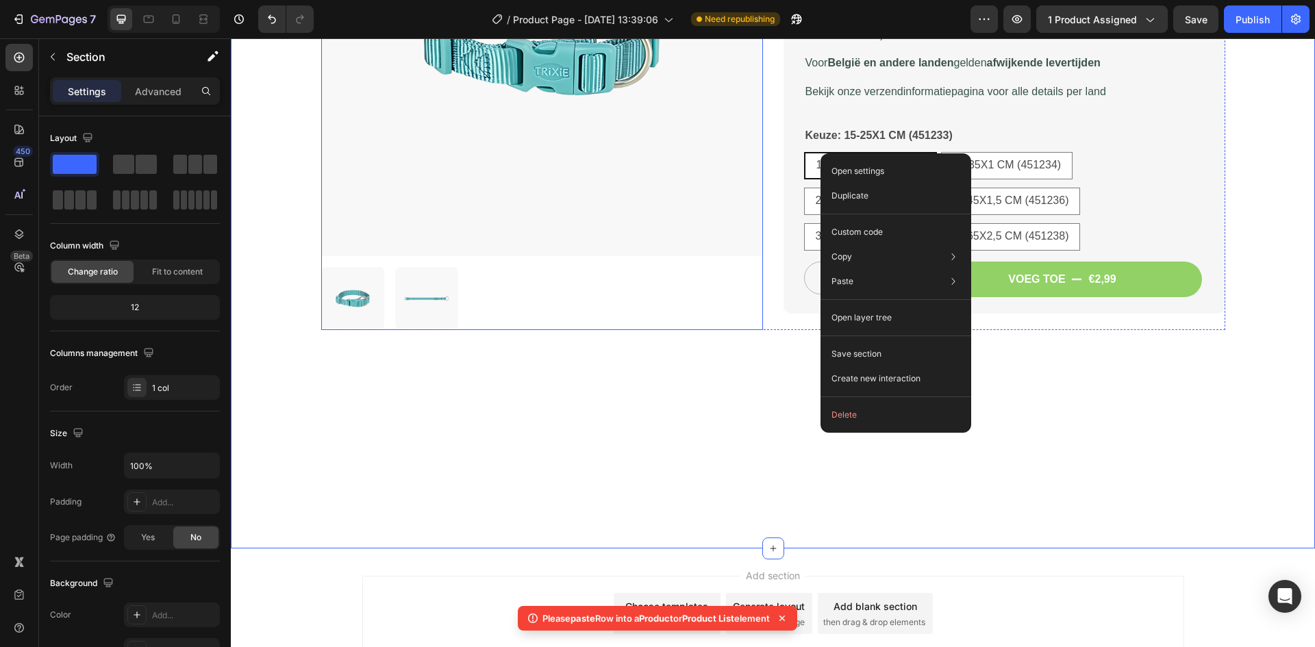
click at [711, 256] on img at bounding box center [542, 35] width 442 height 442
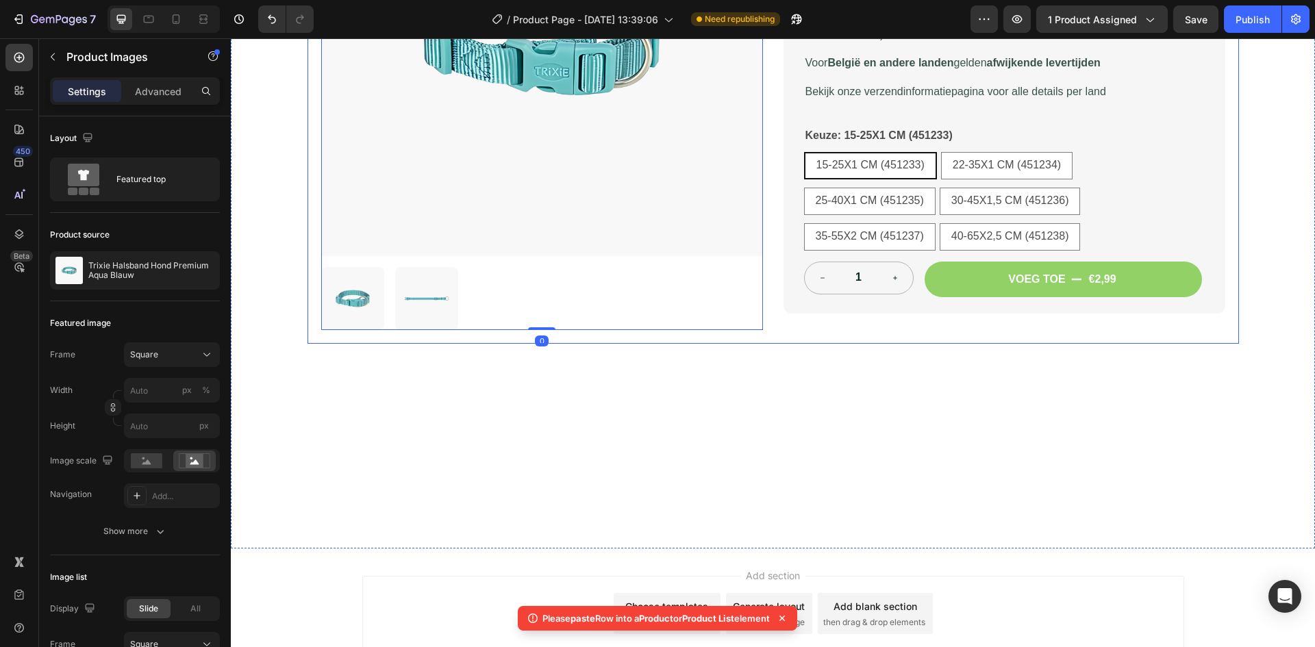
click at [764, 336] on div "Product Images 0 Trixie Halsband Hond Premium Aqua Blauw Product Title v.a. {{ …" at bounding box center [773, 41] width 931 height 603
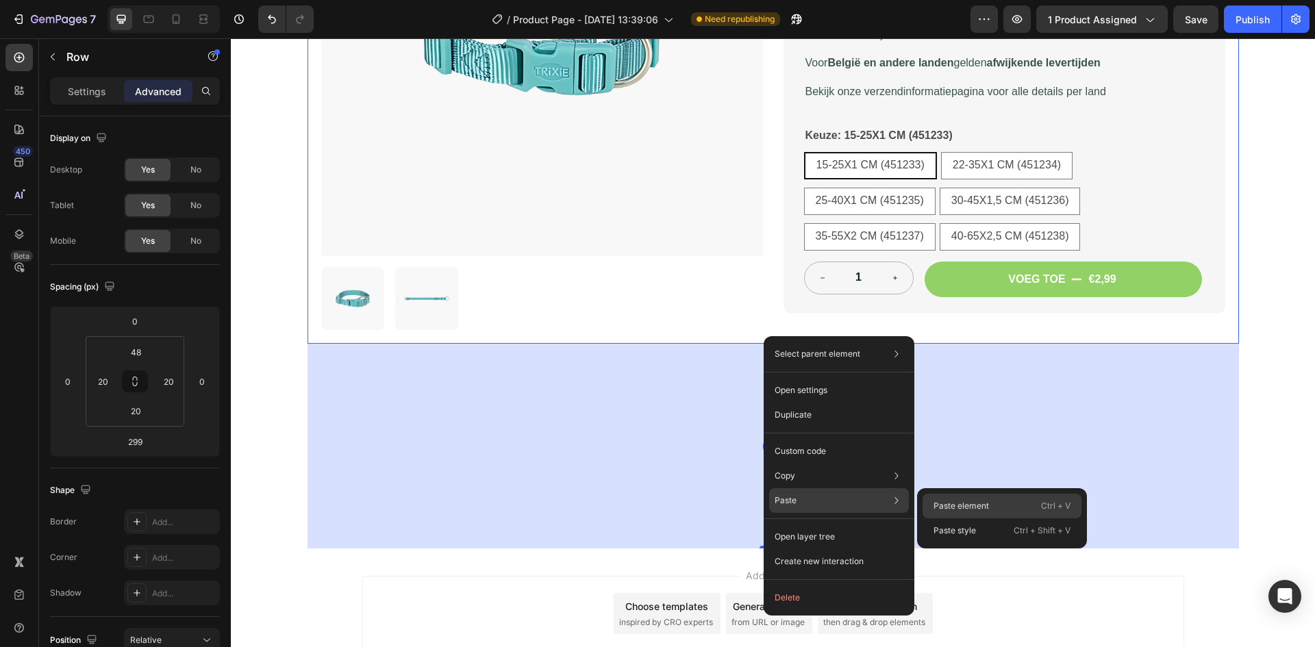
click at [930, 504] on div "Paste element Ctrl + V" at bounding box center [1002, 506] width 159 height 25
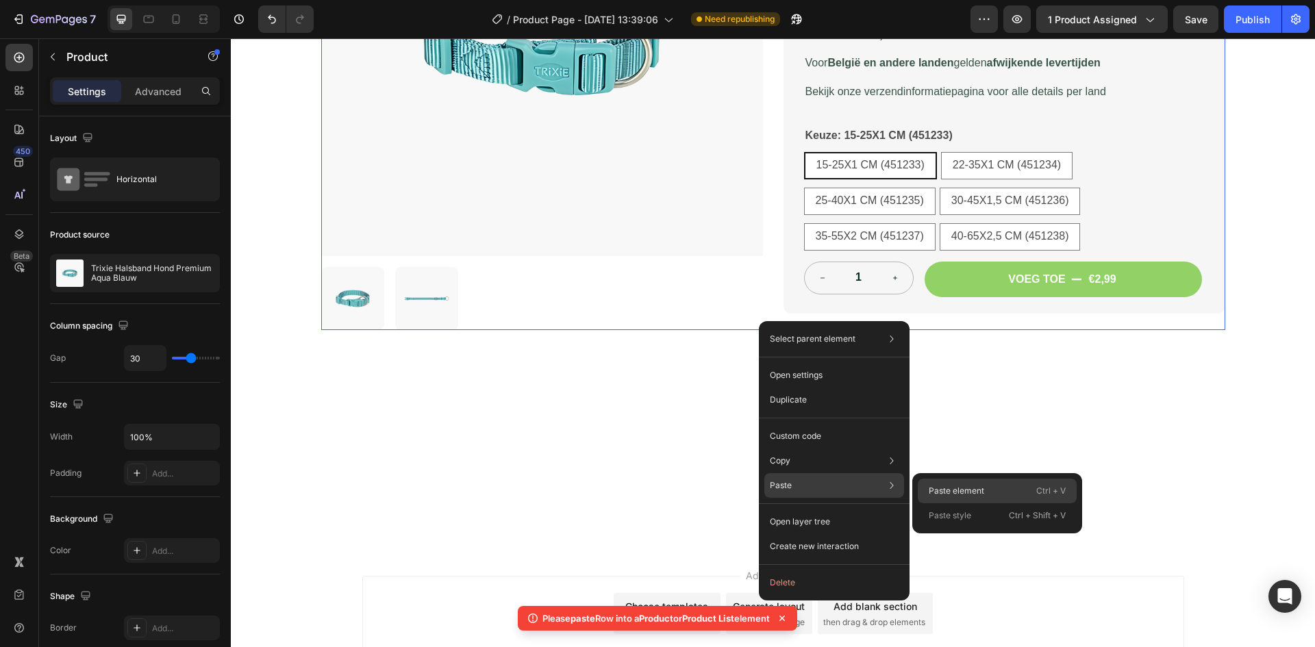
click at [949, 498] on div "Paste element Ctrl + V" at bounding box center [997, 491] width 159 height 25
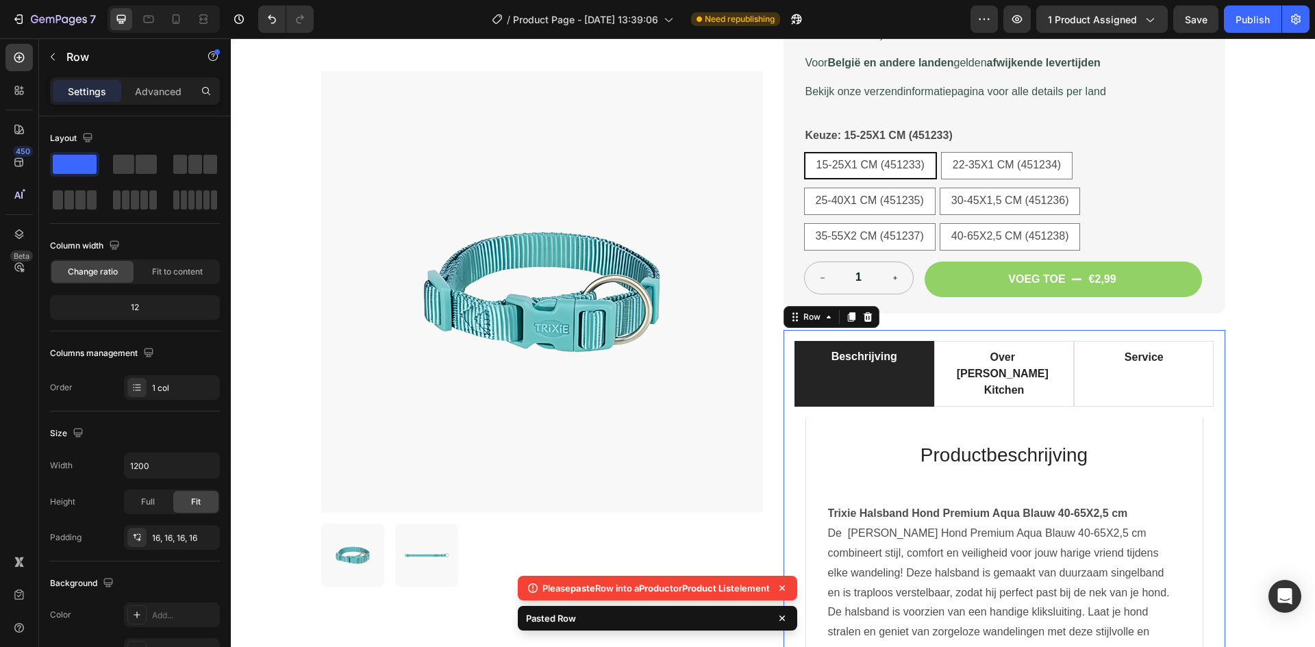
click at [863, 318] on icon at bounding box center [867, 317] width 11 height 11
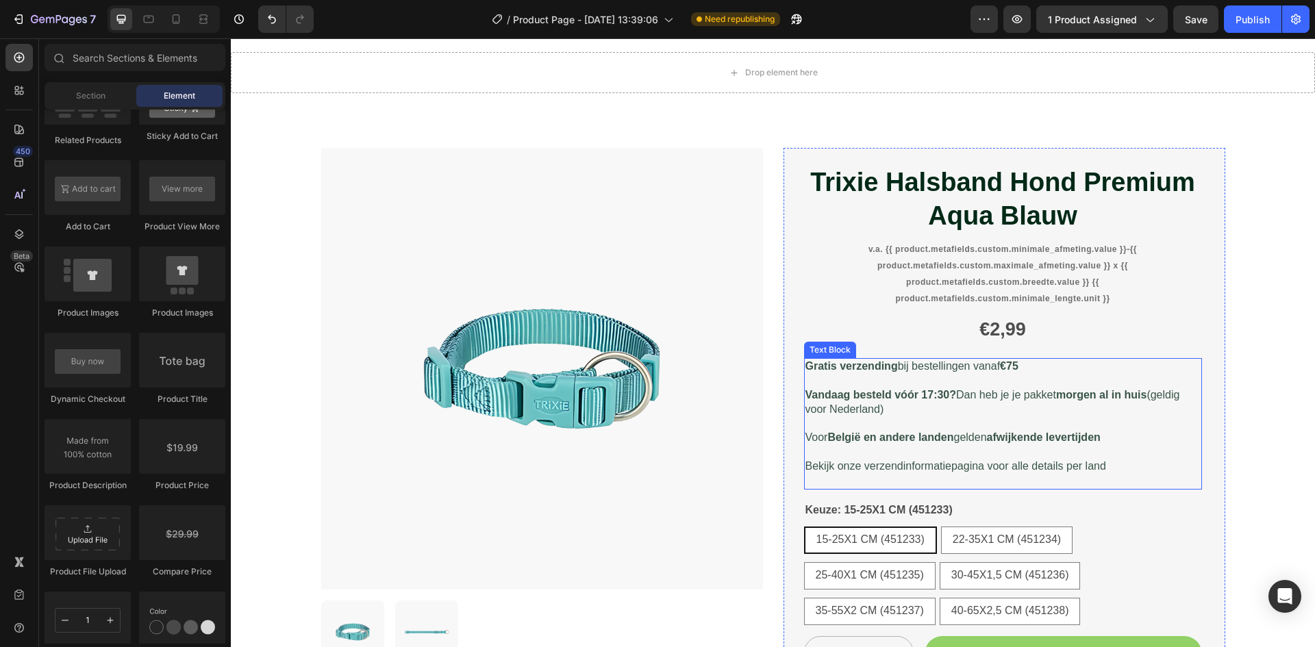
scroll to position [68, 0]
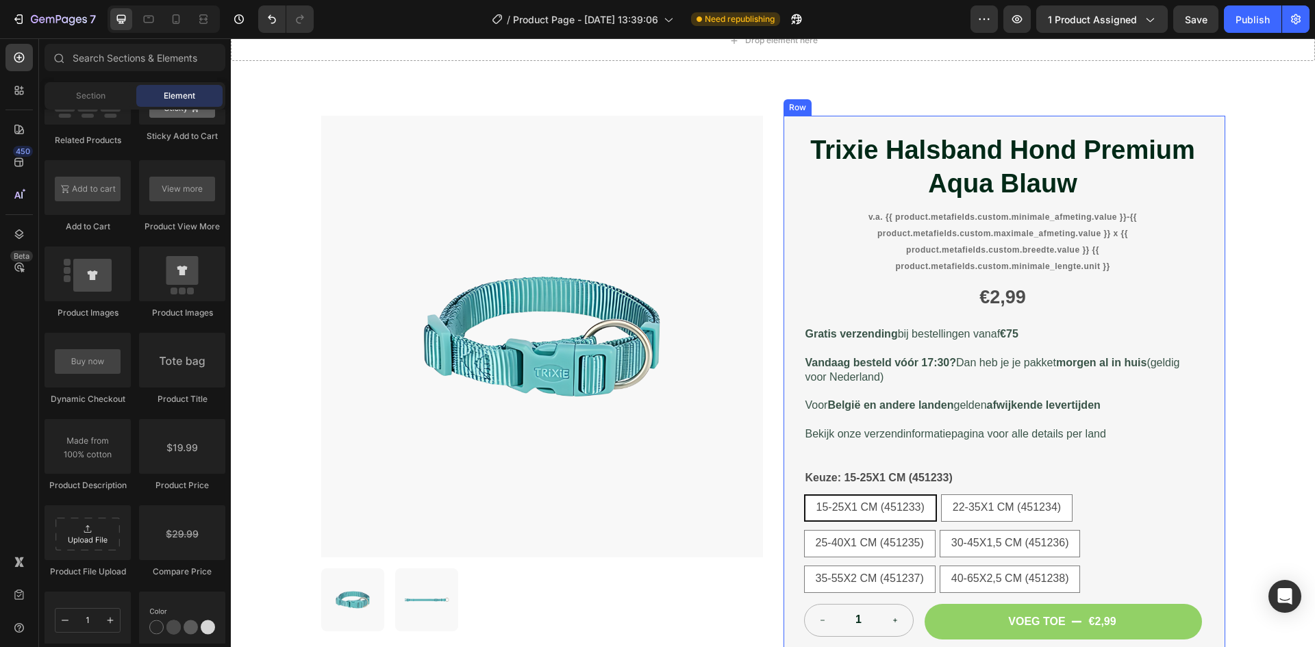
click at [792, 269] on div "Trixie Halsband Hond Premium Aqua Blauw Product Title v.a. {{ product.metafield…" at bounding box center [1004, 386] width 442 height 540
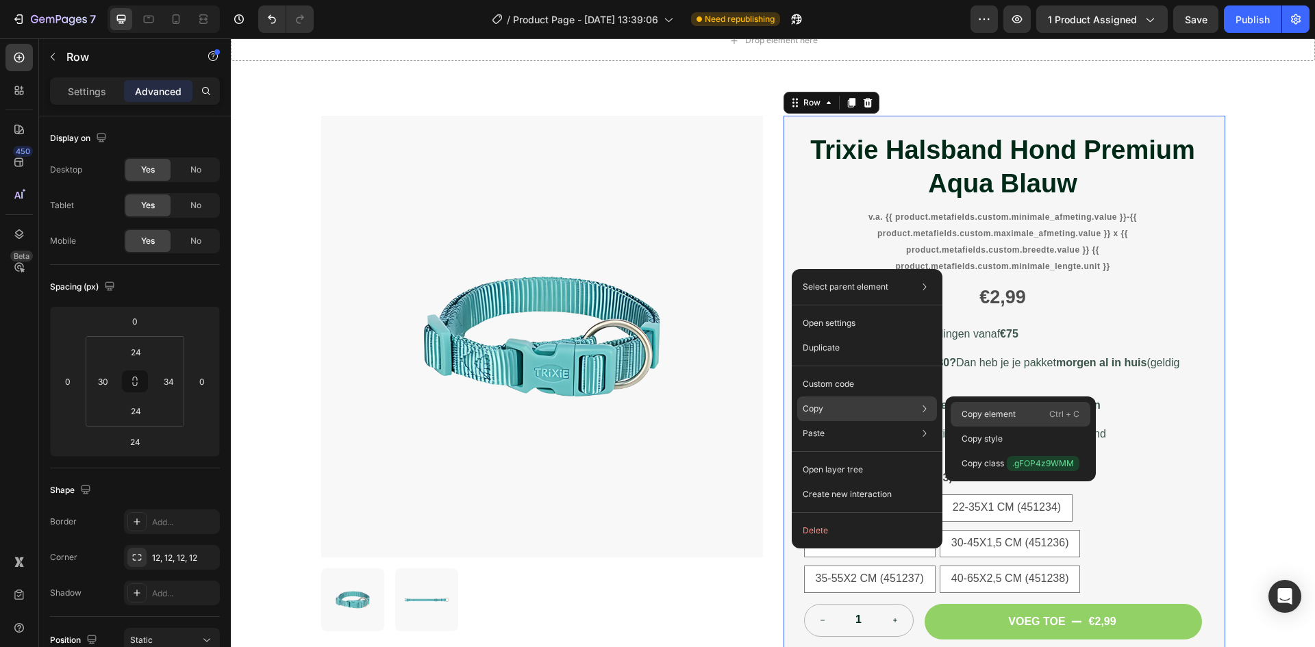
click at [1040, 420] on div "Copy element Ctrl + C" at bounding box center [1021, 414] width 140 height 25
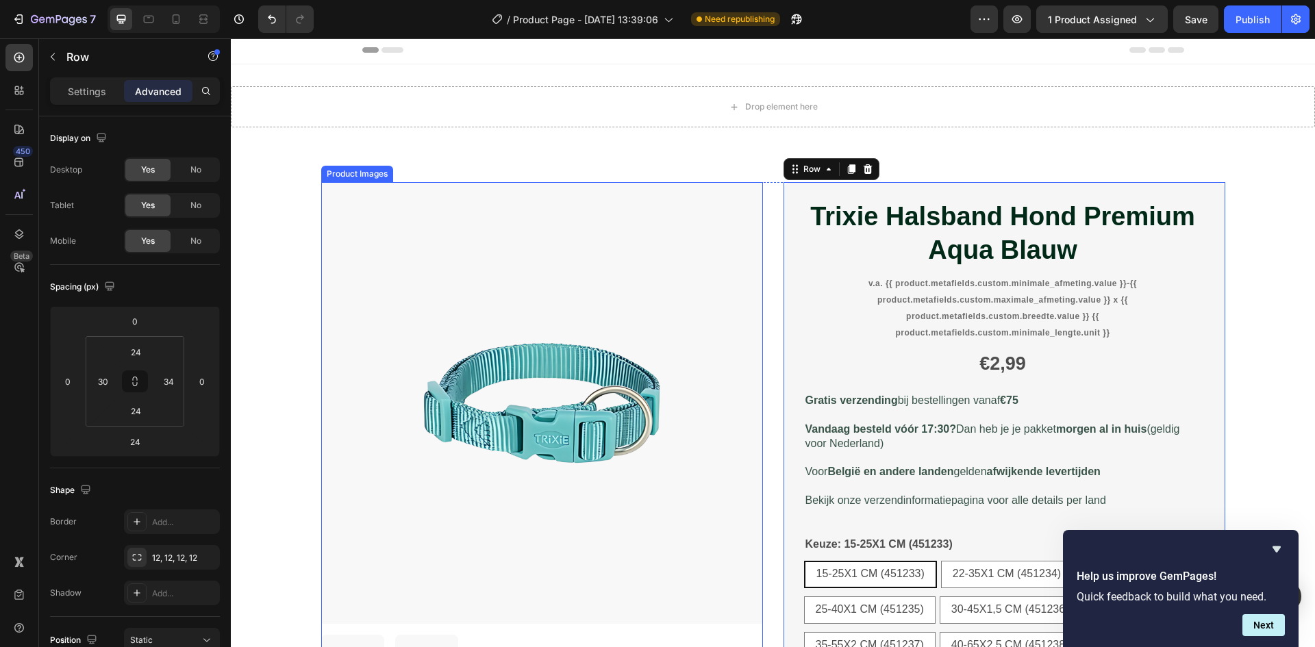
scroll to position [0, 0]
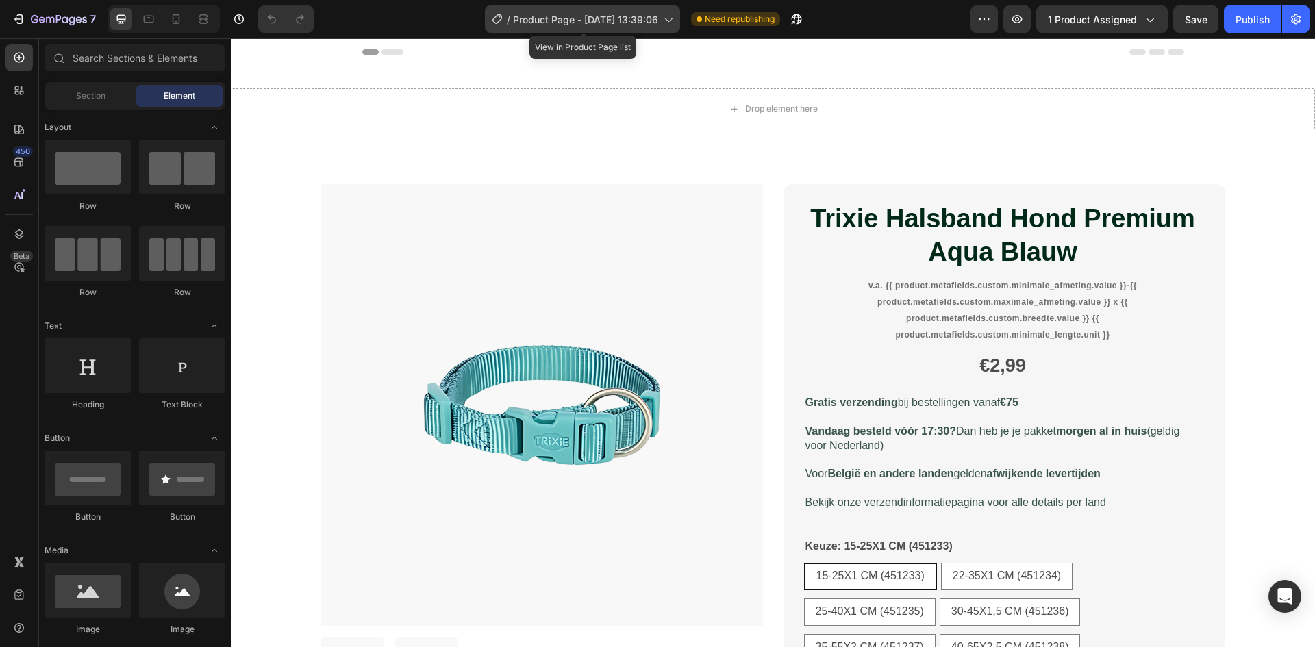
click at [583, 10] on div "/ Product Page - Sep 18, 13:39:06" at bounding box center [582, 18] width 195 height 27
click at [578, 21] on span "Product Page - [DATE] 13:39:06" at bounding box center [585, 19] width 145 height 14
click at [577, 27] on div "/ Product Page - Sep 18, 13:39:06" at bounding box center [582, 18] width 195 height 27
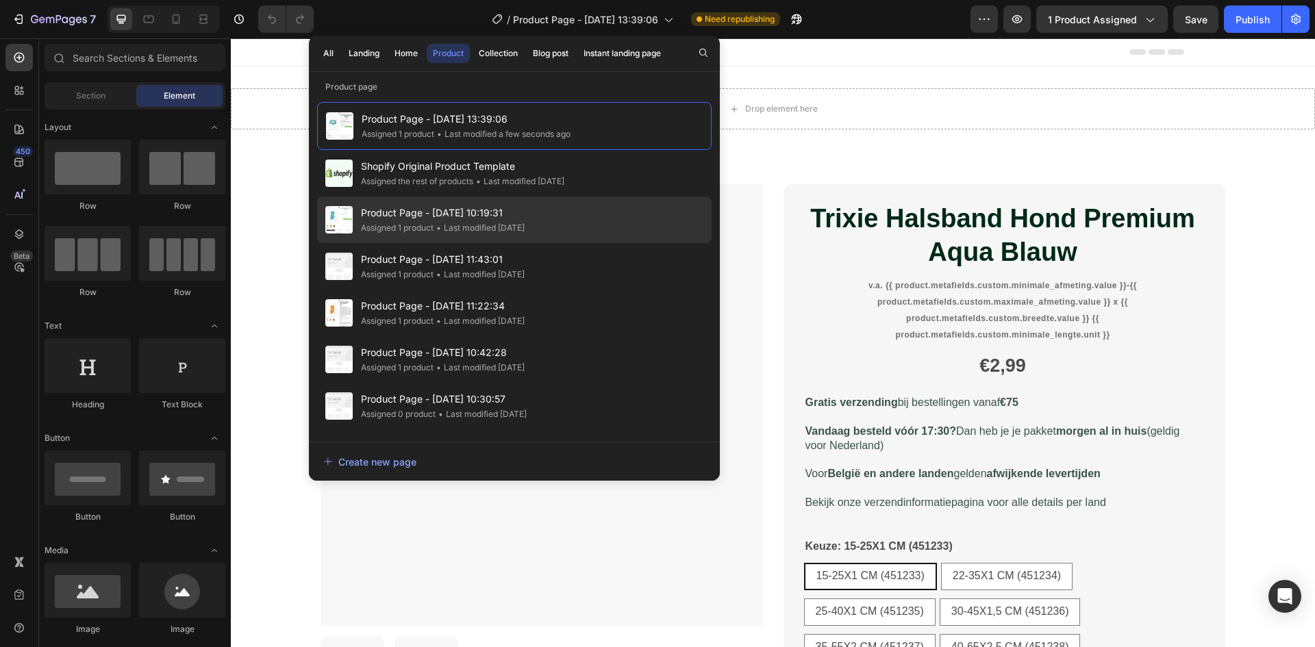
click at [489, 207] on span "Product Page - [DATE] 10:19:31" at bounding box center [443, 213] width 164 height 16
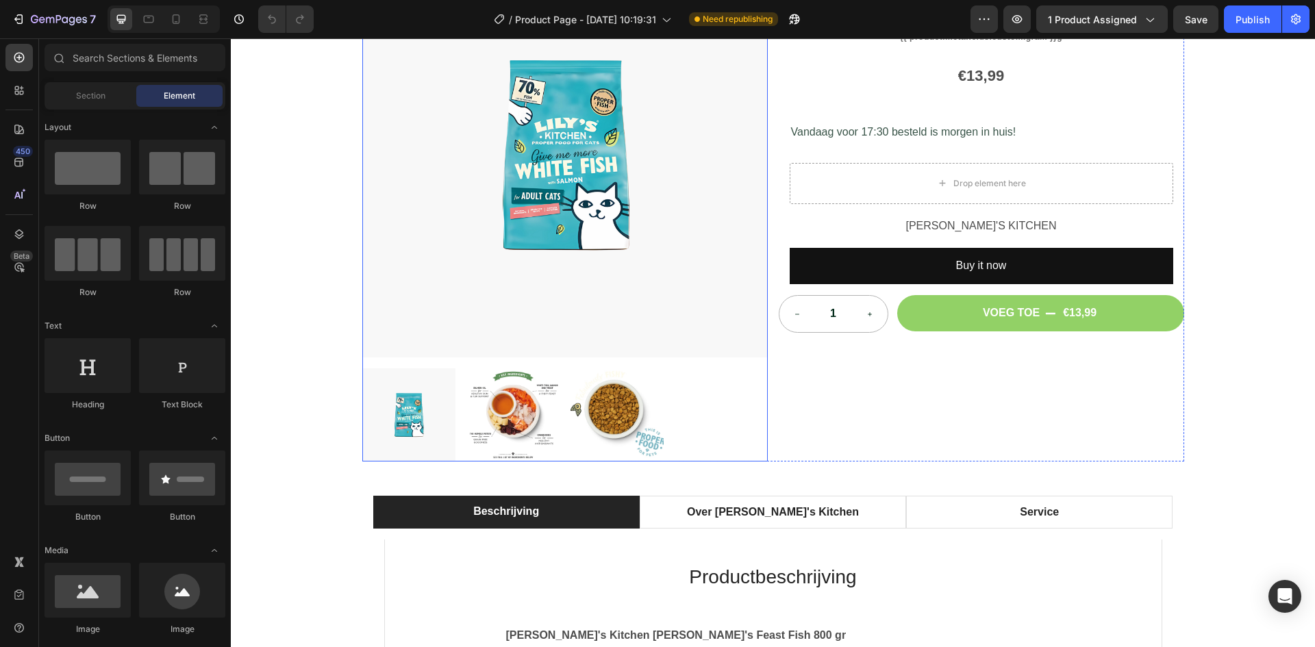
scroll to position [342, 0]
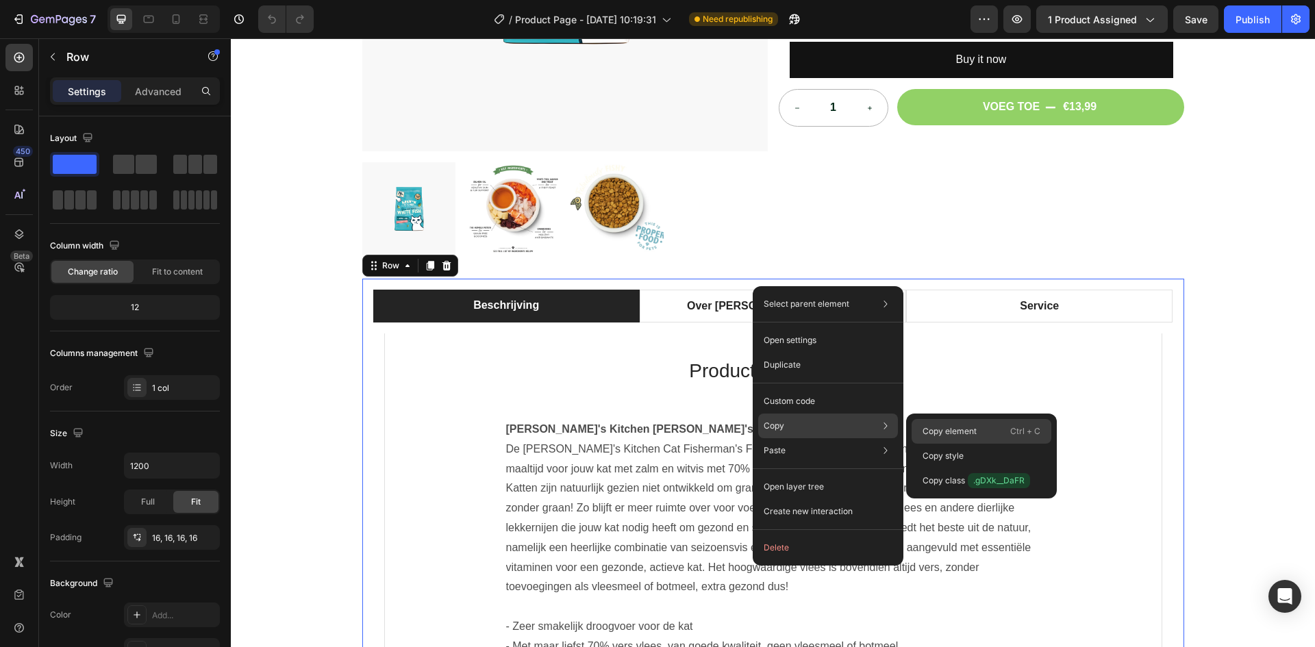
click at [953, 436] on p "Copy element" at bounding box center [950, 431] width 54 height 12
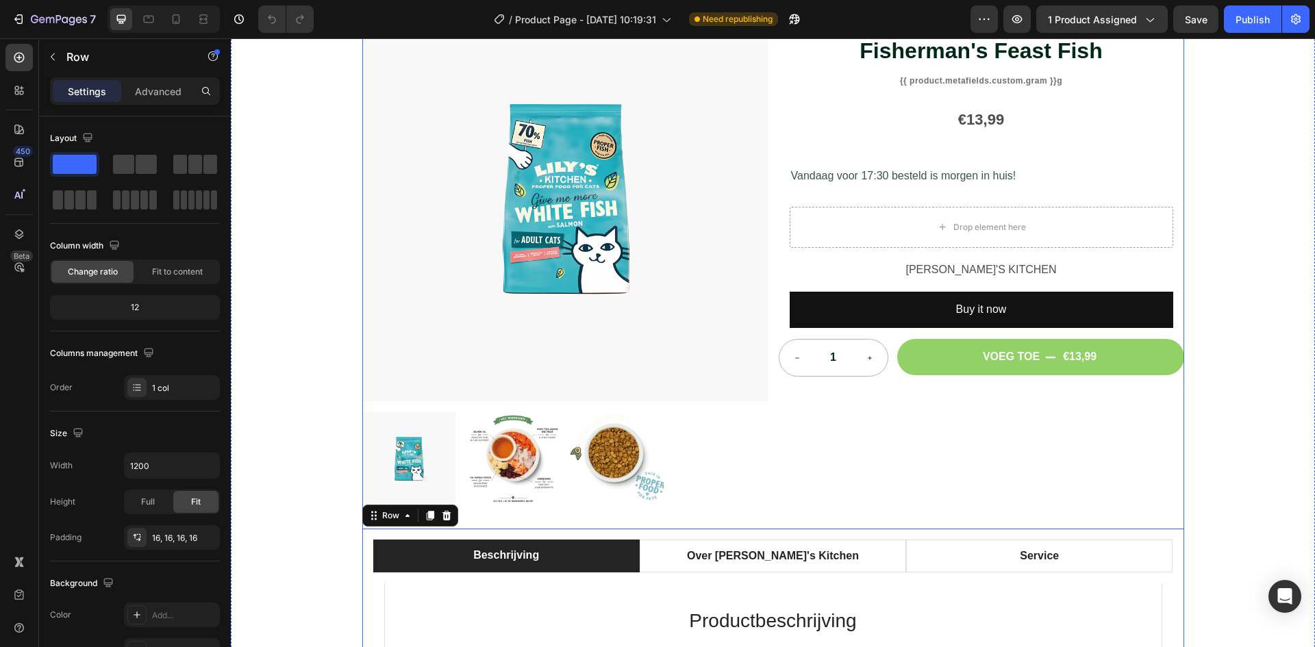
scroll to position [0, 0]
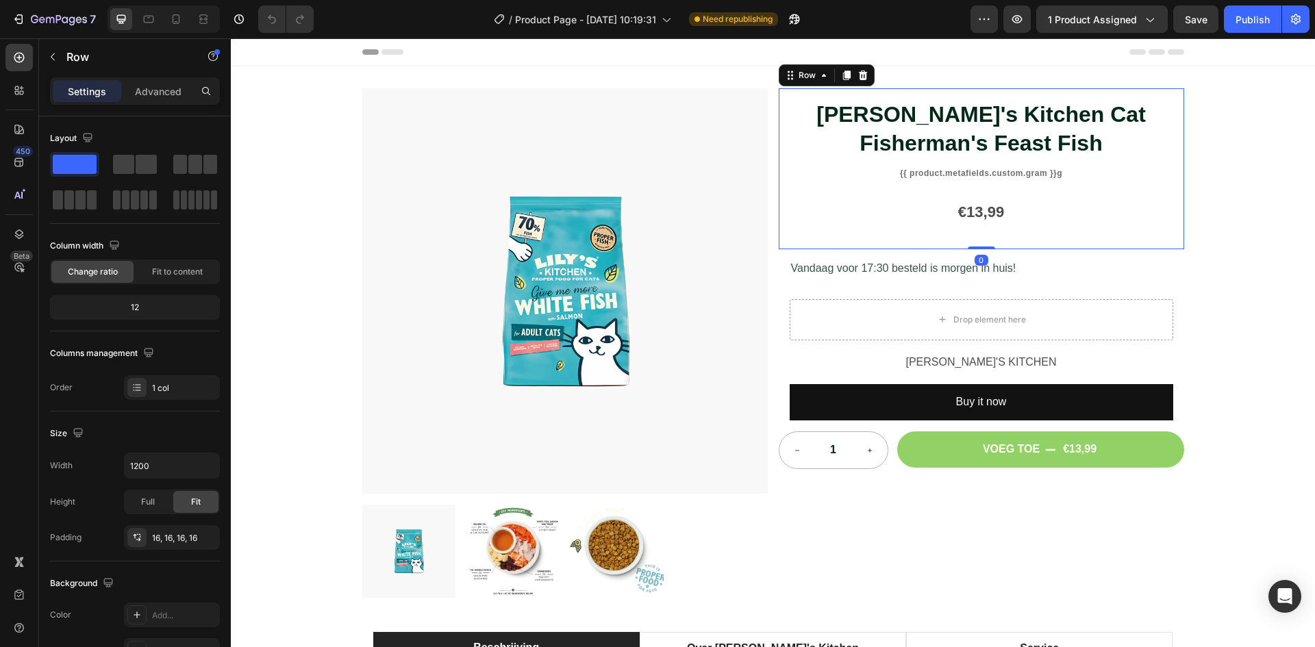
click at [779, 162] on div "[PERSON_NAME]'s Kitchen Cat Fisherman's Feast Fish Product Title {{ product.met…" at bounding box center [981, 168] width 405 height 161
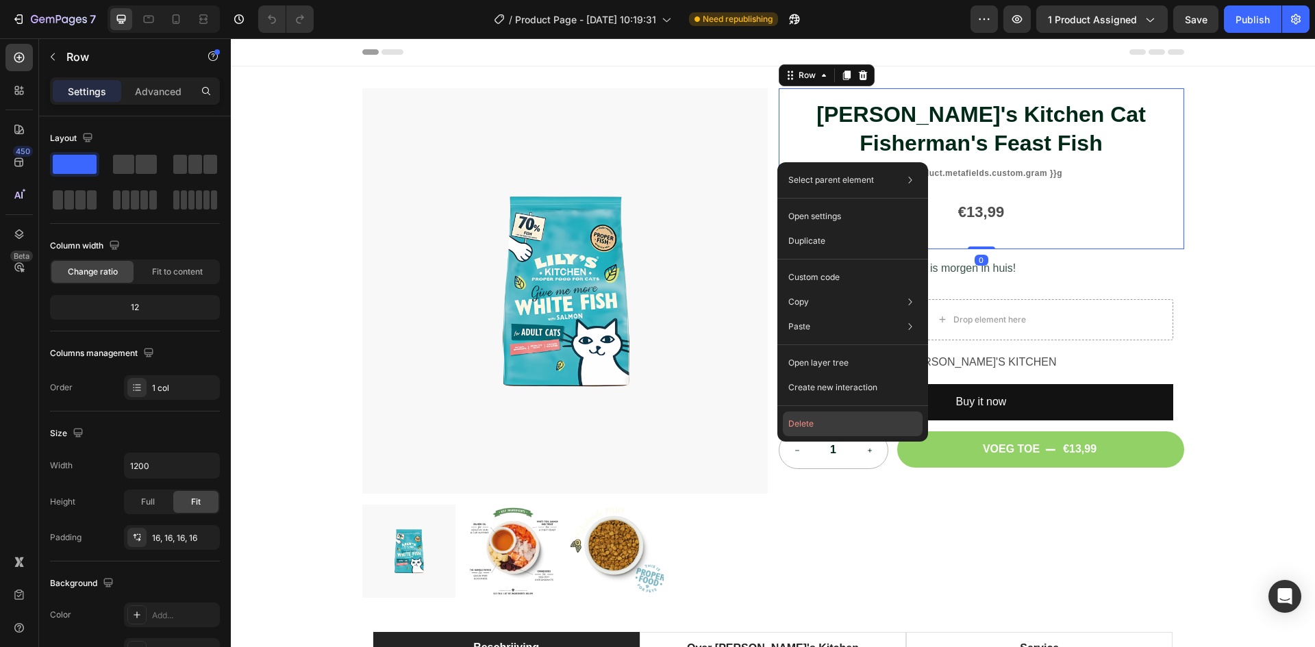
click at [836, 424] on button "Delete" at bounding box center [853, 424] width 140 height 25
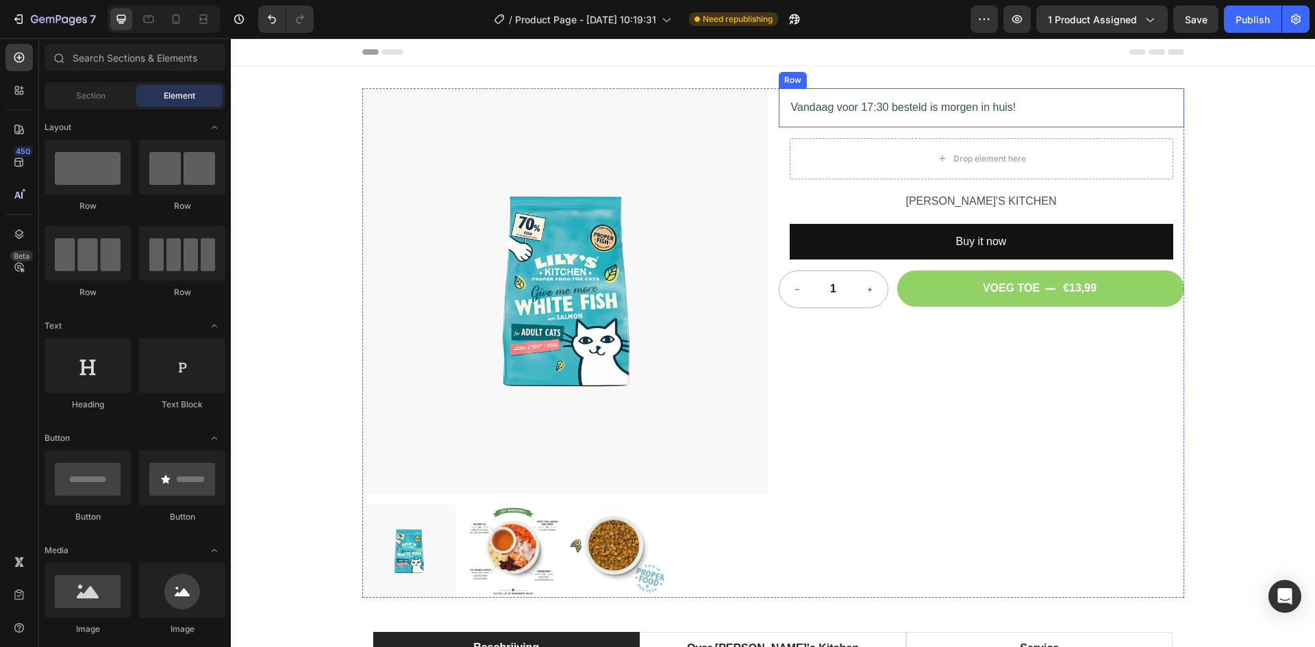
click at [779, 114] on div "Vandaag voor 17:30 besteld is morgen in huis! Text Block Row" at bounding box center [981, 107] width 405 height 39
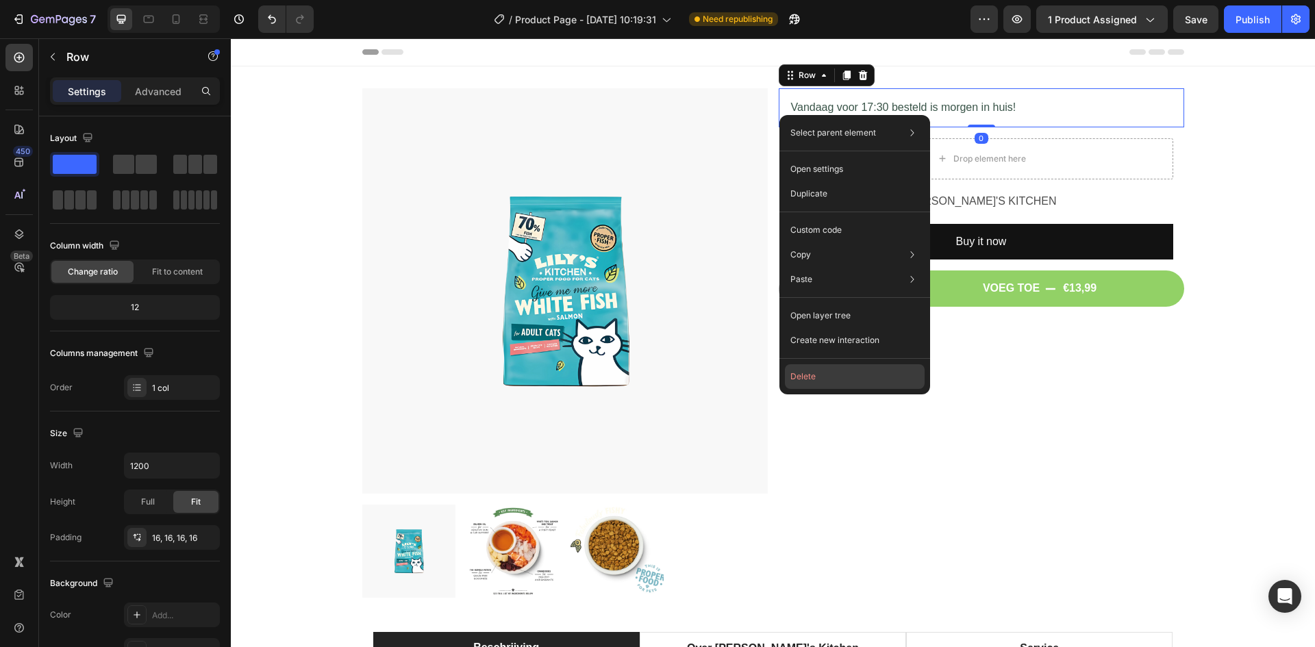
click at [853, 377] on button "Delete" at bounding box center [855, 376] width 140 height 25
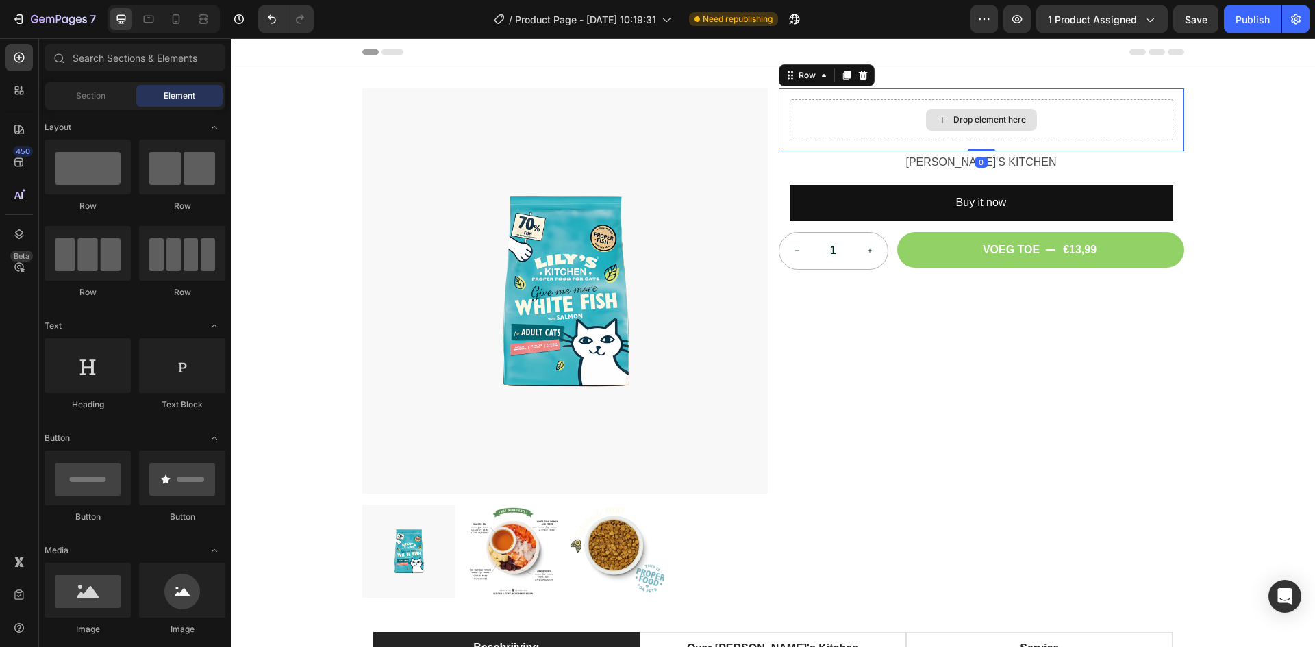
click at [790, 134] on div "Drop element here" at bounding box center [982, 119] width 384 height 41
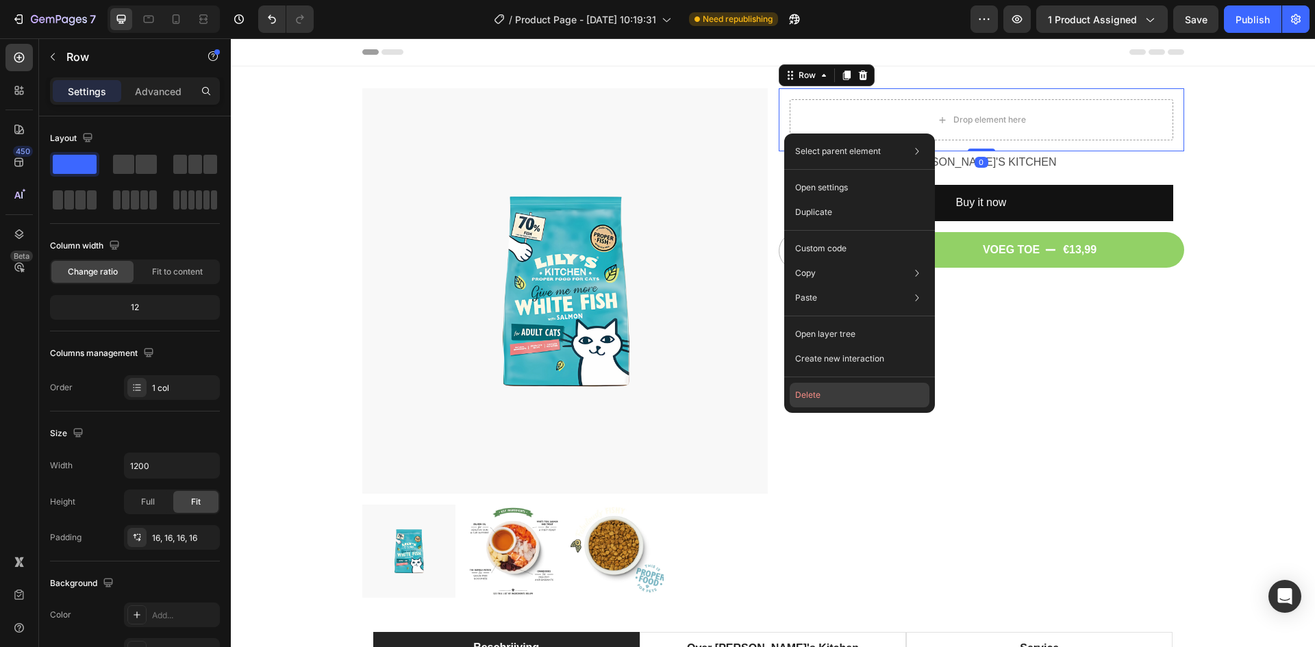
click at [820, 405] on button "Delete" at bounding box center [860, 395] width 140 height 25
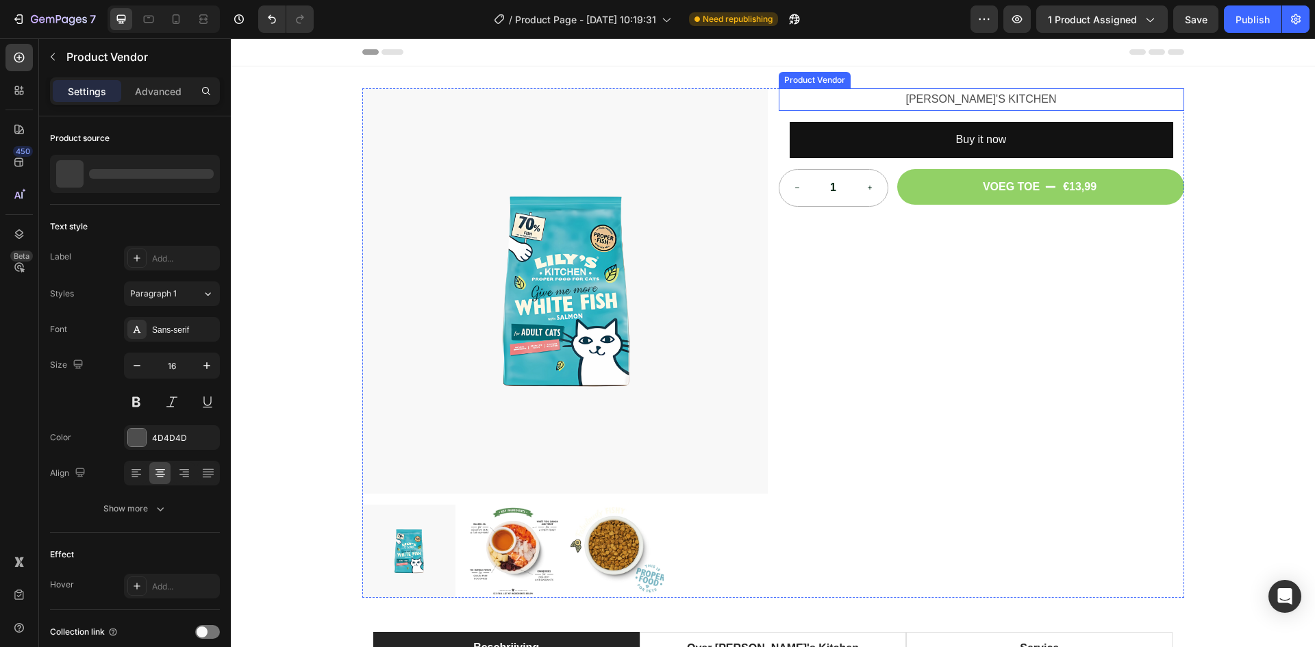
click at [823, 98] on h2 "LILY'S KITCHEN" at bounding box center [981, 99] width 405 height 23
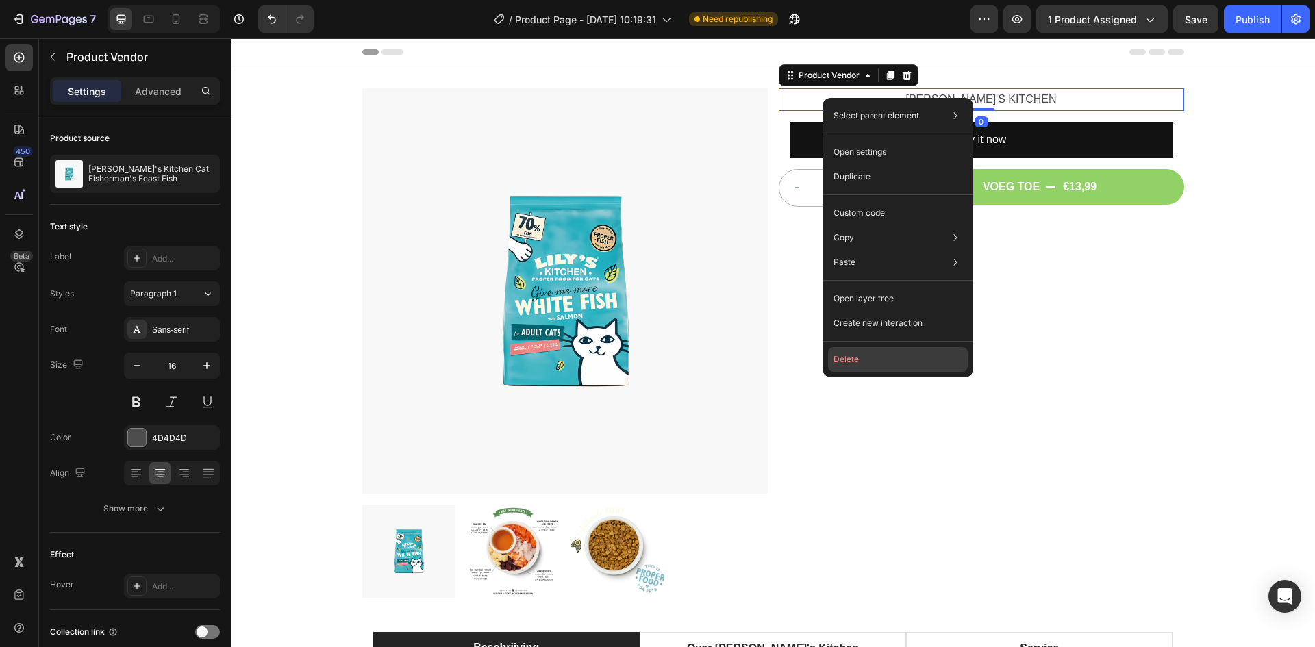
click at [856, 367] on button "Delete" at bounding box center [898, 359] width 140 height 25
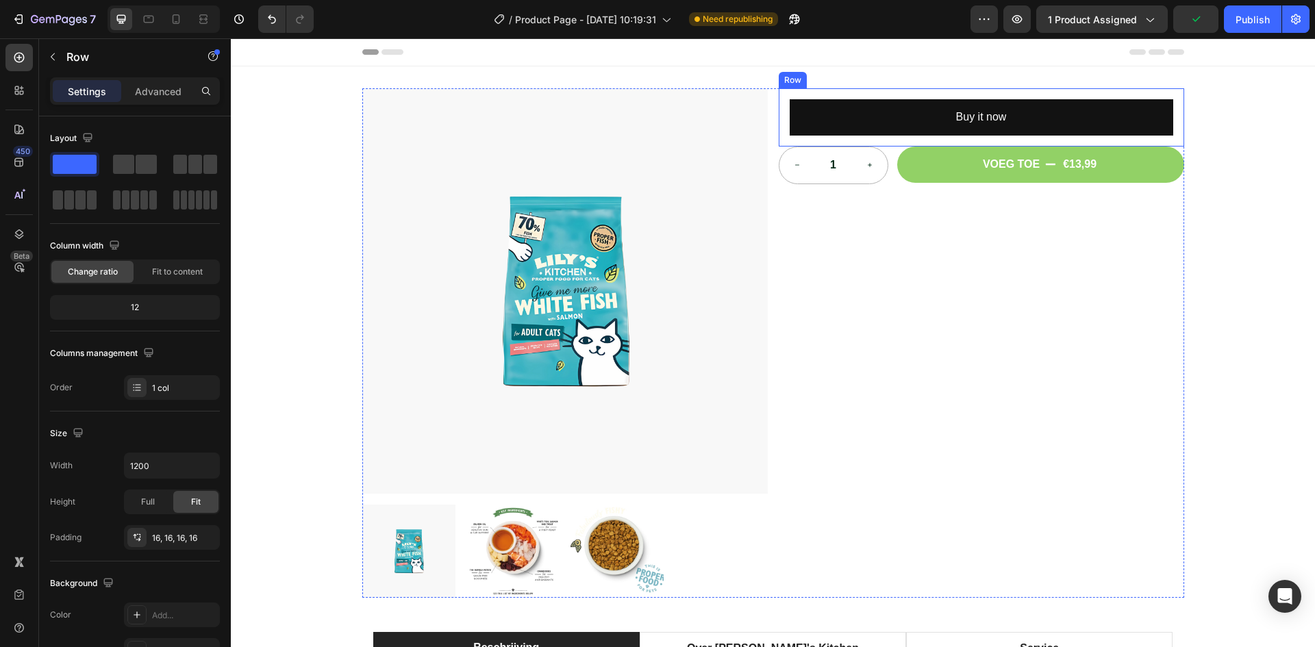
click at [779, 131] on div "Buy it now Dynamic Checkout Row" at bounding box center [981, 117] width 405 height 58
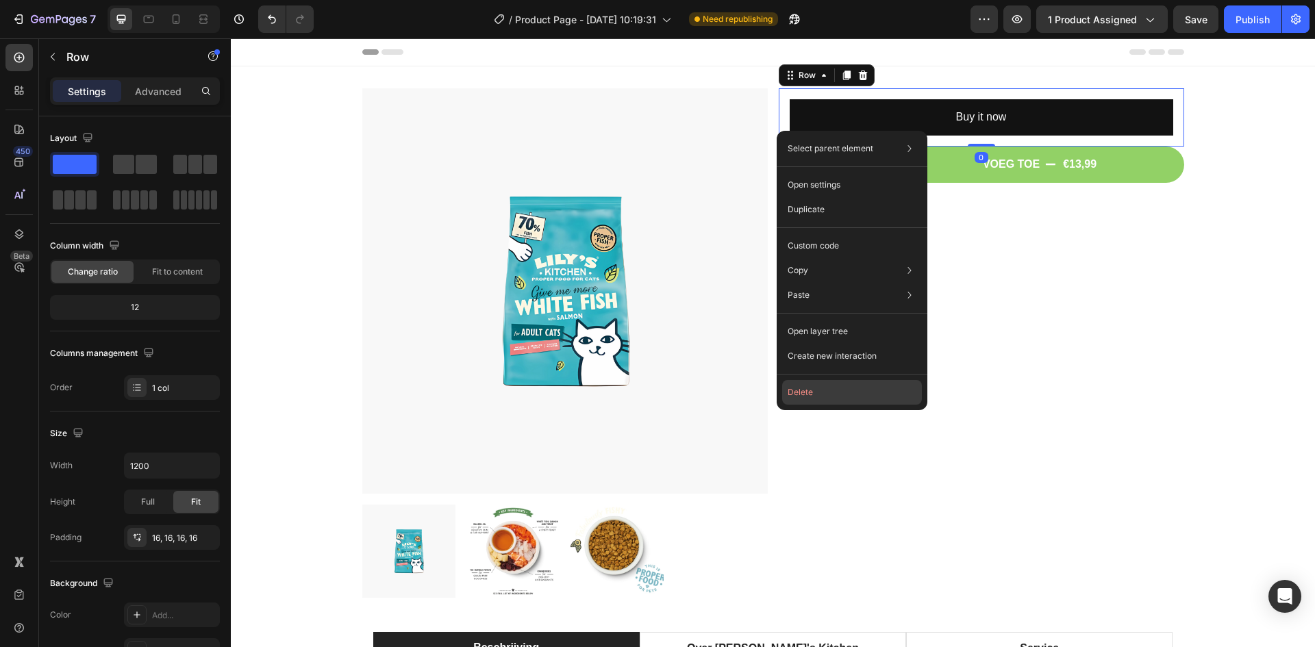
click at [820, 386] on button "Delete" at bounding box center [852, 392] width 140 height 25
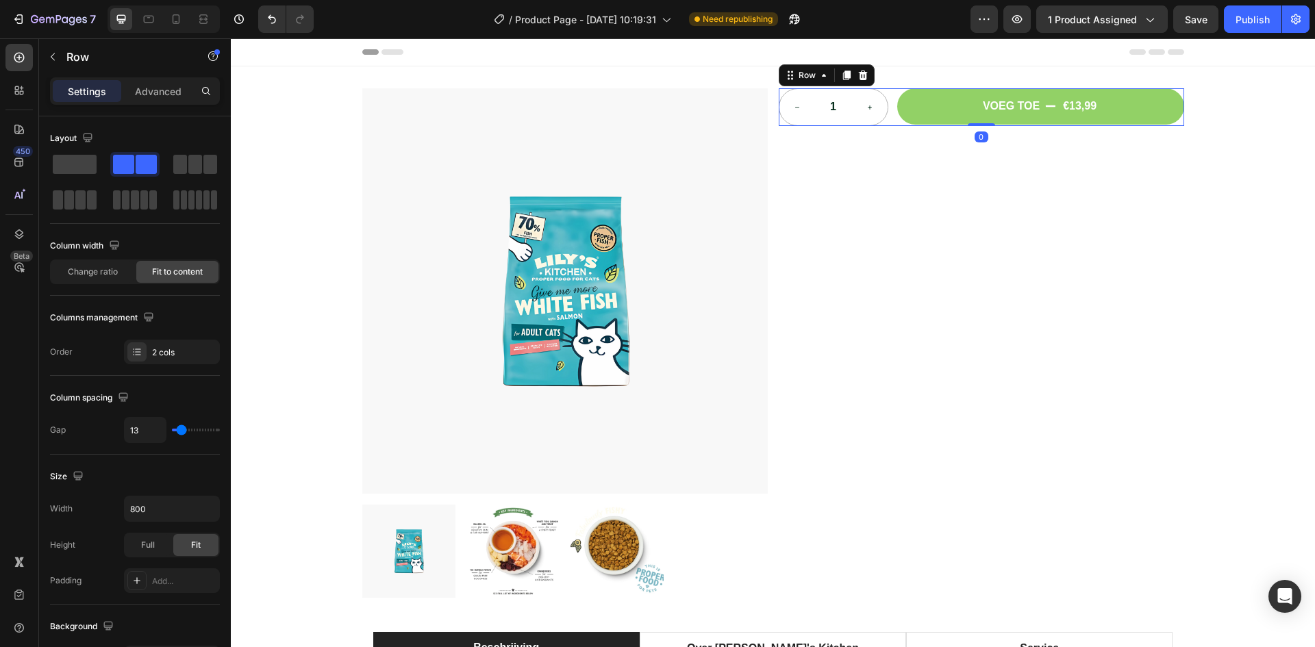
click at [888, 122] on div "1 Product Quantity VOEG TOE €13,99 Add to Cart Row 0" at bounding box center [981, 107] width 405 height 38
click at [858, 75] on icon at bounding box center [862, 75] width 11 height 11
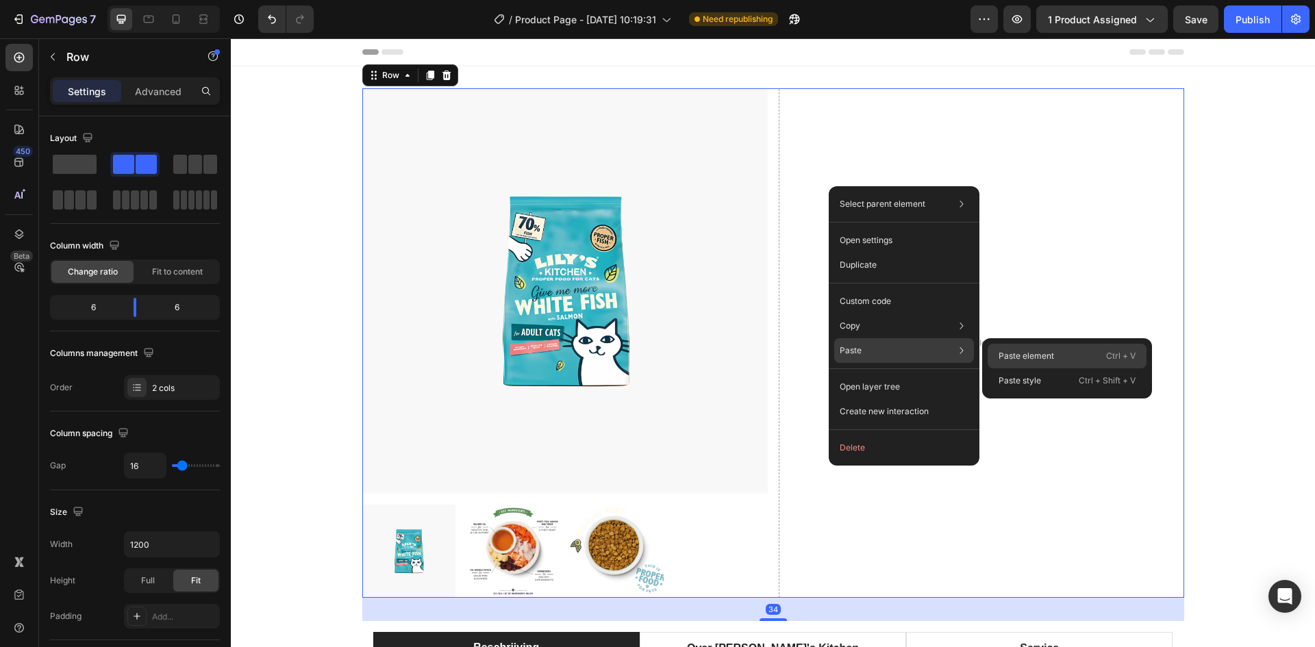
click at [1014, 361] on p "Paste element" at bounding box center [1026, 356] width 55 height 12
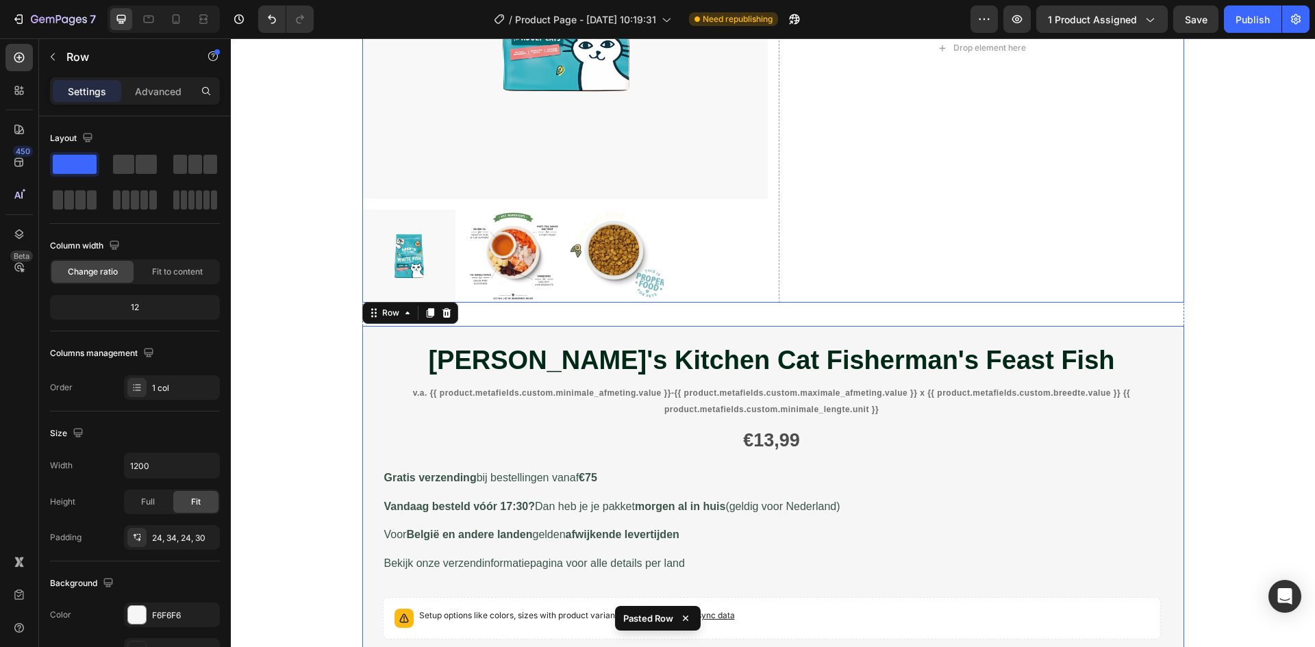
scroll to position [261, 0]
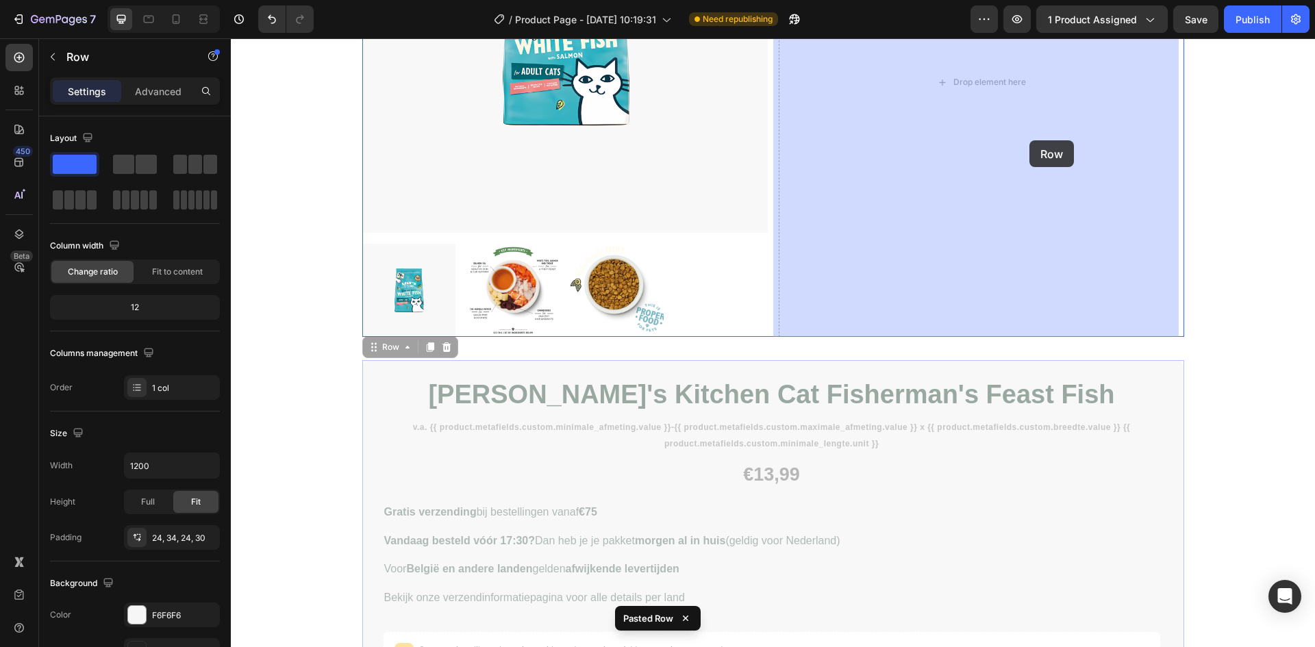
drag, startPoint x: 1053, startPoint y: 373, endPoint x: 1029, endPoint y: 140, distance: 233.3
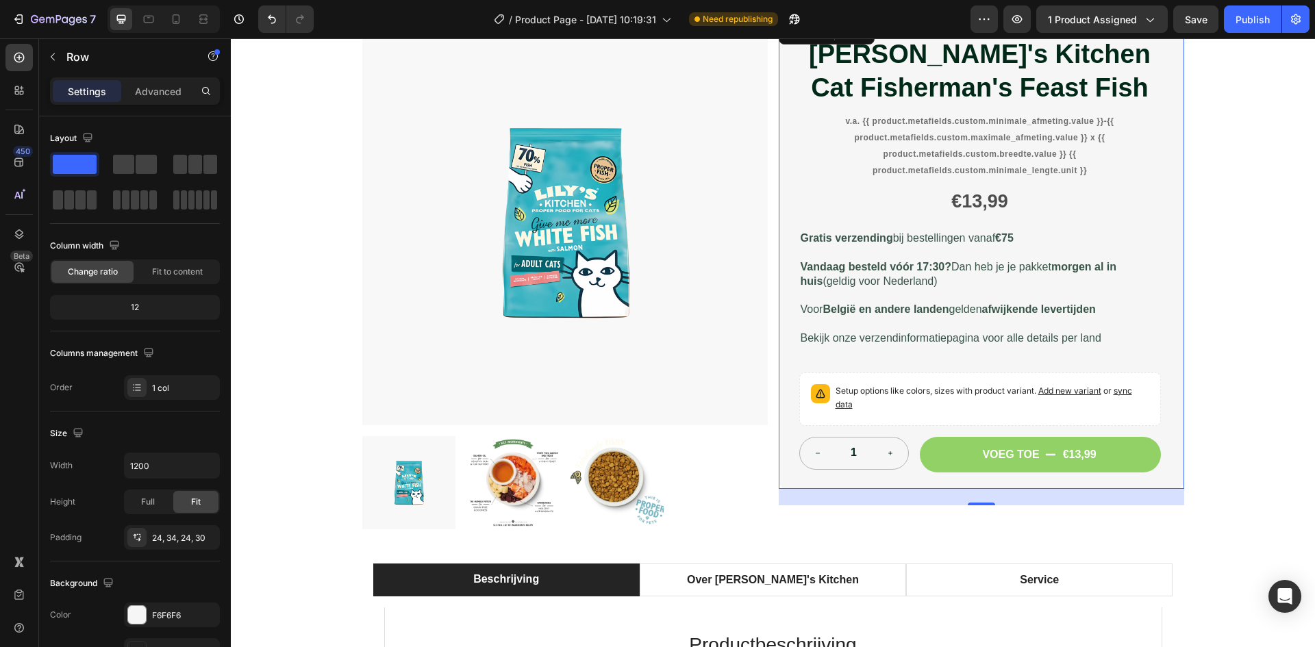
scroll to position [0, 0]
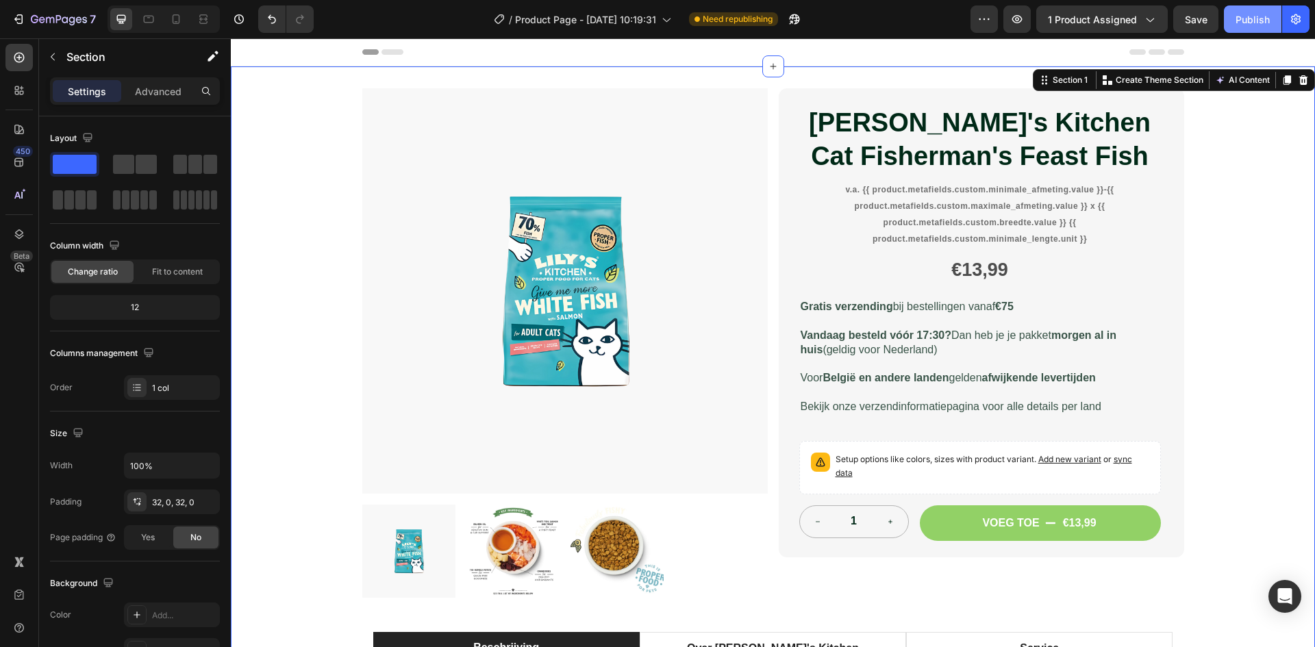
click at [1255, 22] on div "Publish" at bounding box center [1252, 19] width 34 height 14
click at [762, 67] on div at bounding box center [773, 66] width 22 height 22
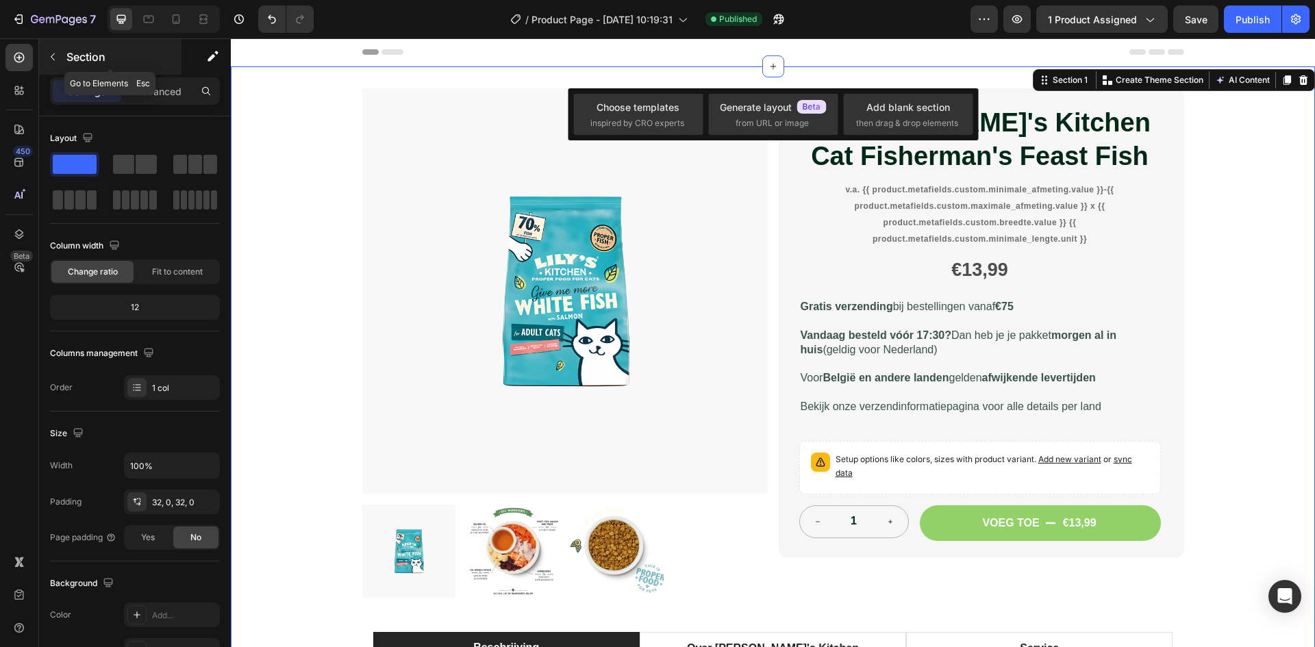
click at [66, 60] on p "Section" at bounding box center [122, 57] width 112 height 16
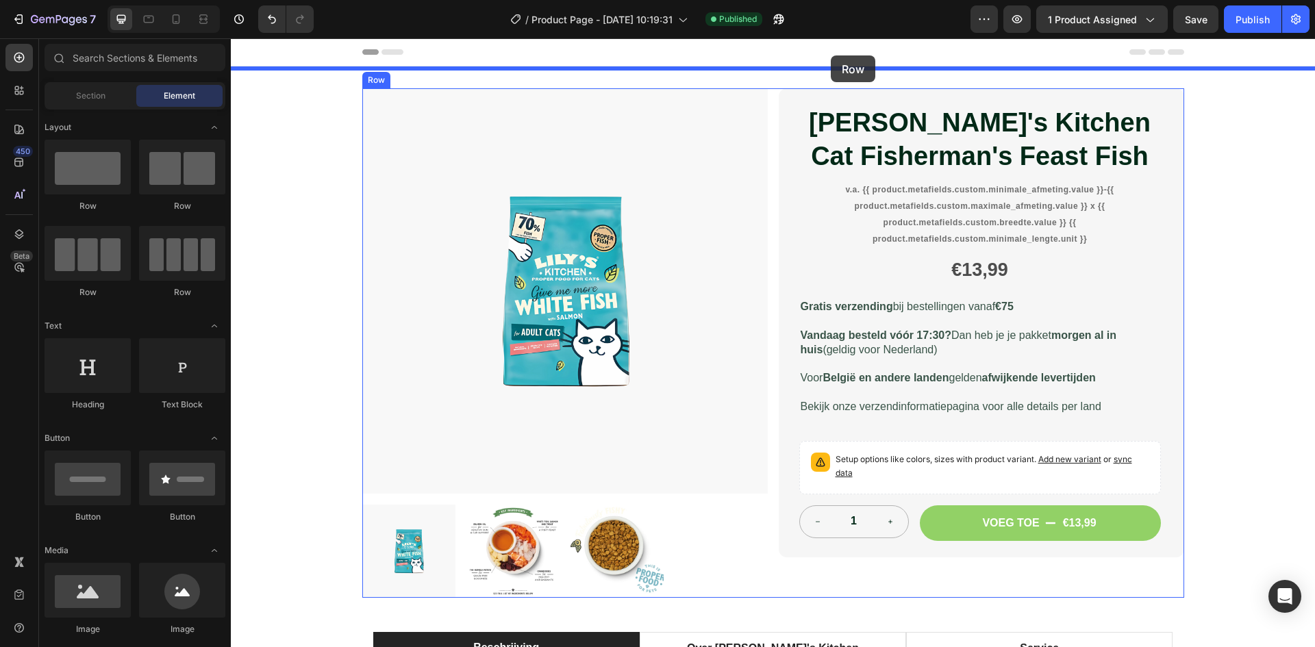
drag, startPoint x: 326, startPoint y: 203, endPoint x: 831, endPoint y: 55, distance: 525.8
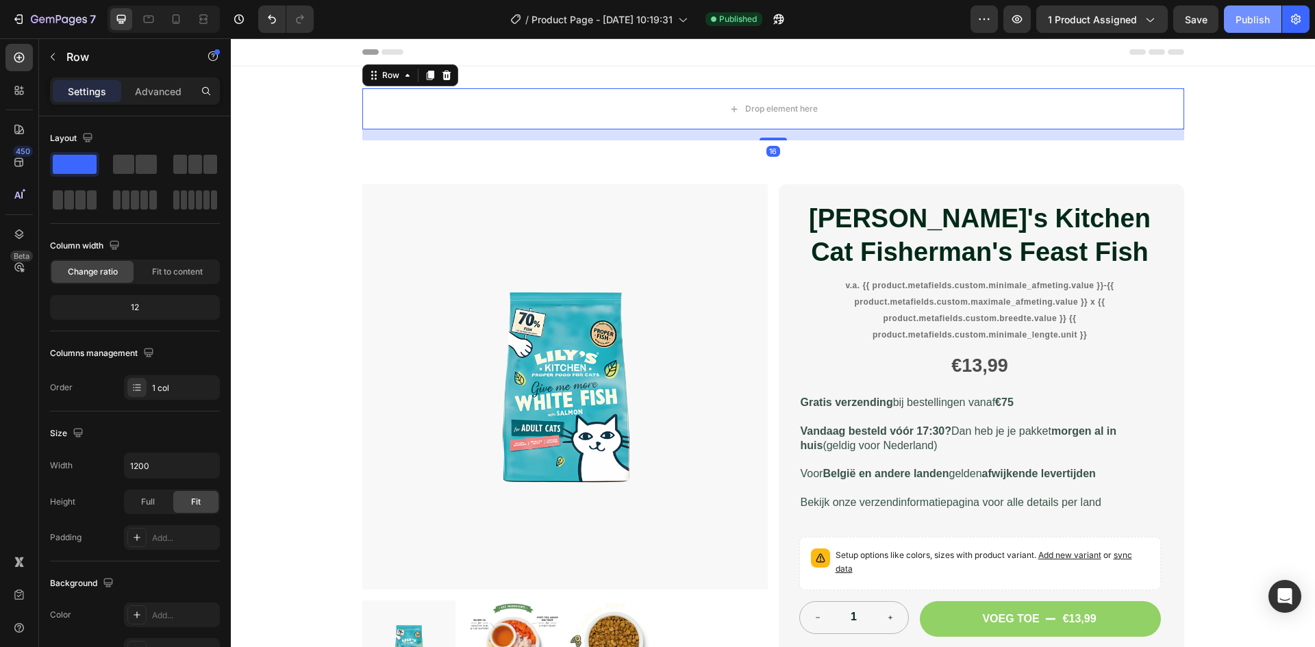
click at [1264, 16] on div "Publish" at bounding box center [1252, 19] width 34 height 14
click at [978, 321] on span "v.a. {{ product.metafields.custom.minimale_afmeting.value }}-{{ product.metafie…" at bounding box center [979, 310] width 268 height 59
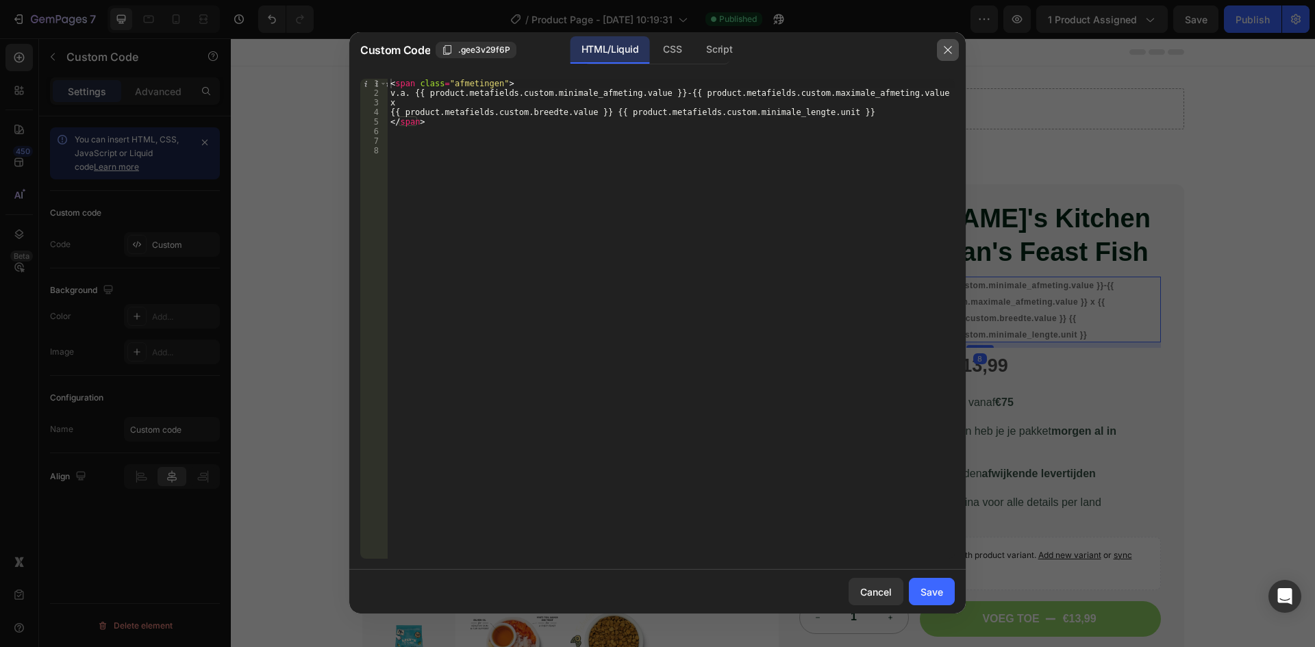
click at [949, 40] on button "button" at bounding box center [948, 50] width 22 height 22
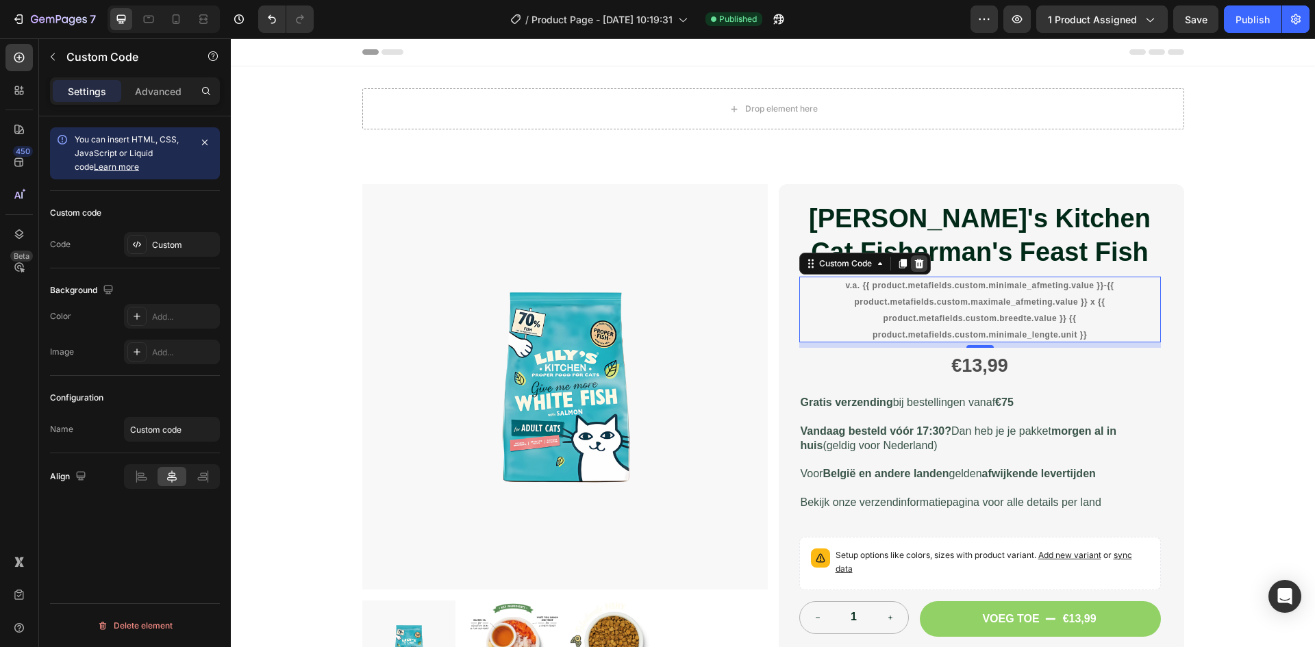
click at [916, 262] on icon at bounding box center [919, 263] width 11 height 11
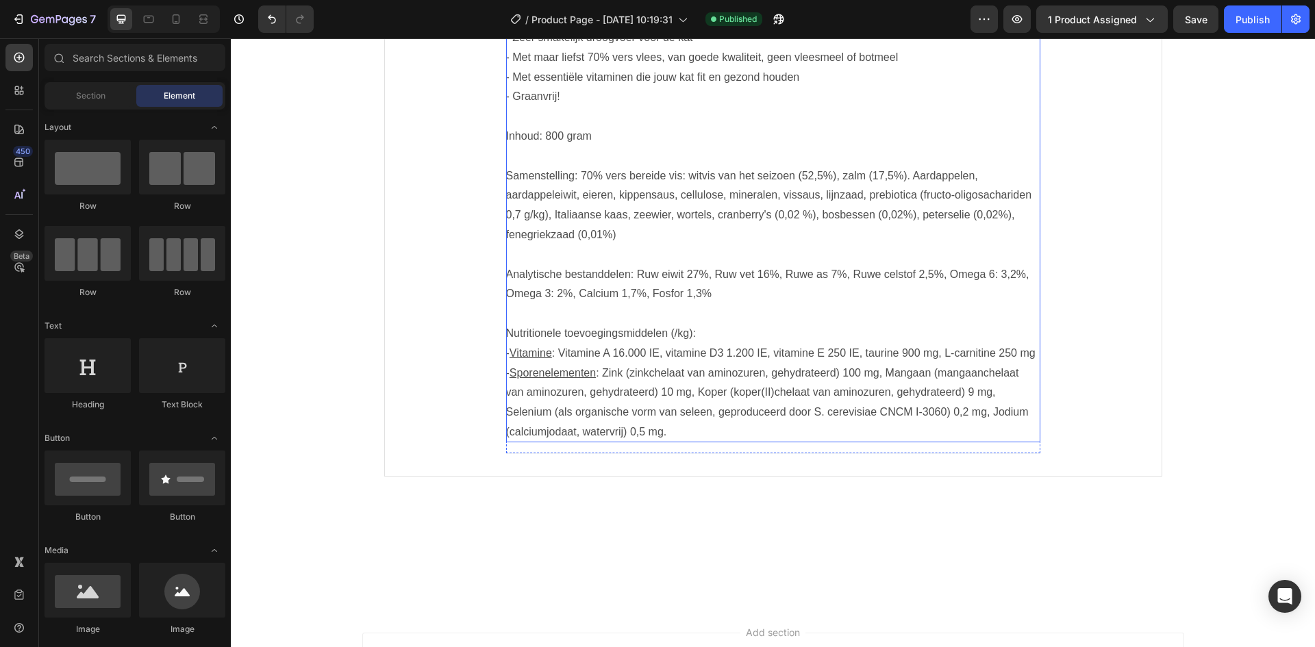
scroll to position [1096, 0]
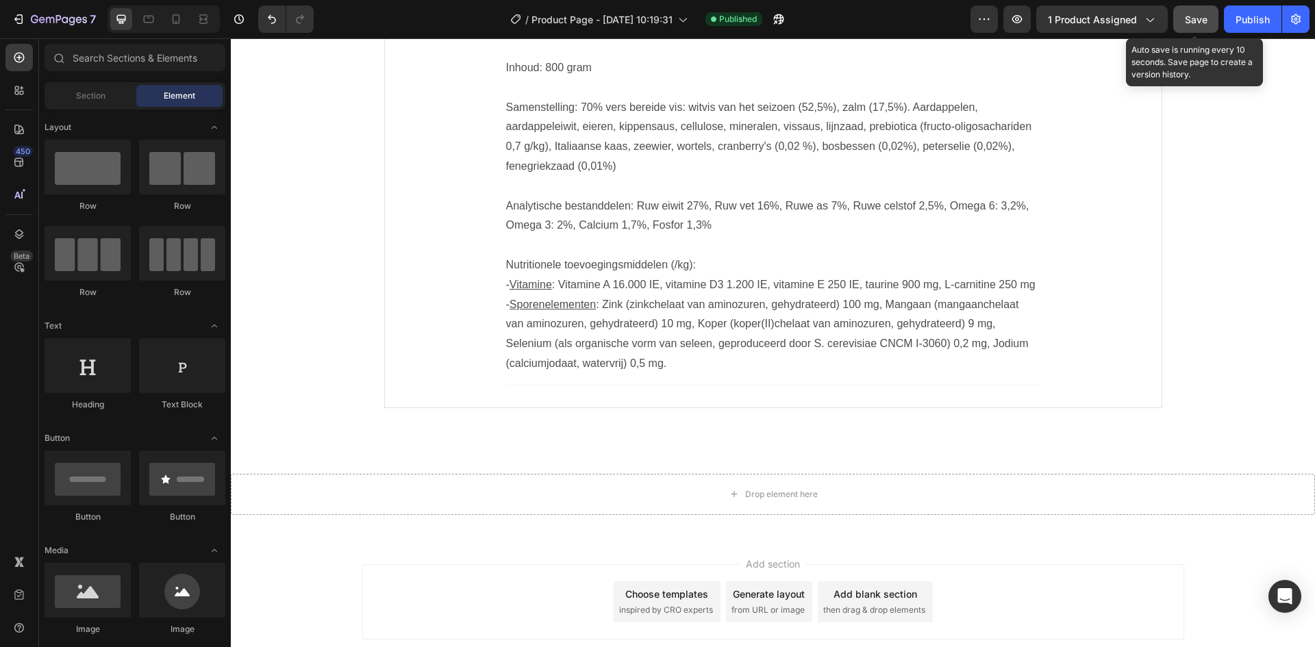
click at [1195, 30] on button "Save" at bounding box center [1195, 18] width 45 height 27
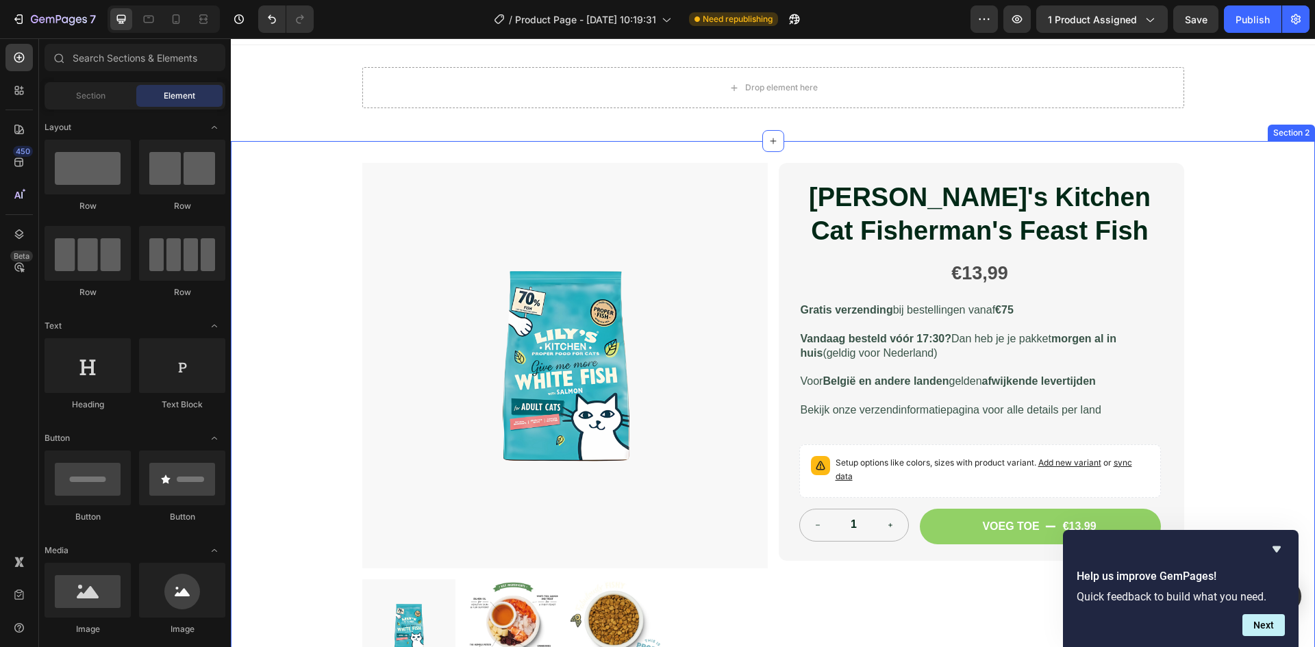
scroll to position [0, 0]
